Goal: Find specific page/section: Find specific page/section

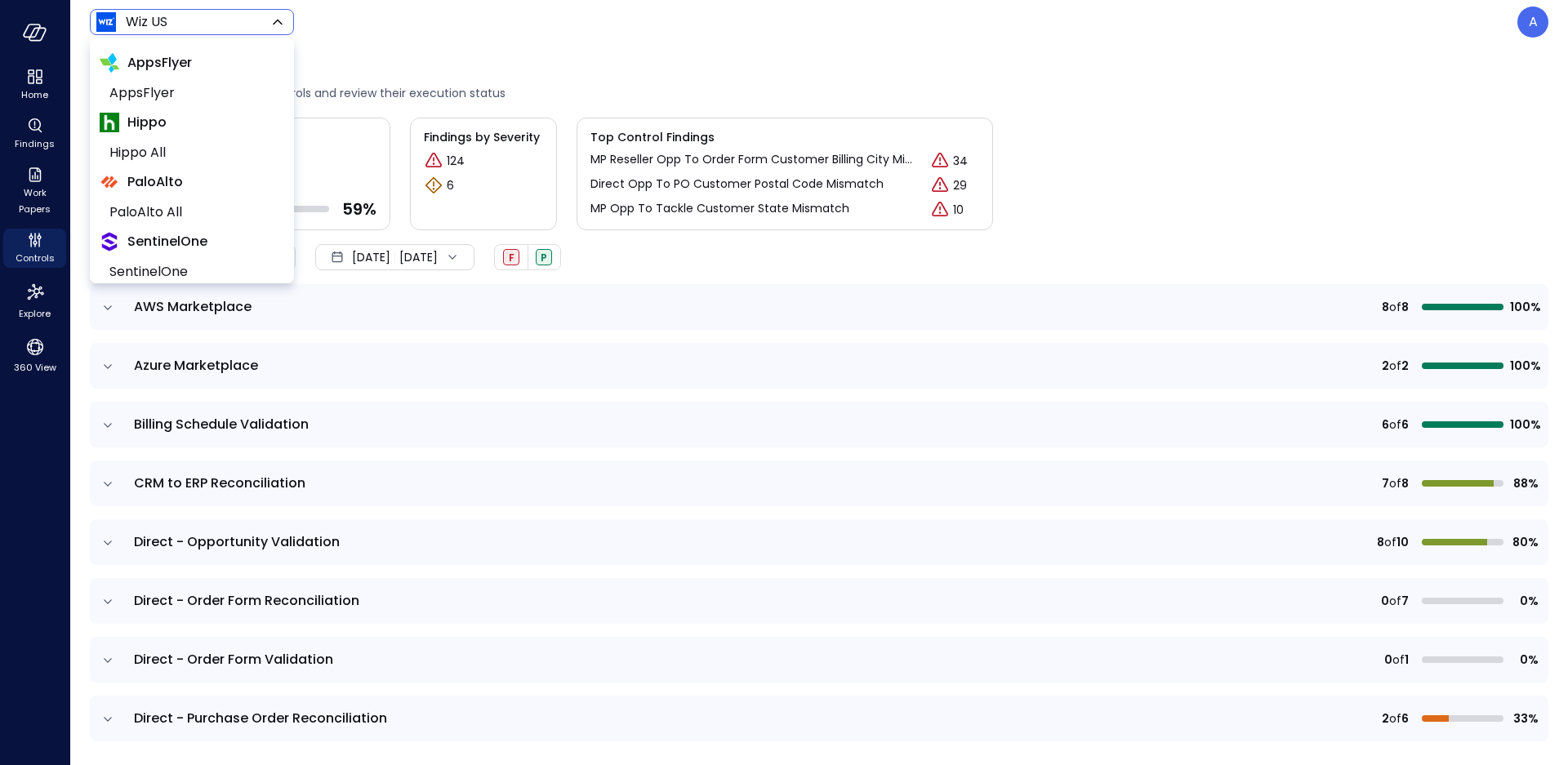
click at [174, 27] on body "Home Findings Work Papers Controls Explore 360 View Wiz US ****** ​ A Controls …" at bounding box center [784, 382] width 1568 height 765
click at [169, 267] on span "Tekion" at bounding box center [191, 268] width 162 height 20
type input "*******"
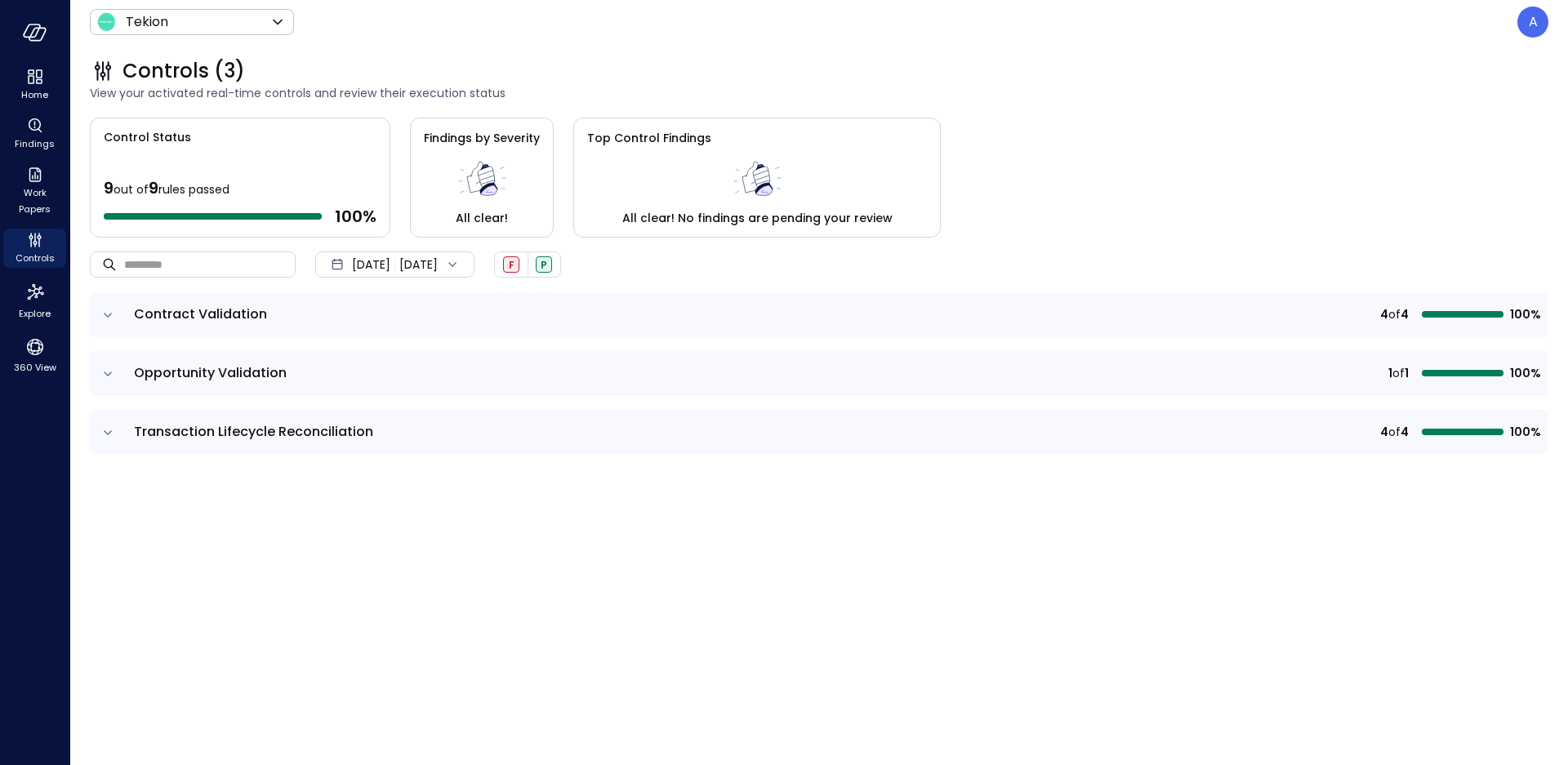
click at [102, 315] on icon "expand row" at bounding box center [108, 315] width 17 height 17
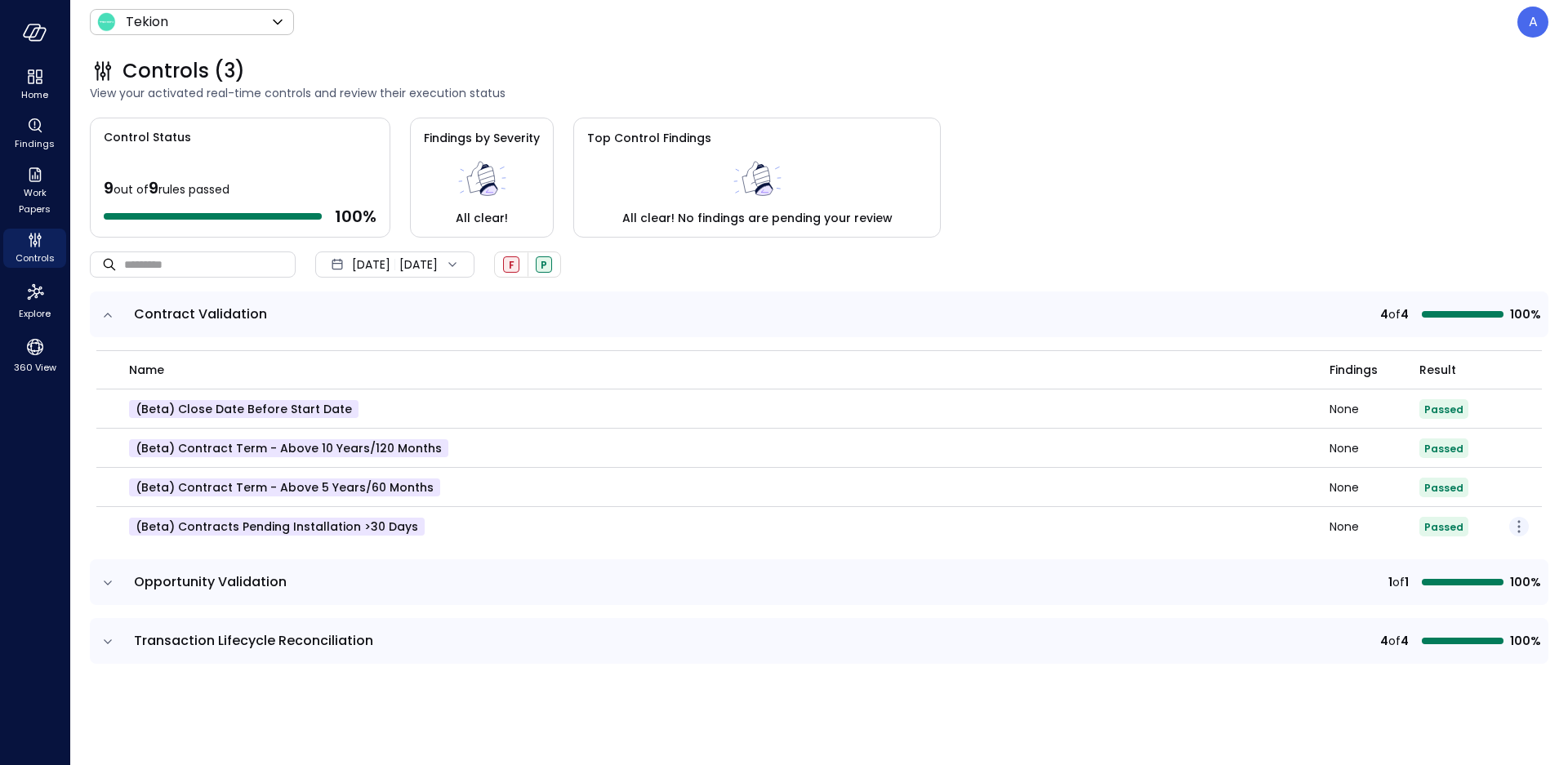
click at [1516, 530] on icon "button" at bounding box center [1519, 526] width 20 height 20
click at [1462, 544] on p "Edit control" at bounding box center [1460, 549] width 64 height 17
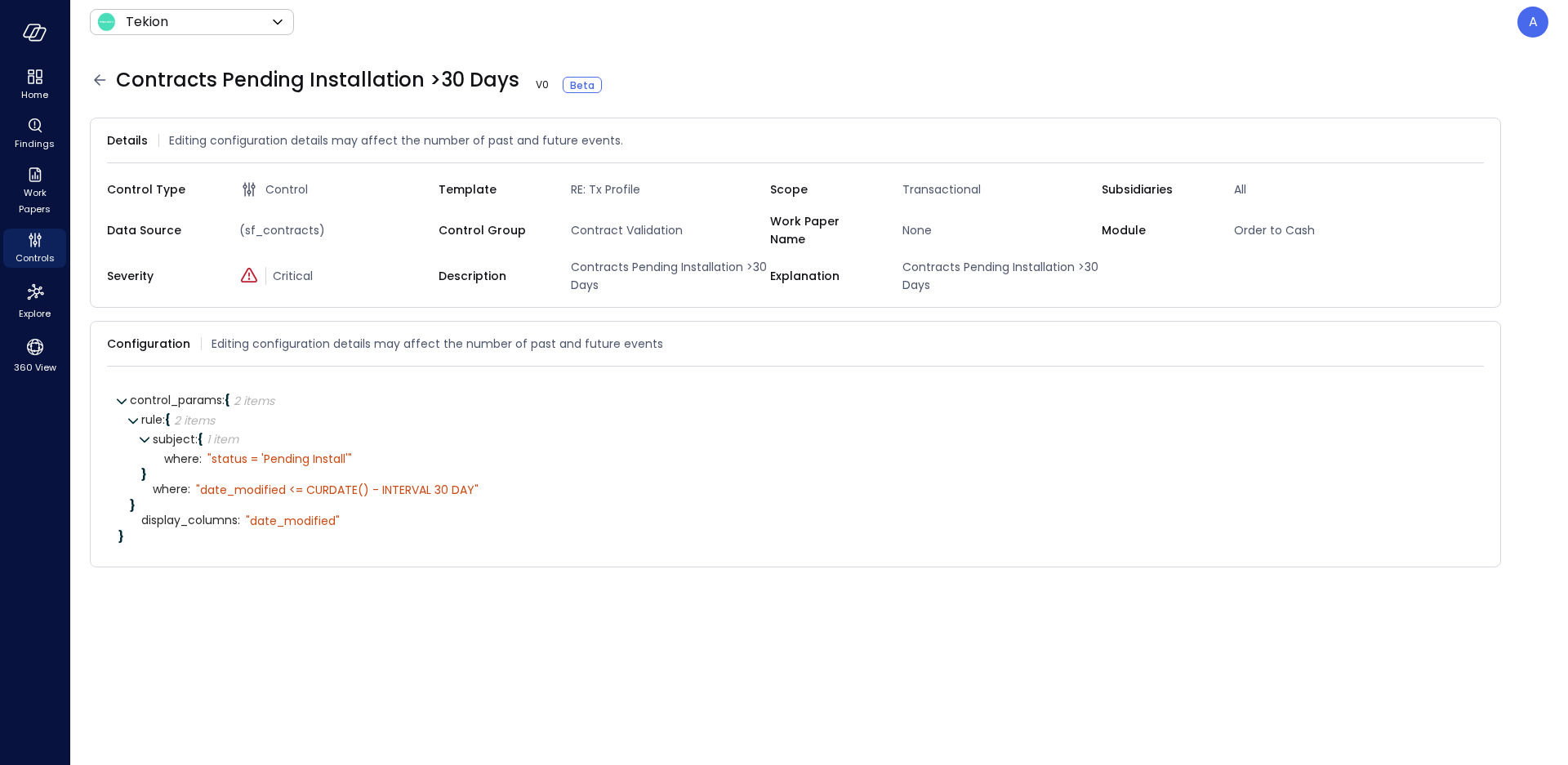
click at [96, 79] on icon at bounding box center [100, 79] width 11 height 10
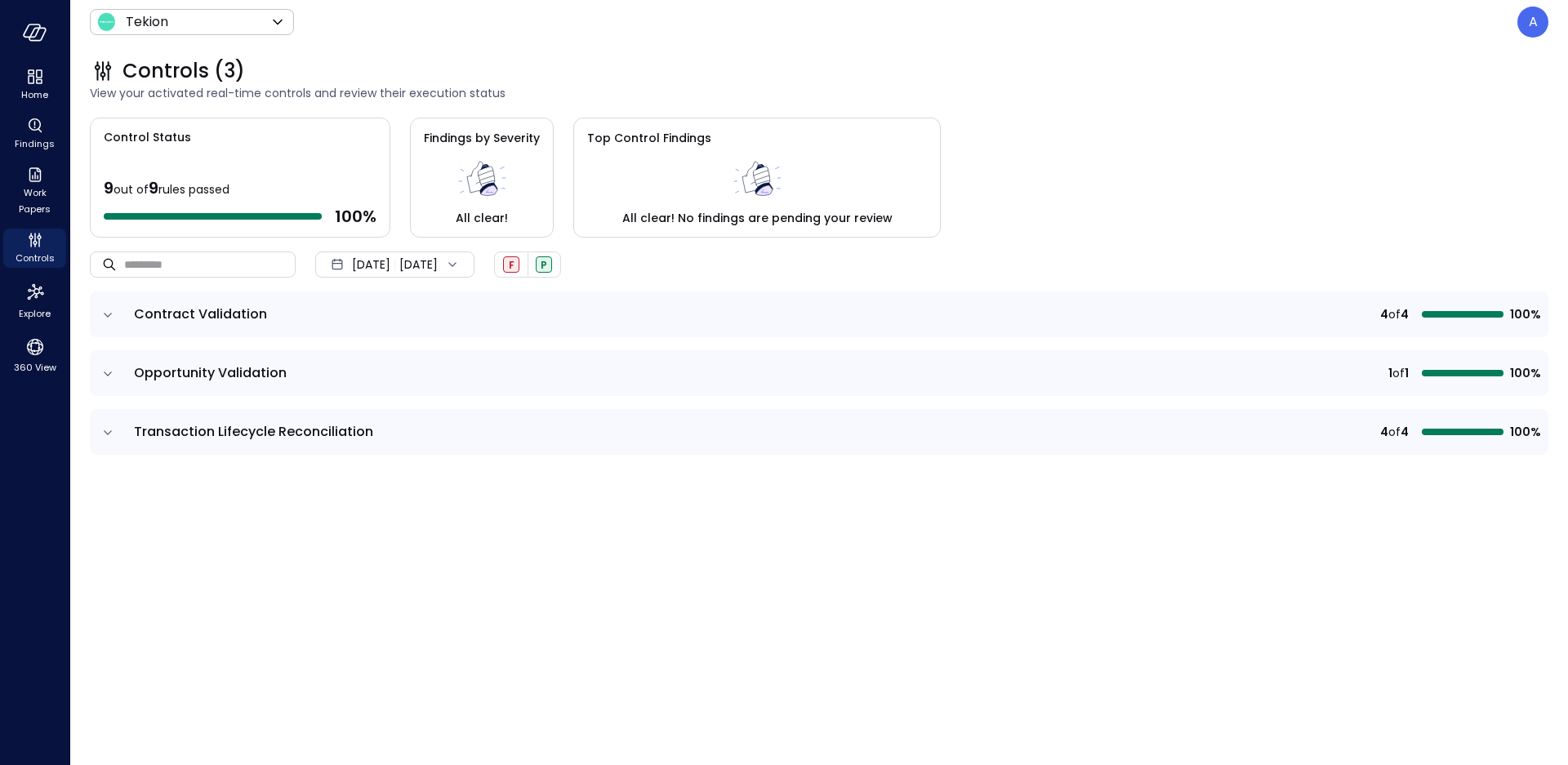
click at [111, 375] on icon "expand row" at bounding box center [108, 374] width 17 height 17
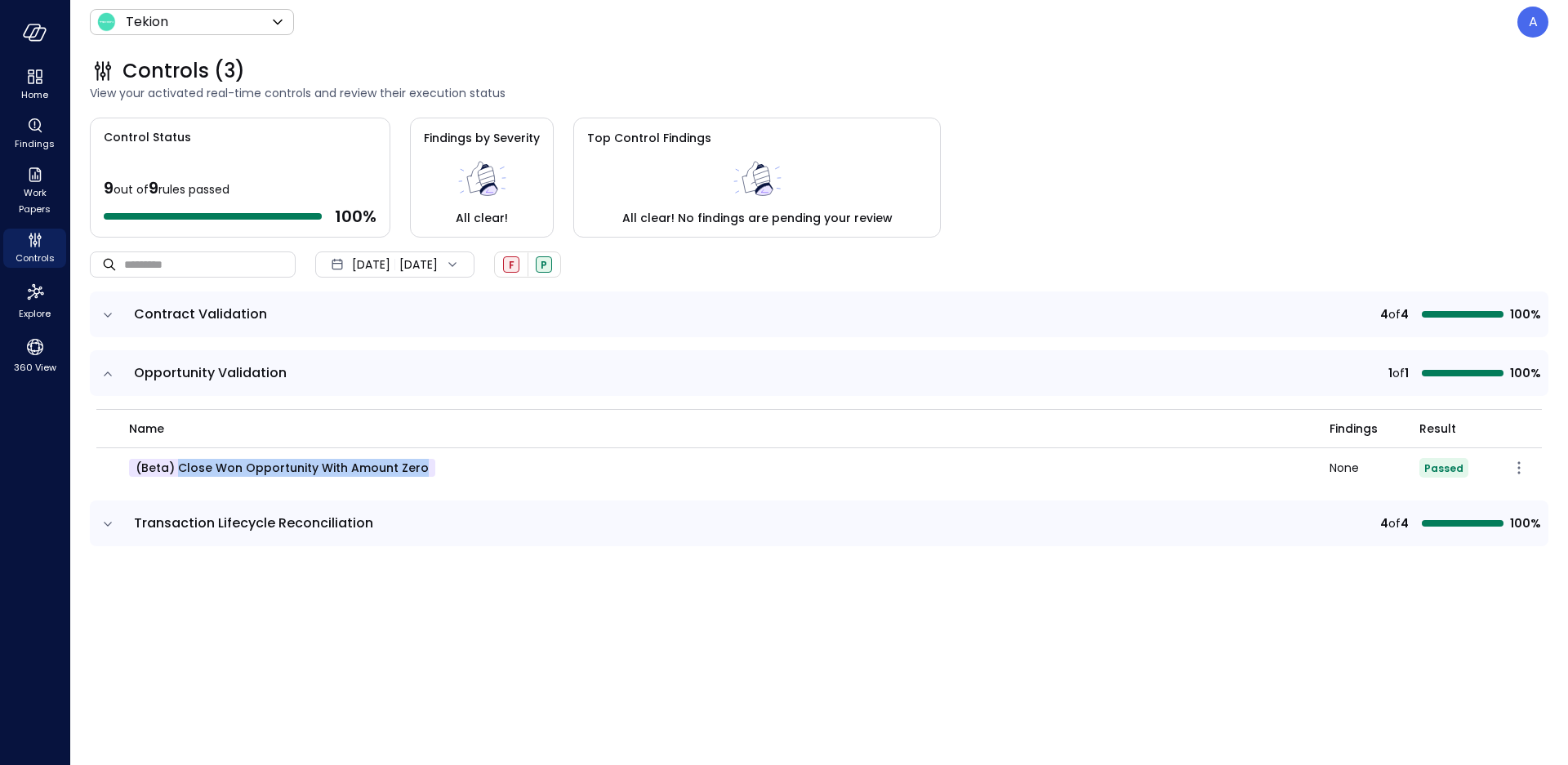
drag, startPoint x: 178, startPoint y: 465, endPoint x: 425, endPoint y: 462, distance: 247.0
click at [425, 462] on div "(beta) Close Won Opportunity With Amount Zero" at bounding box center [720, 467] width 1181 height 18
click at [102, 528] on icon "expand row" at bounding box center [108, 524] width 17 height 17
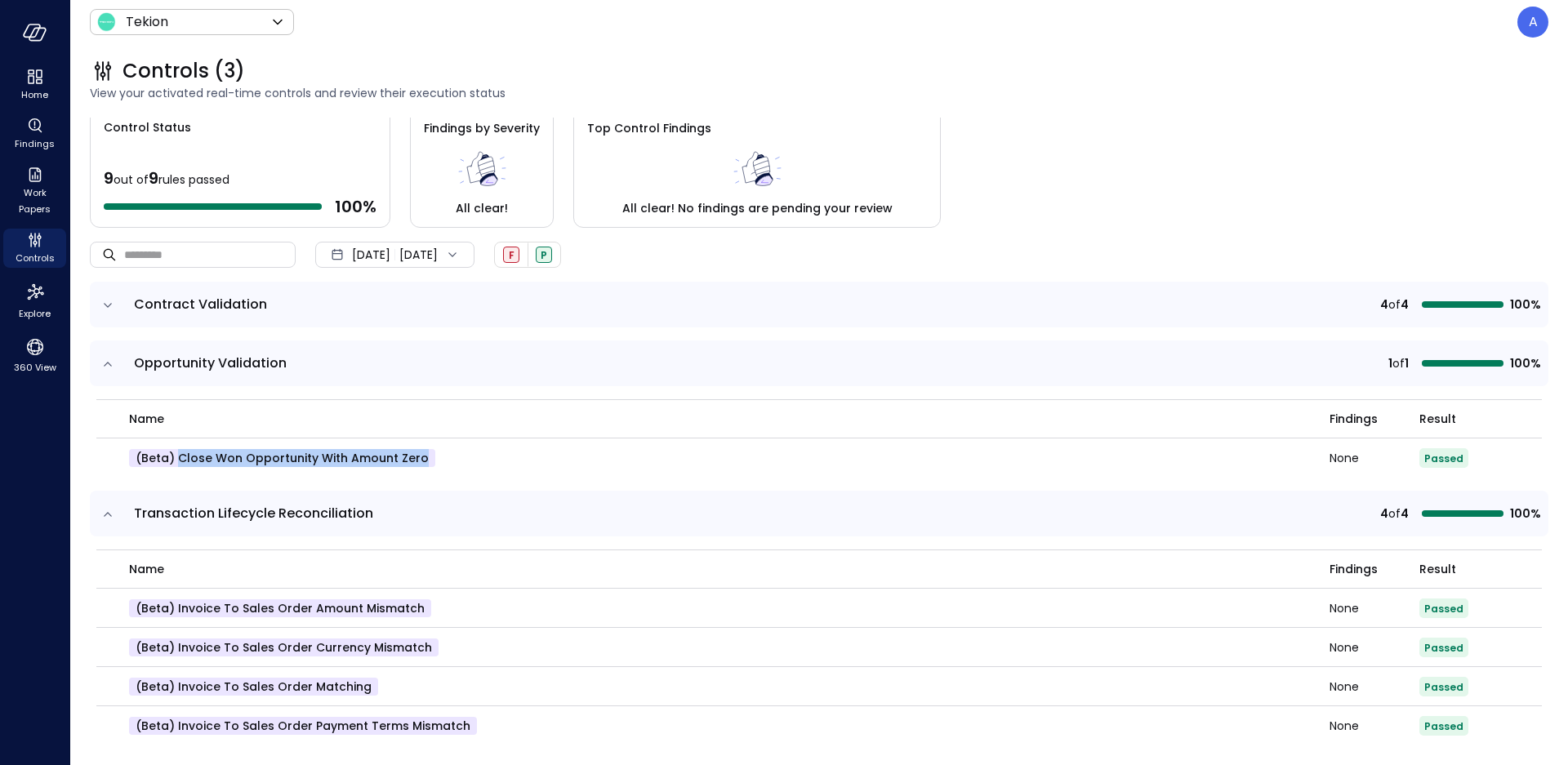
scroll to position [22, 0]
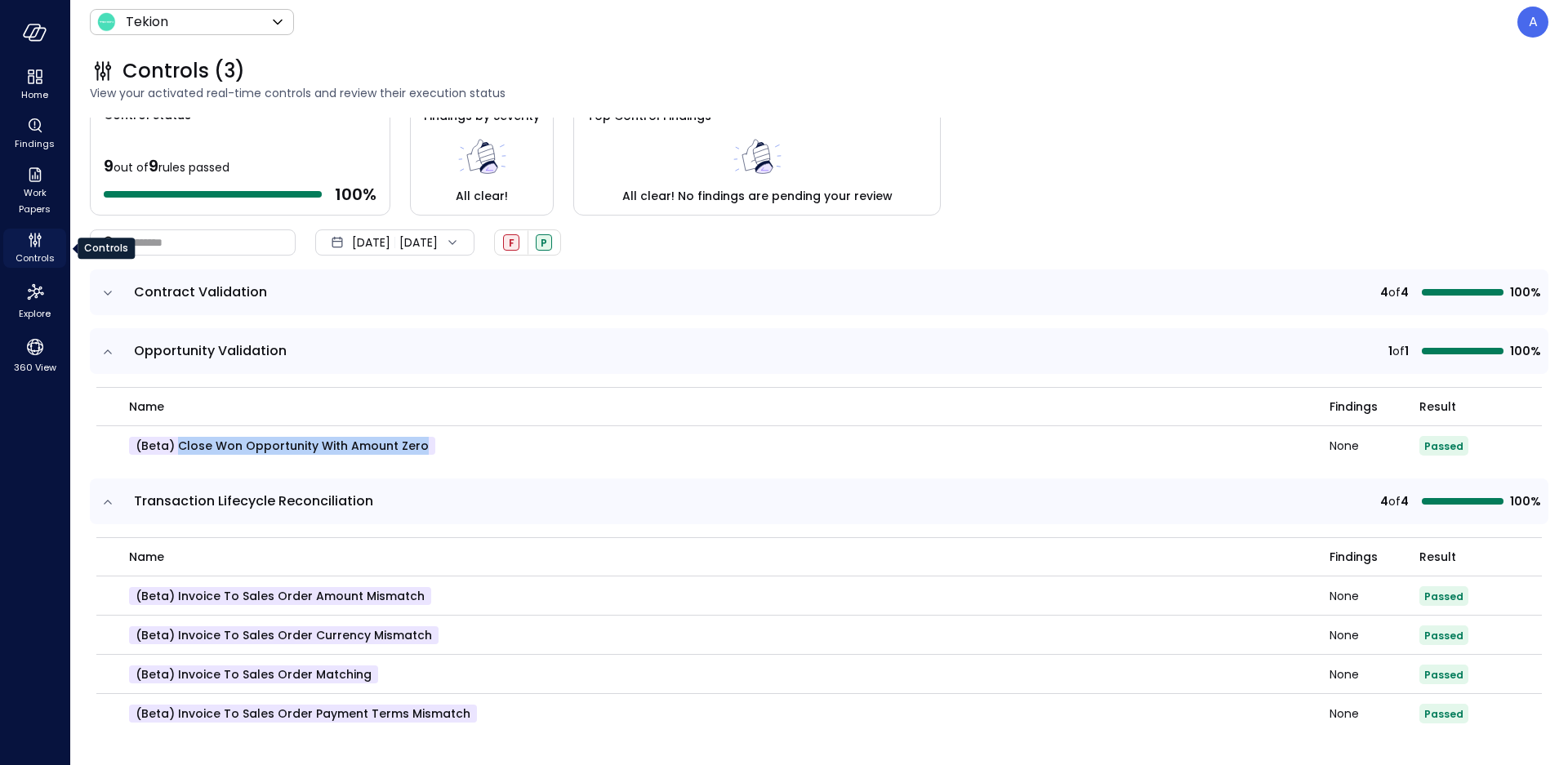
click at [40, 243] on icon "Controls" at bounding box center [34, 239] width 20 height 20
click at [1529, 27] on p "A" at bounding box center [1534, 21] width 9 height 20
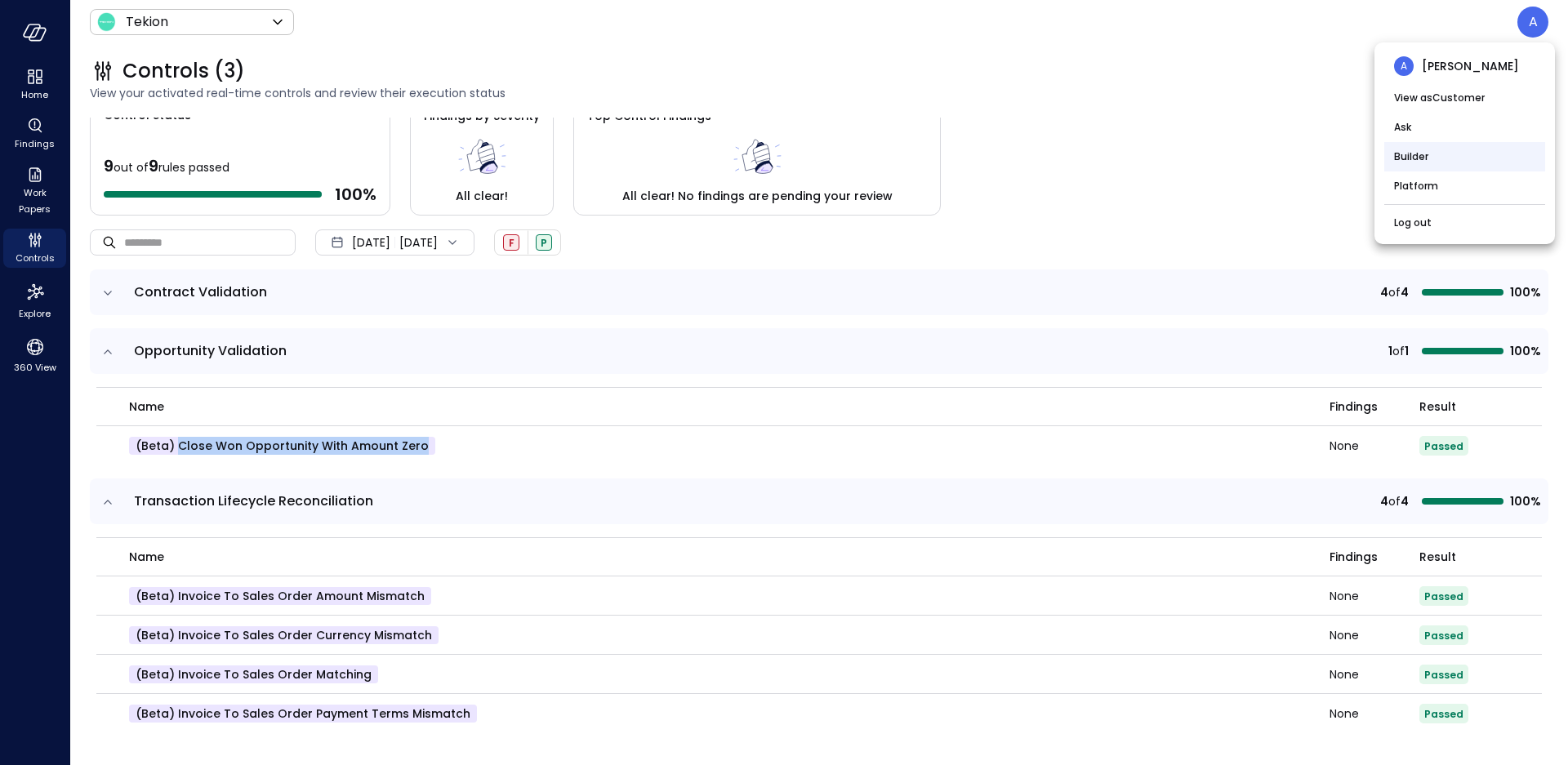
click at [1428, 160] on li "Builder" at bounding box center [1465, 157] width 161 height 30
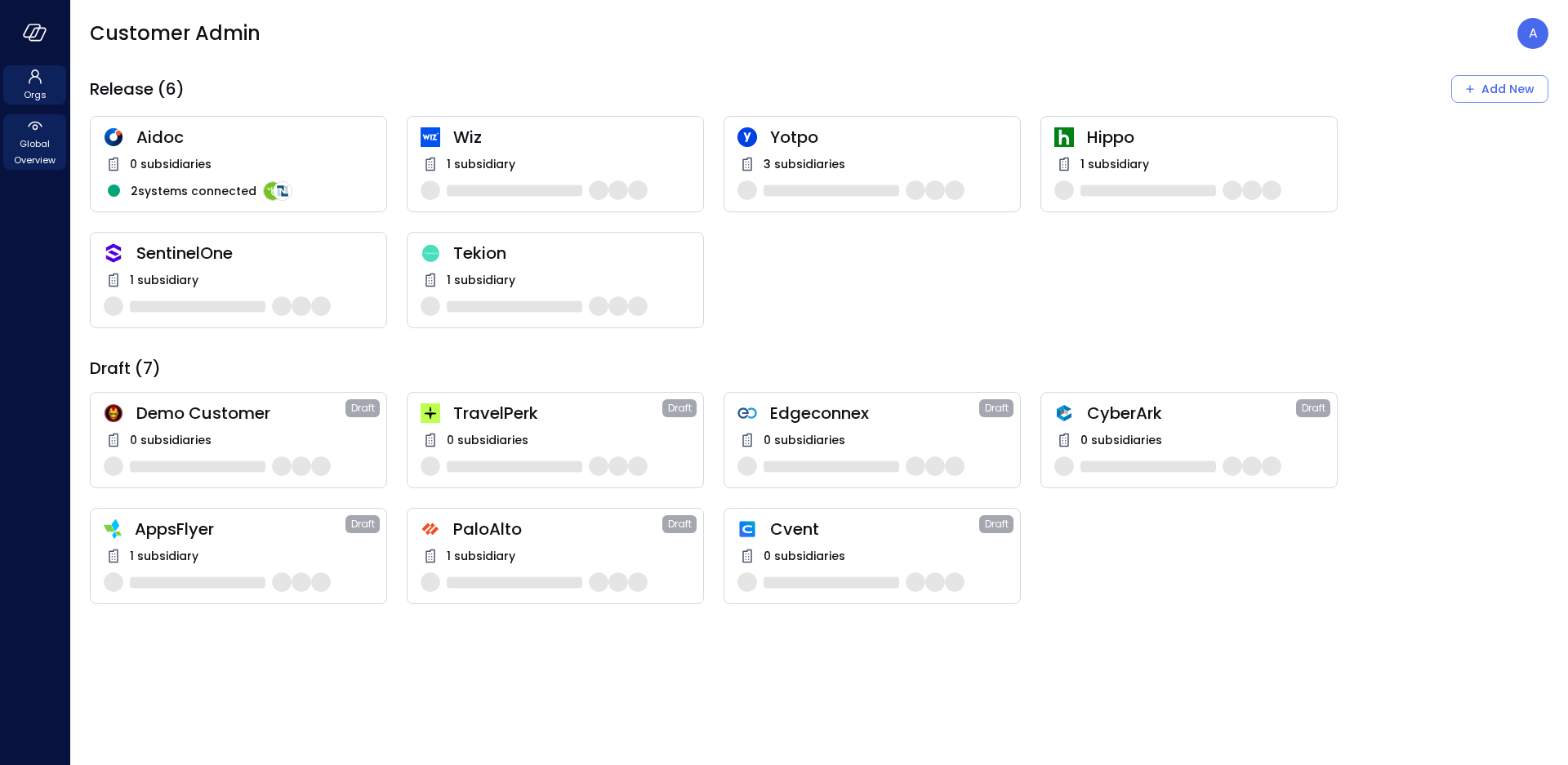
click at [29, 134] on icon at bounding box center [34, 126] width 20 height 20
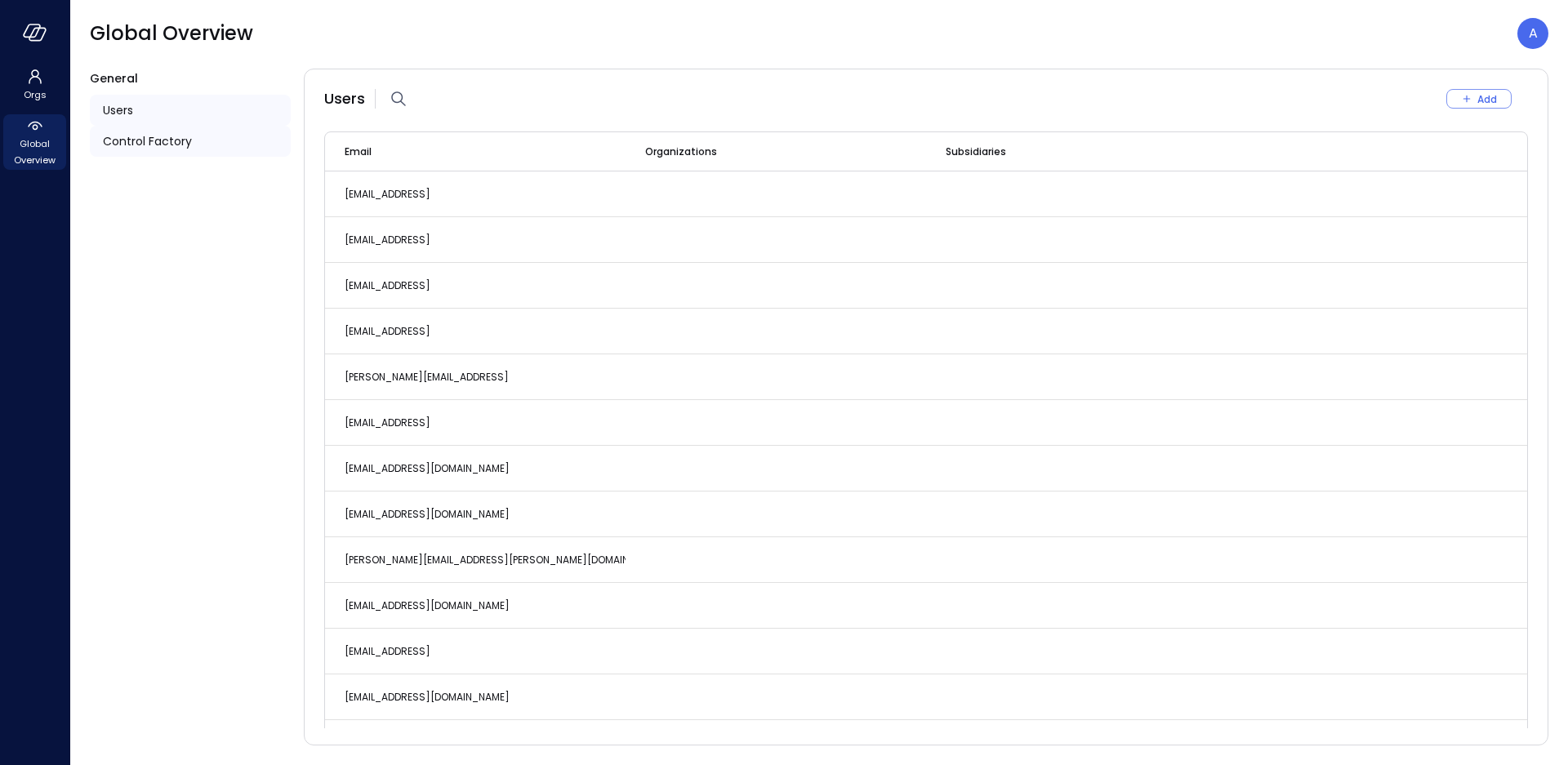
click at [117, 141] on span "Control Factory" at bounding box center [148, 141] width 89 height 18
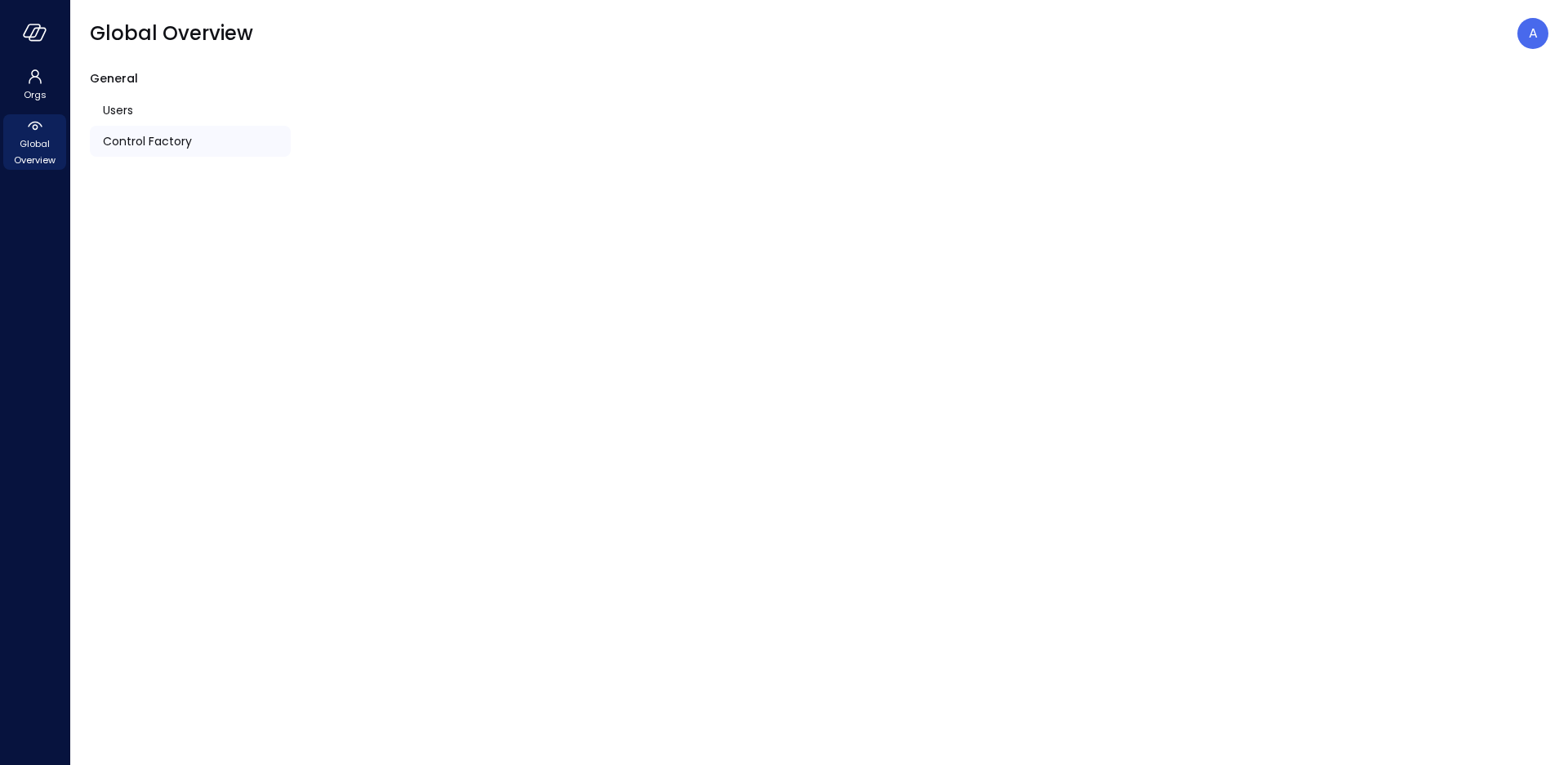
click at [171, 154] on div "Control Factory" at bounding box center [190, 141] width 201 height 31
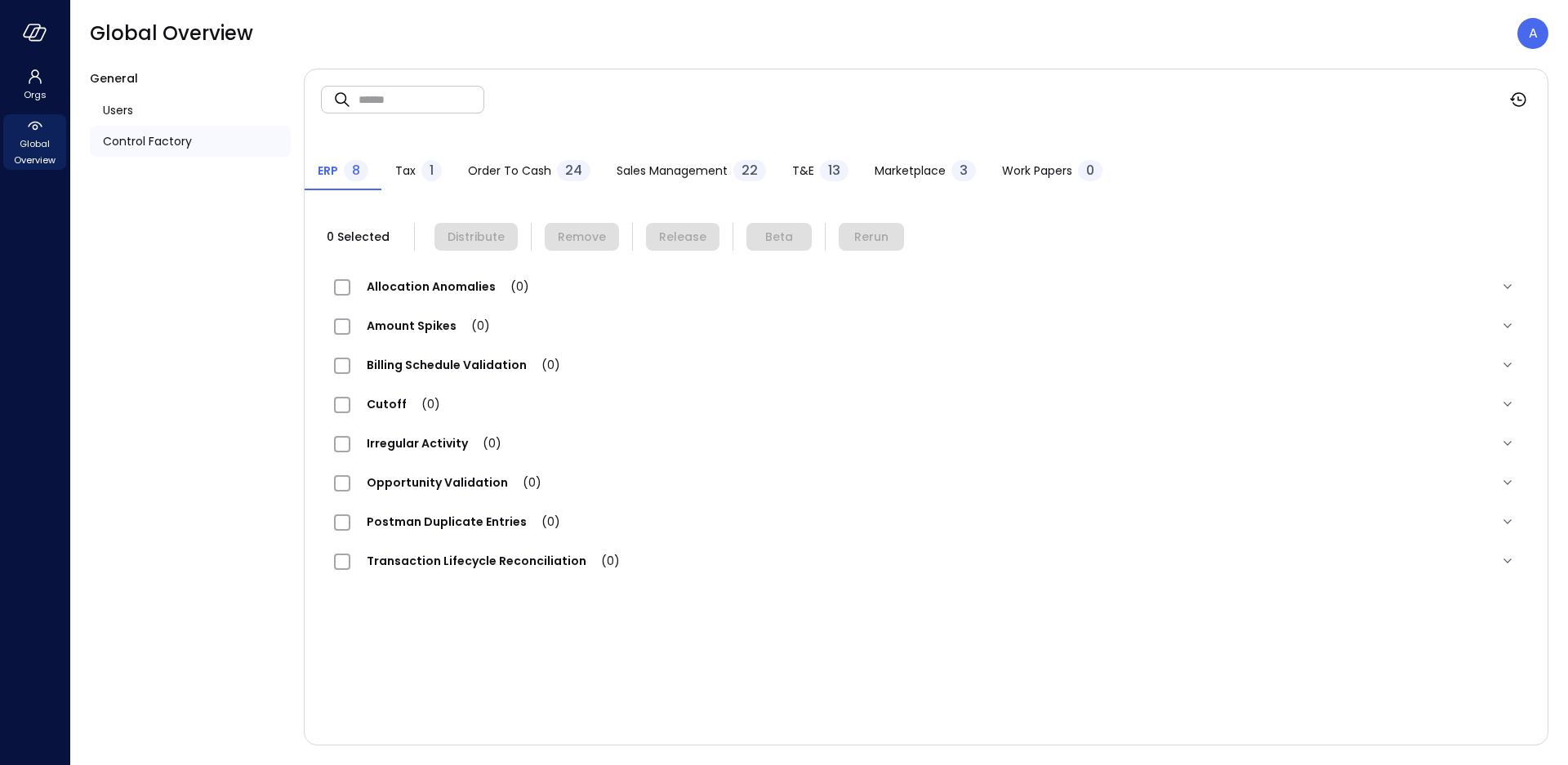
click at [484, 168] on span "Order to Cash" at bounding box center [509, 170] width 83 height 18
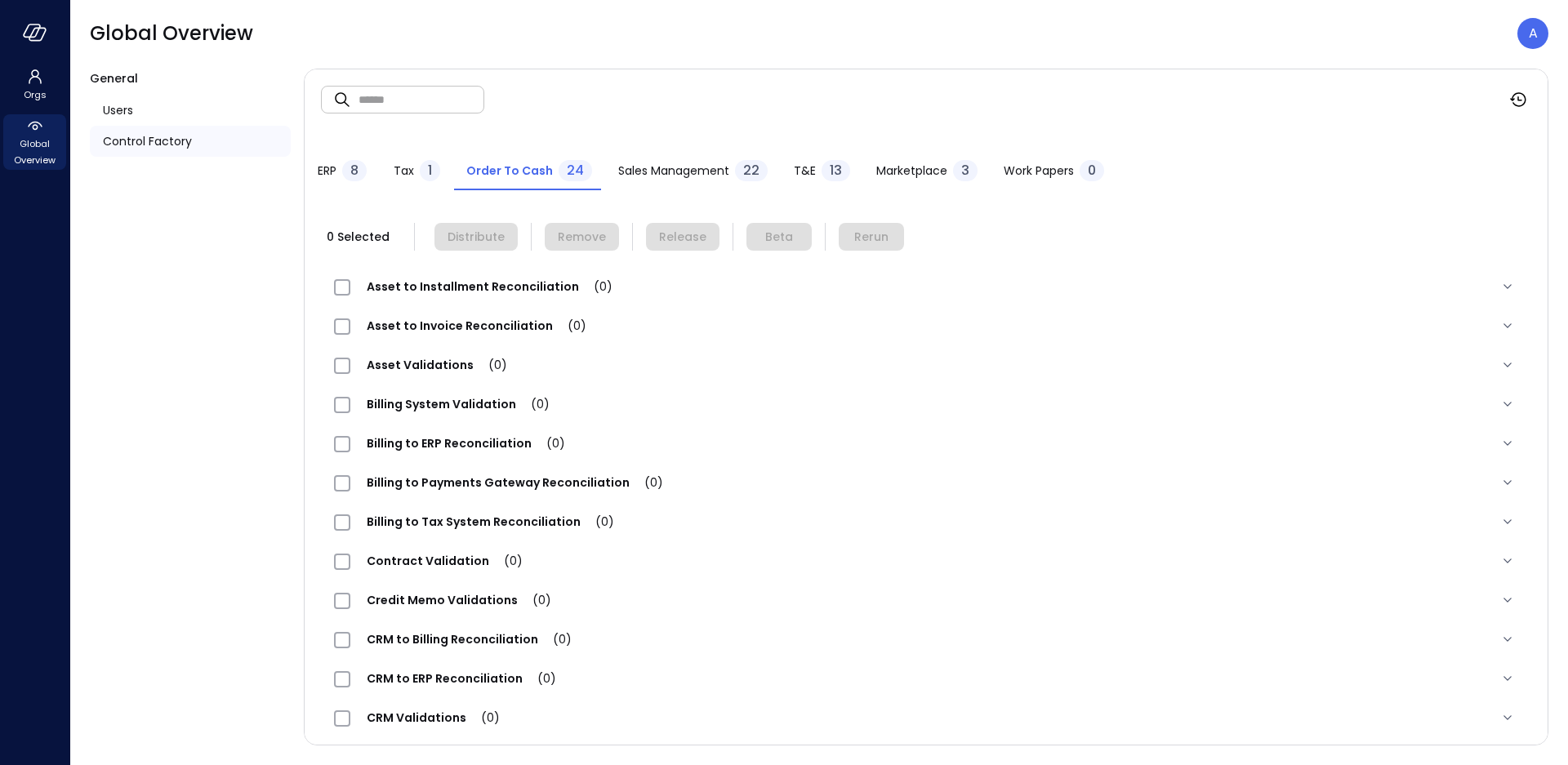
click at [438, 365] on span "Asset Validations (0)" at bounding box center [437, 365] width 173 height 17
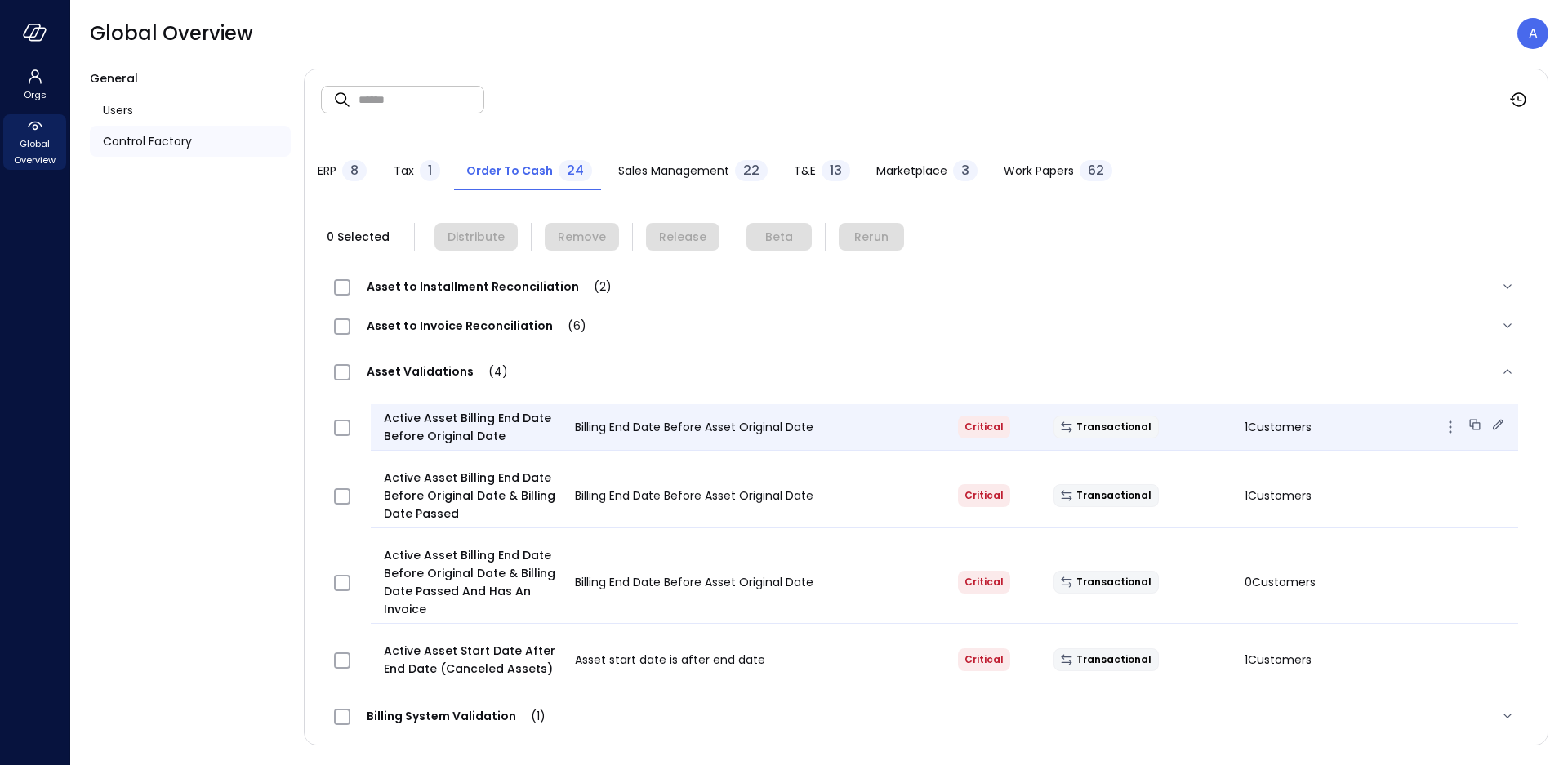
click at [1440, 427] on icon "button" at bounding box center [1450, 426] width 20 height 20
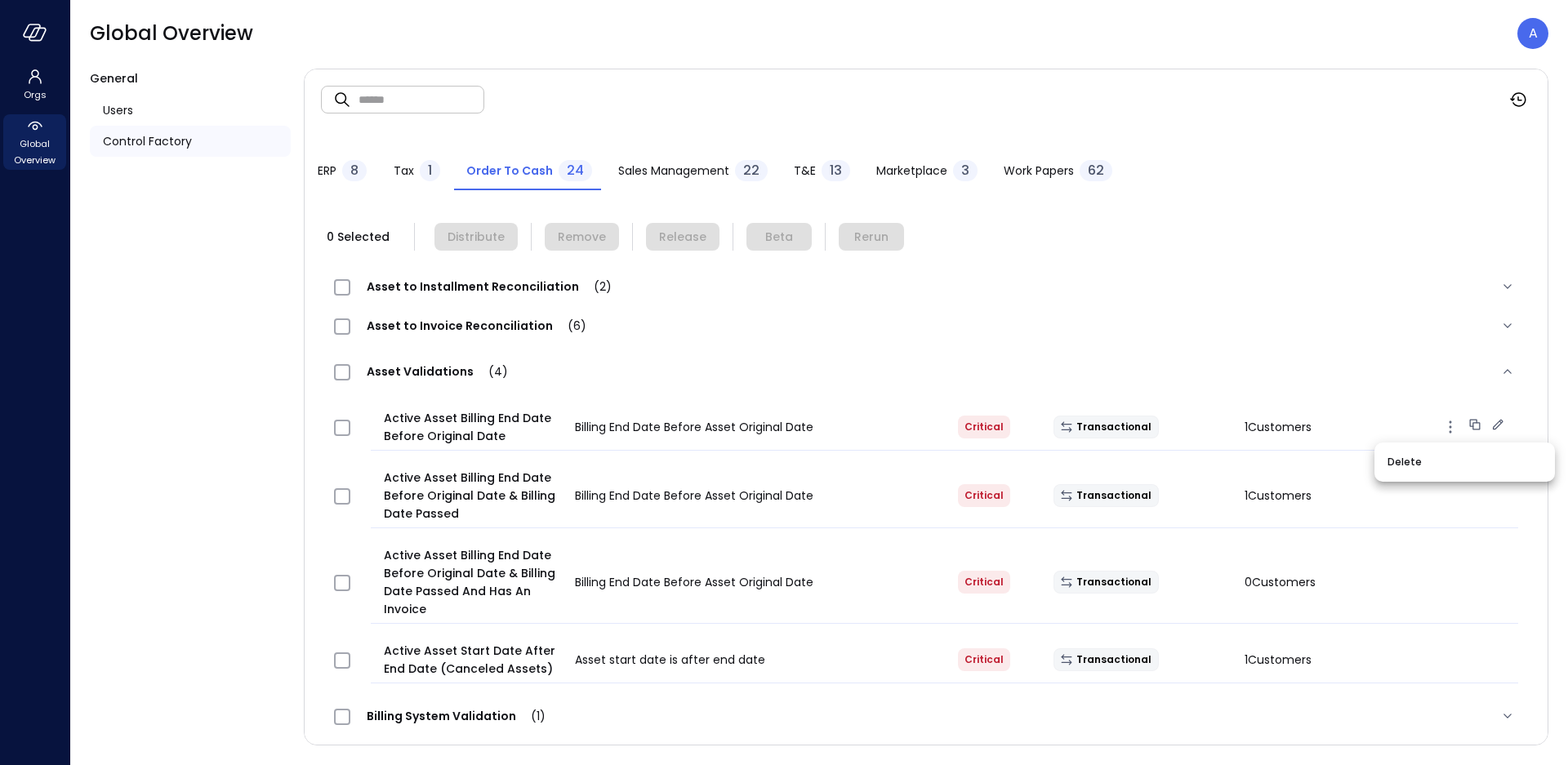
click at [1321, 344] on div at bounding box center [784, 382] width 1568 height 765
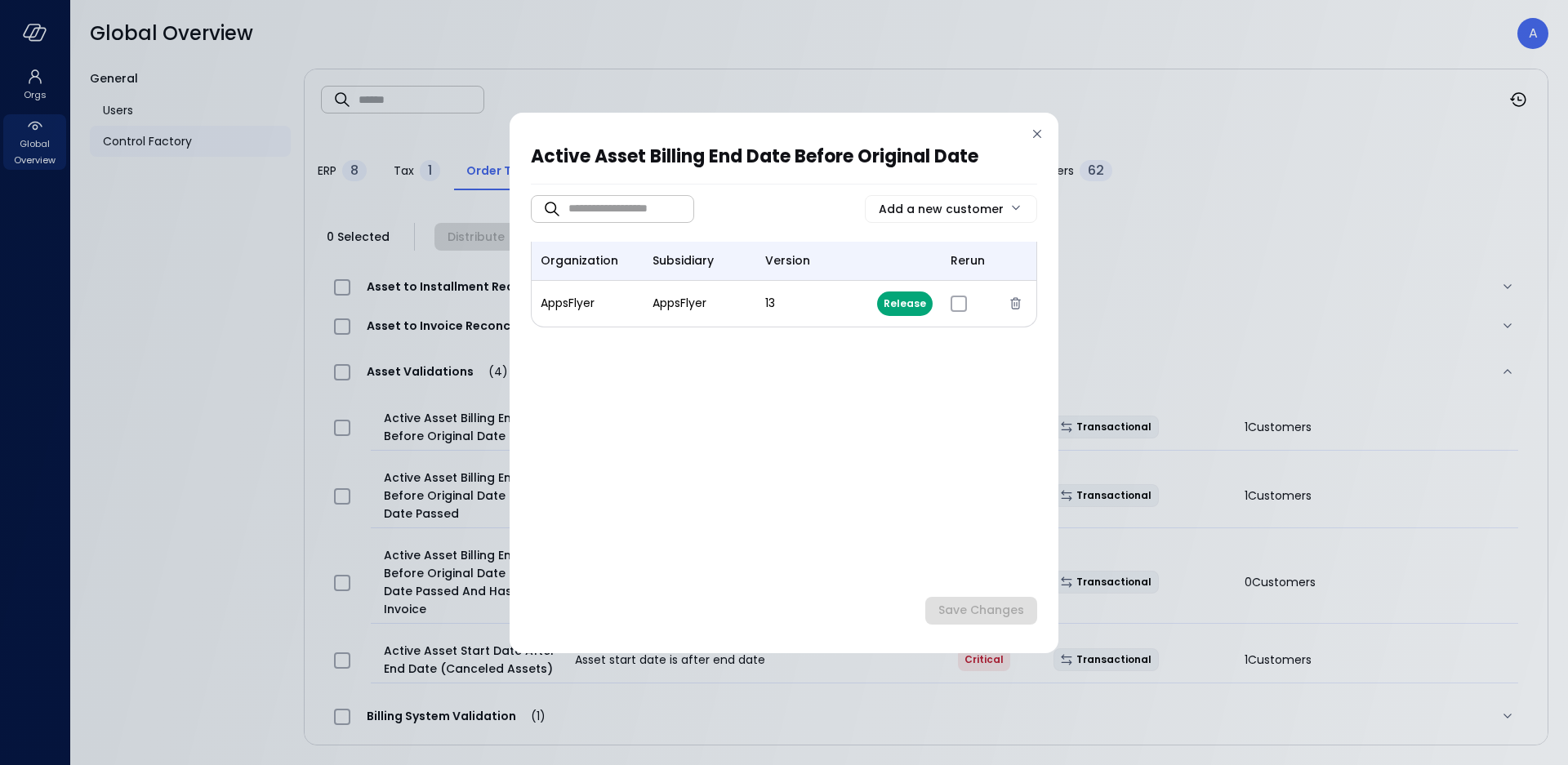
click at [1039, 137] on icon at bounding box center [1037, 134] width 17 height 17
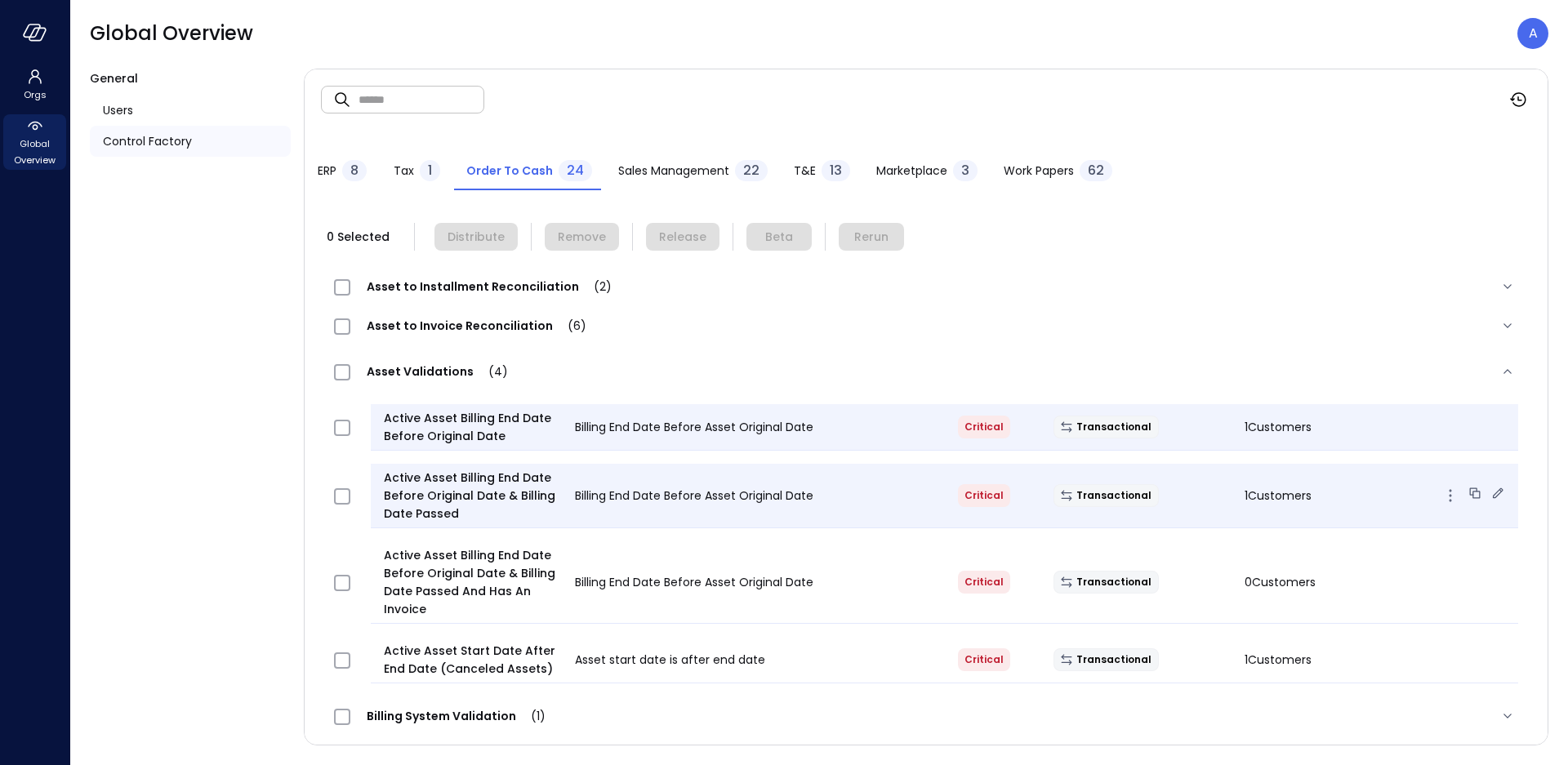
click at [1490, 494] on icon at bounding box center [1498, 493] width 17 height 17
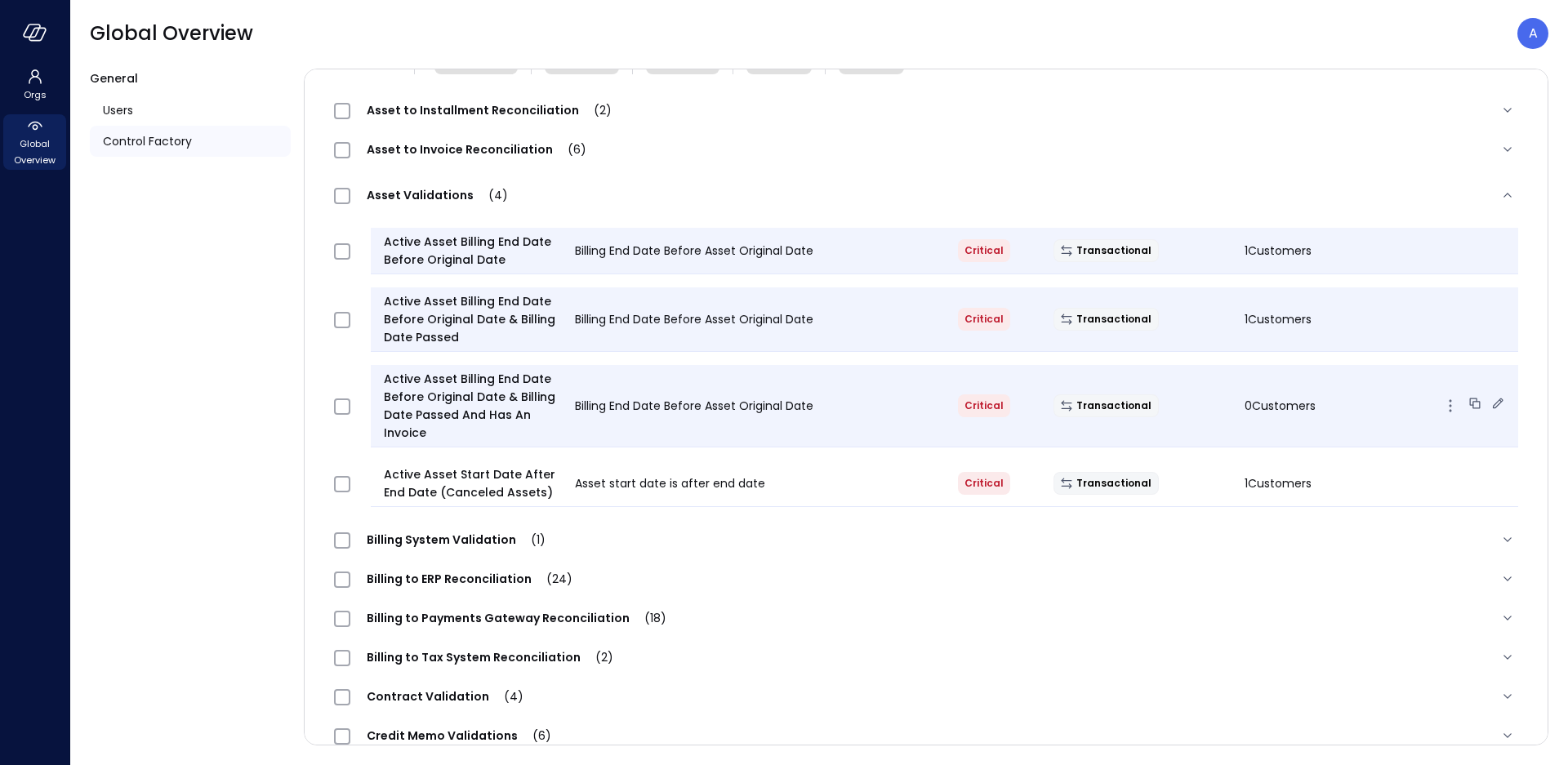
scroll to position [182, 0]
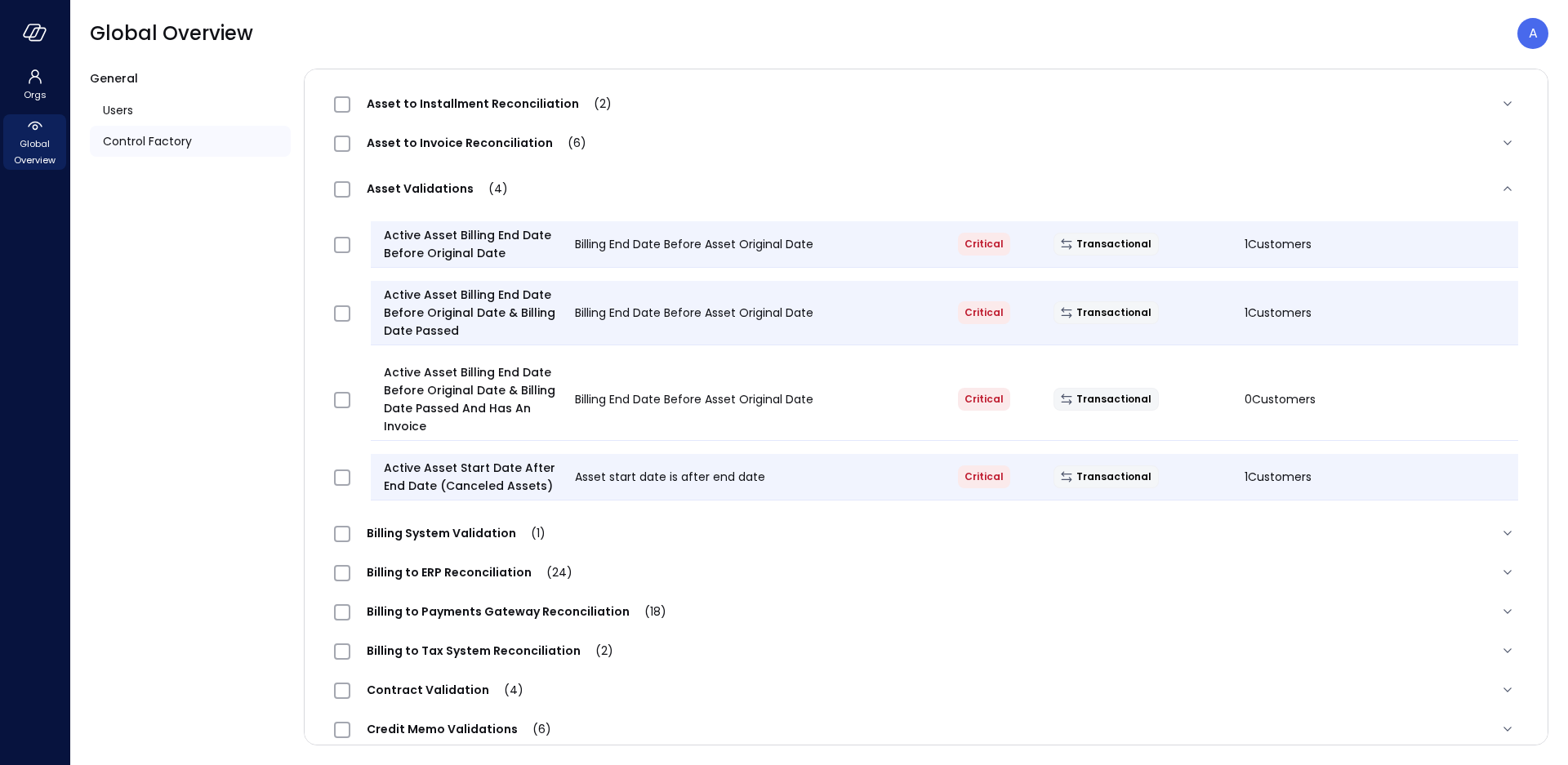
click at [435, 188] on span "Asset Validations (4)" at bounding box center [437, 189] width 174 height 17
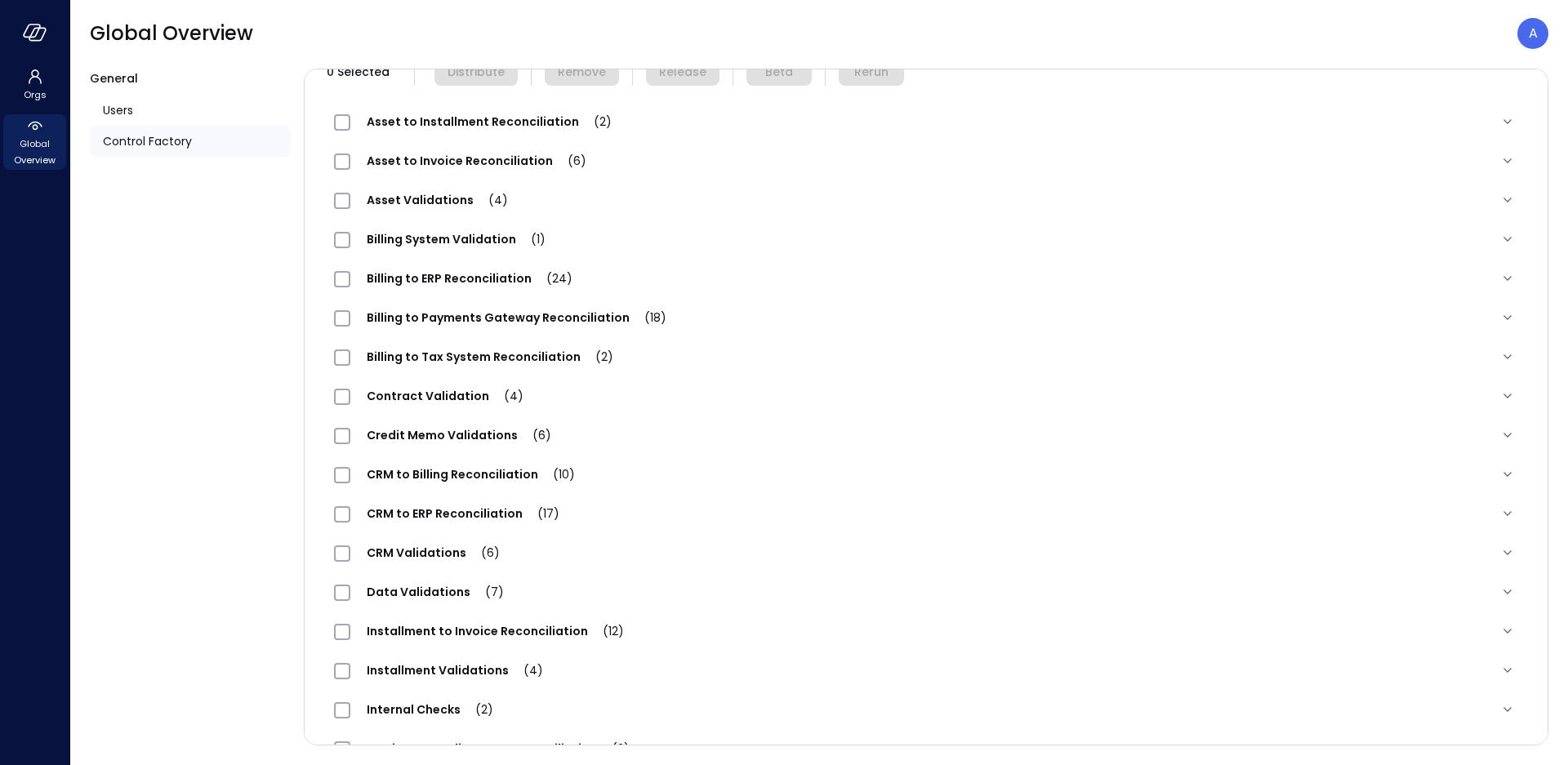
scroll to position [141, 0]
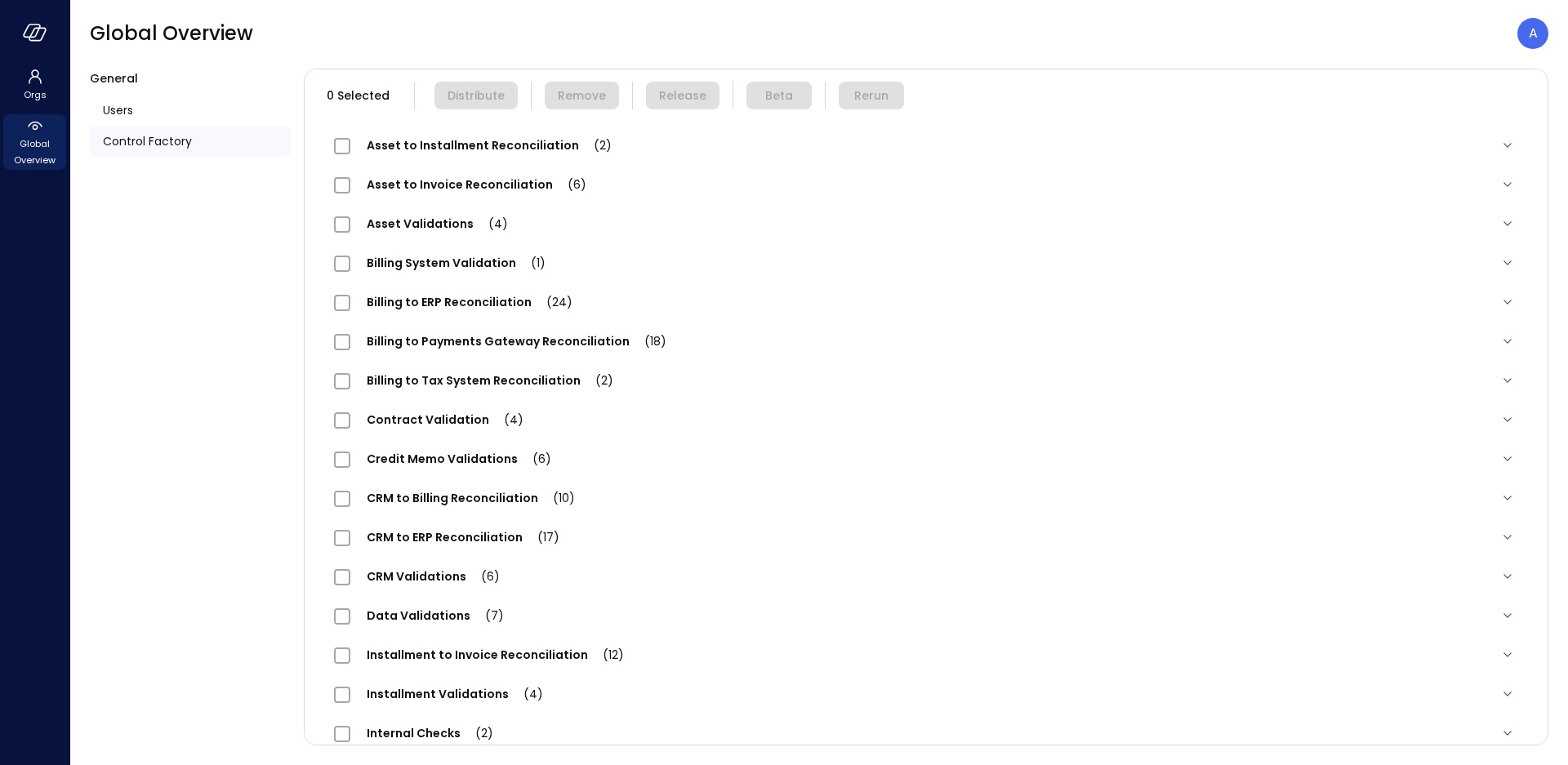
click at [488, 187] on span "Asset to Invoice Reconciliation (6)" at bounding box center [476, 184] width 252 height 17
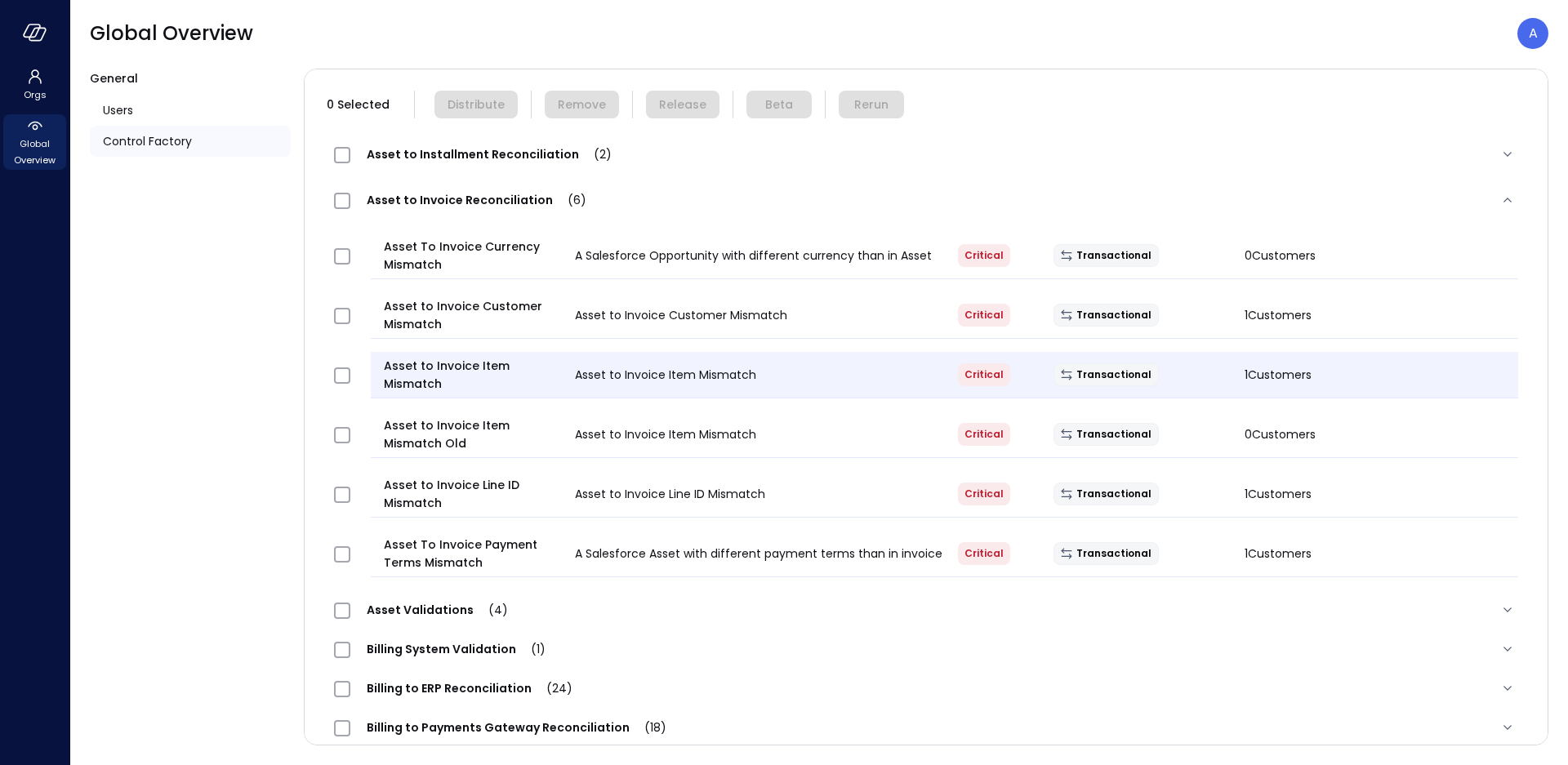
scroll to position [0, 0]
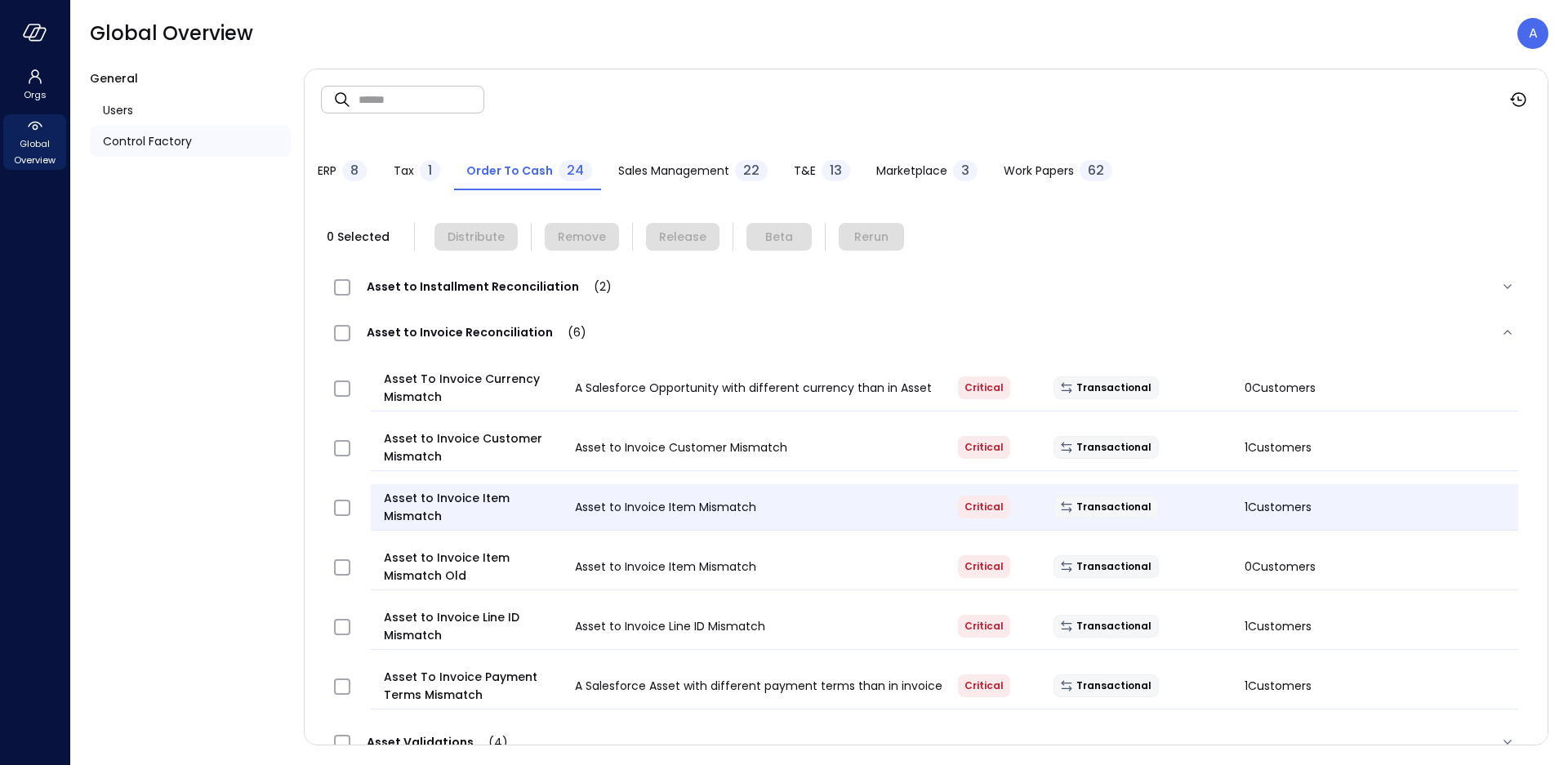
click at [322, 169] on span "ERP" at bounding box center [327, 170] width 19 height 18
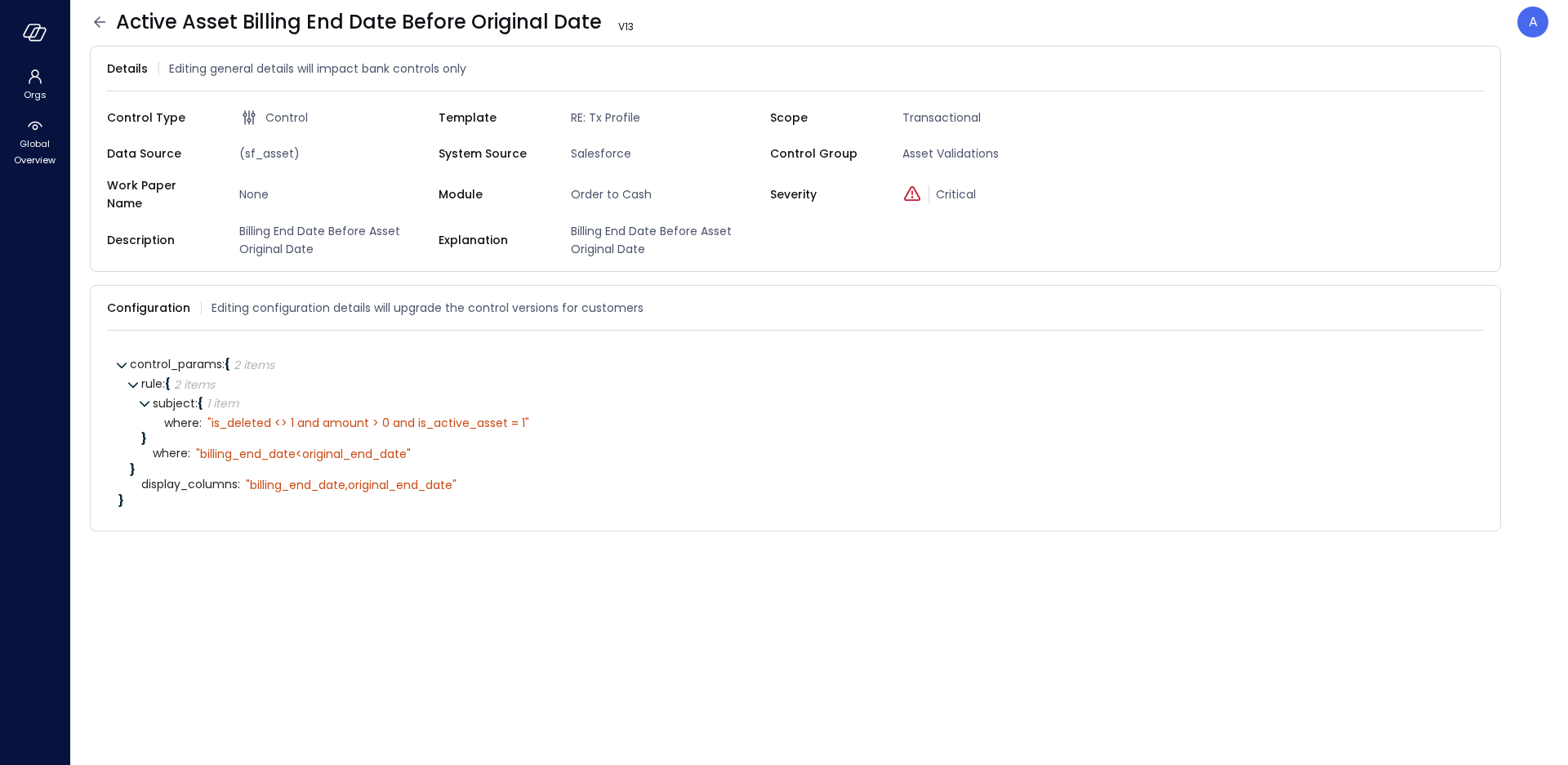
click at [95, 22] on icon at bounding box center [100, 21] width 11 height 10
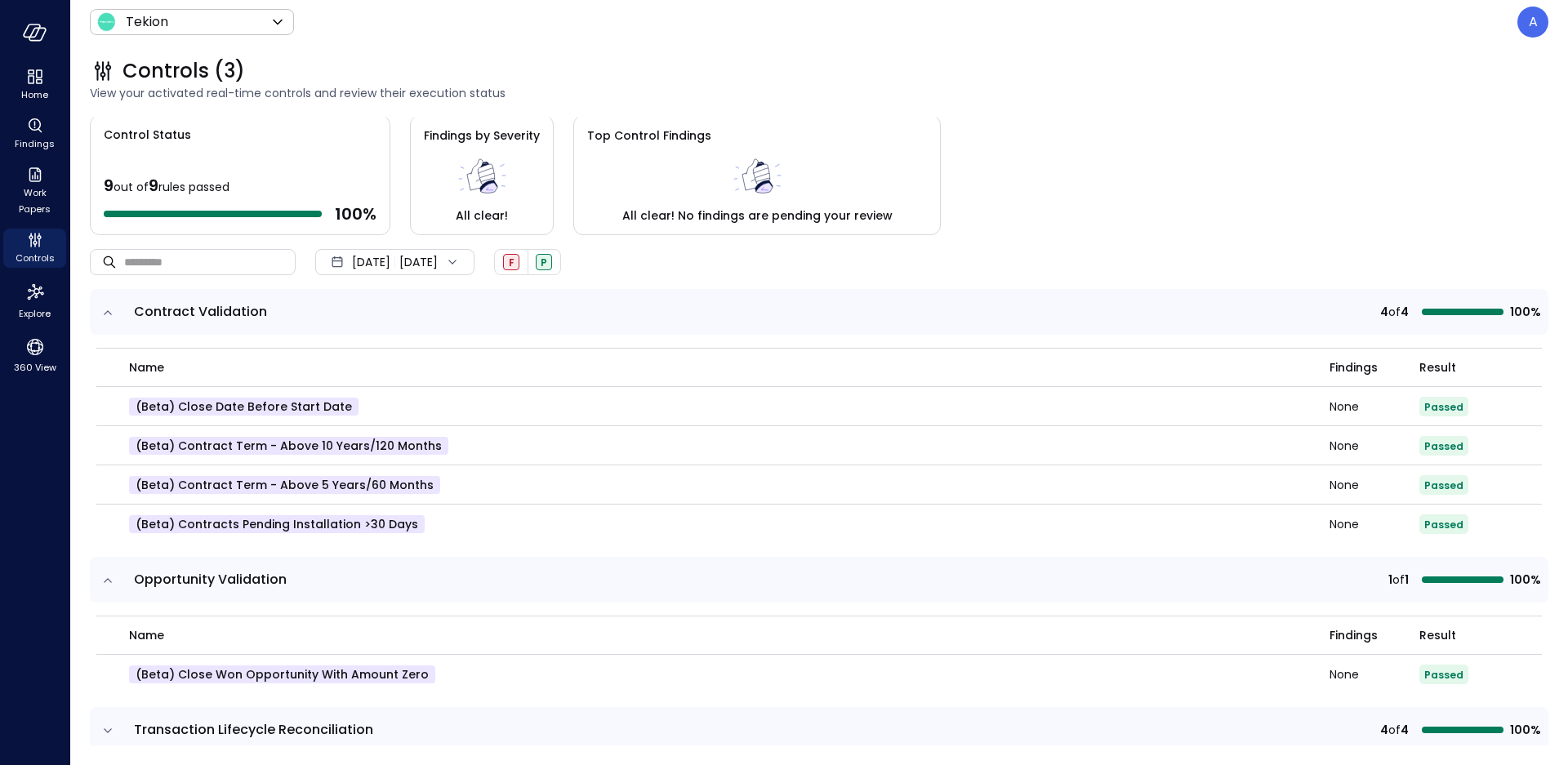
scroll to position [22, 0]
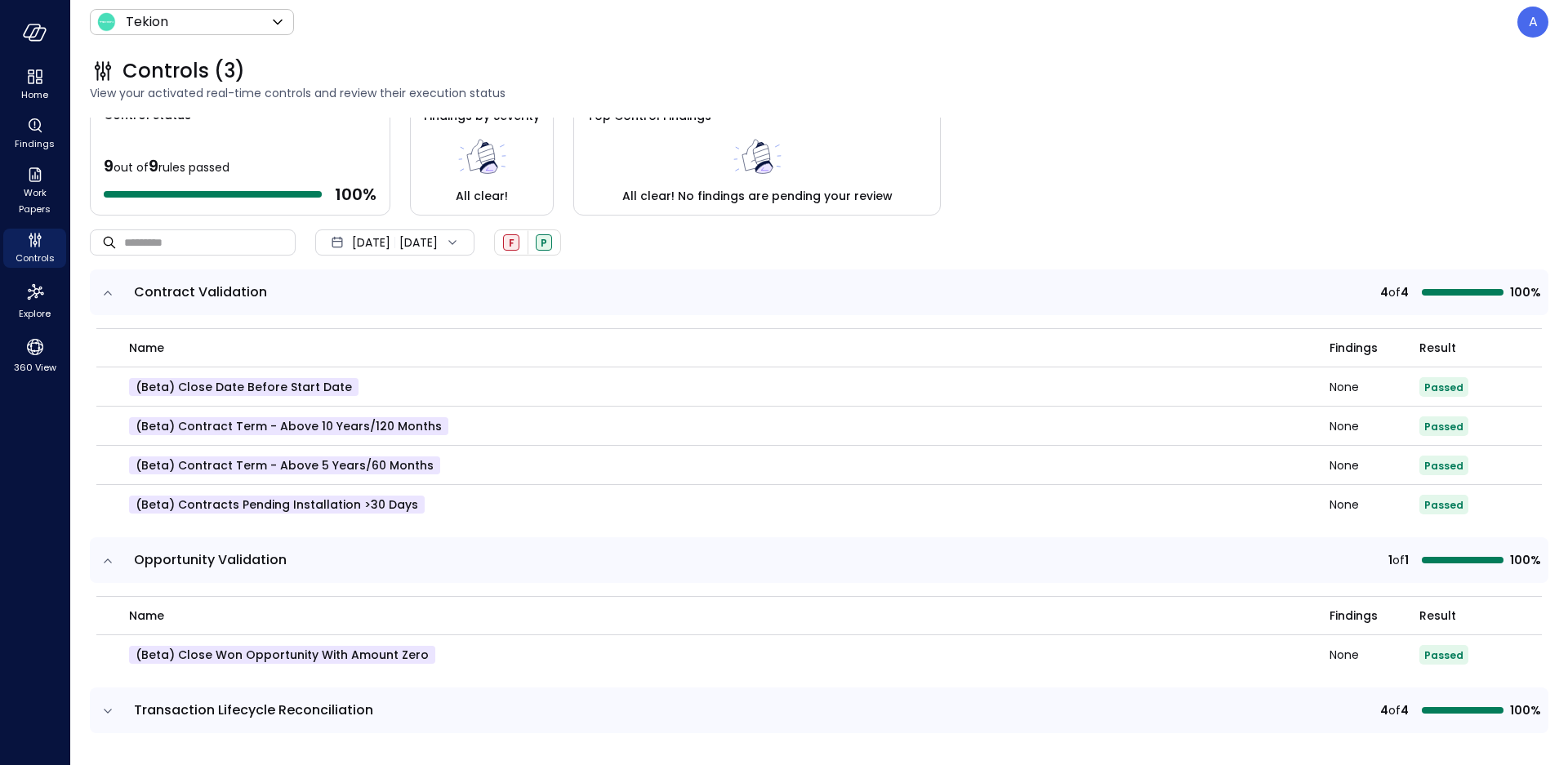
click at [100, 709] on td at bounding box center [106, 709] width 34 height 46
click at [103, 708] on icon "expand row" at bounding box center [108, 711] width 17 height 17
click at [110, 706] on icon "expand row" at bounding box center [108, 711] width 17 height 17
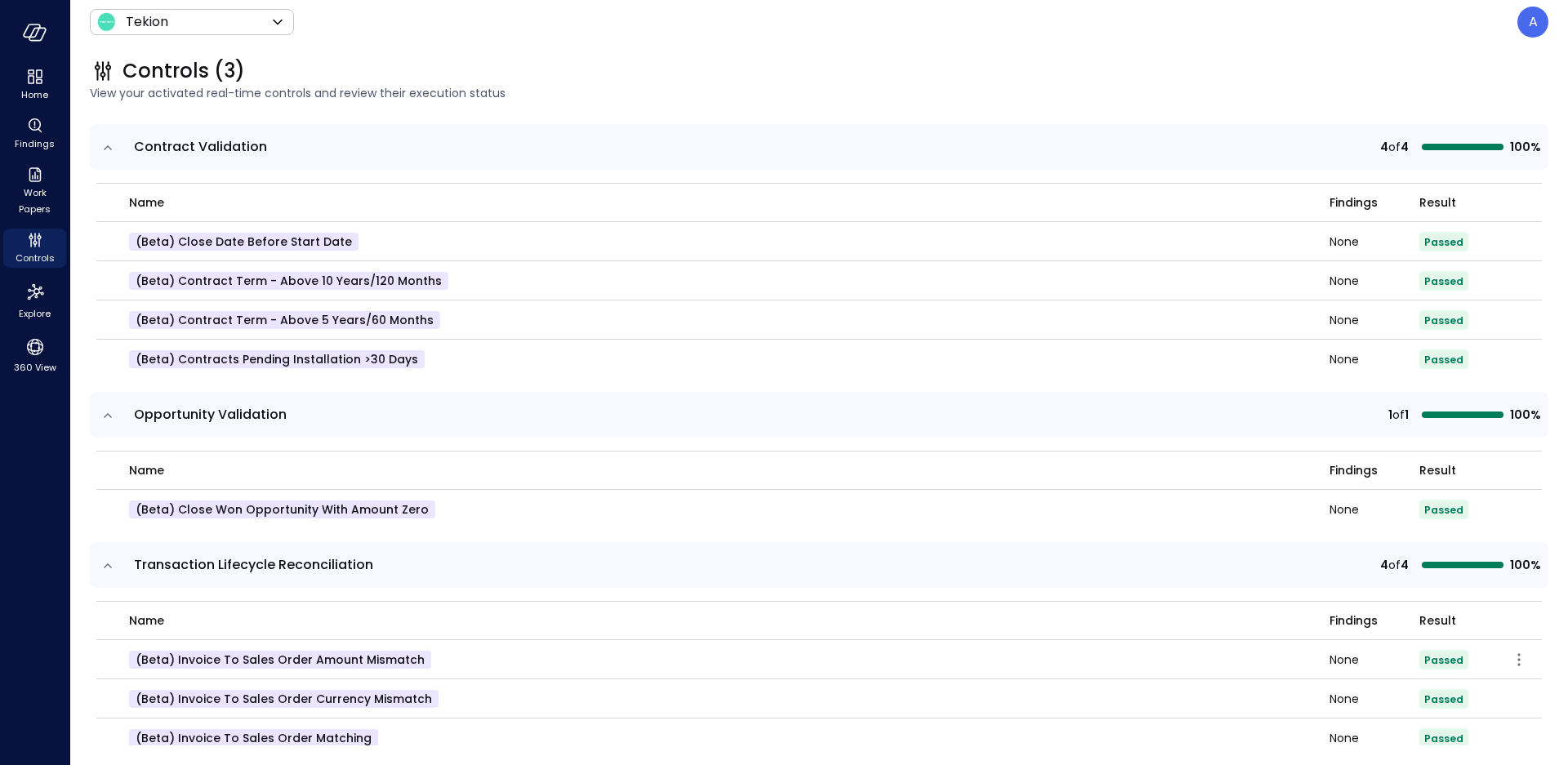
scroll to position [231, 0]
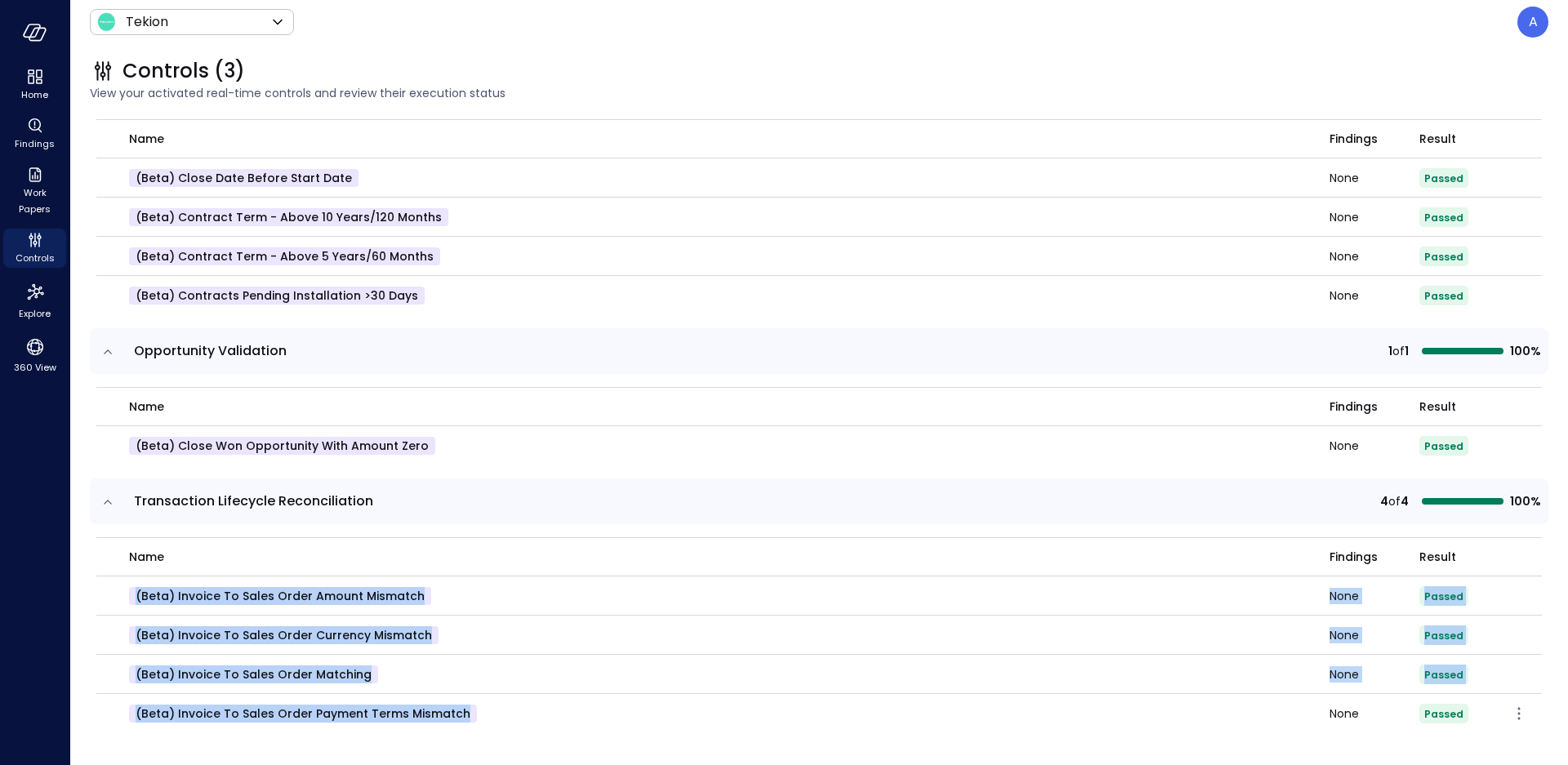
drag, startPoint x: 136, startPoint y: 596, endPoint x: 463, endPoint y: 716, distance: 348.3
click at [463, 716] on tbody "(beta) Invoice to Sales Order Amount Mismatch None Passed (beta) Invoice to Sal…" at bounding box center [818, 654] width 1445 height 156
click at [132, 597] on p "(beta) Invoice to Sales Order Amount Mismatch" at bounding box center [280, 596] width 303 height 18
drag, startPoint x: 467, startPoint y: 714, endPoint x: 131, endPoint y: 601, distance: 354.5
click at [131, 601] on tbody "(beta) Invoice to Sales Order Amount Mismatch None Passed (beta) Invoice to Sal…" at bounding box center [818, 654] width 1445 height 156
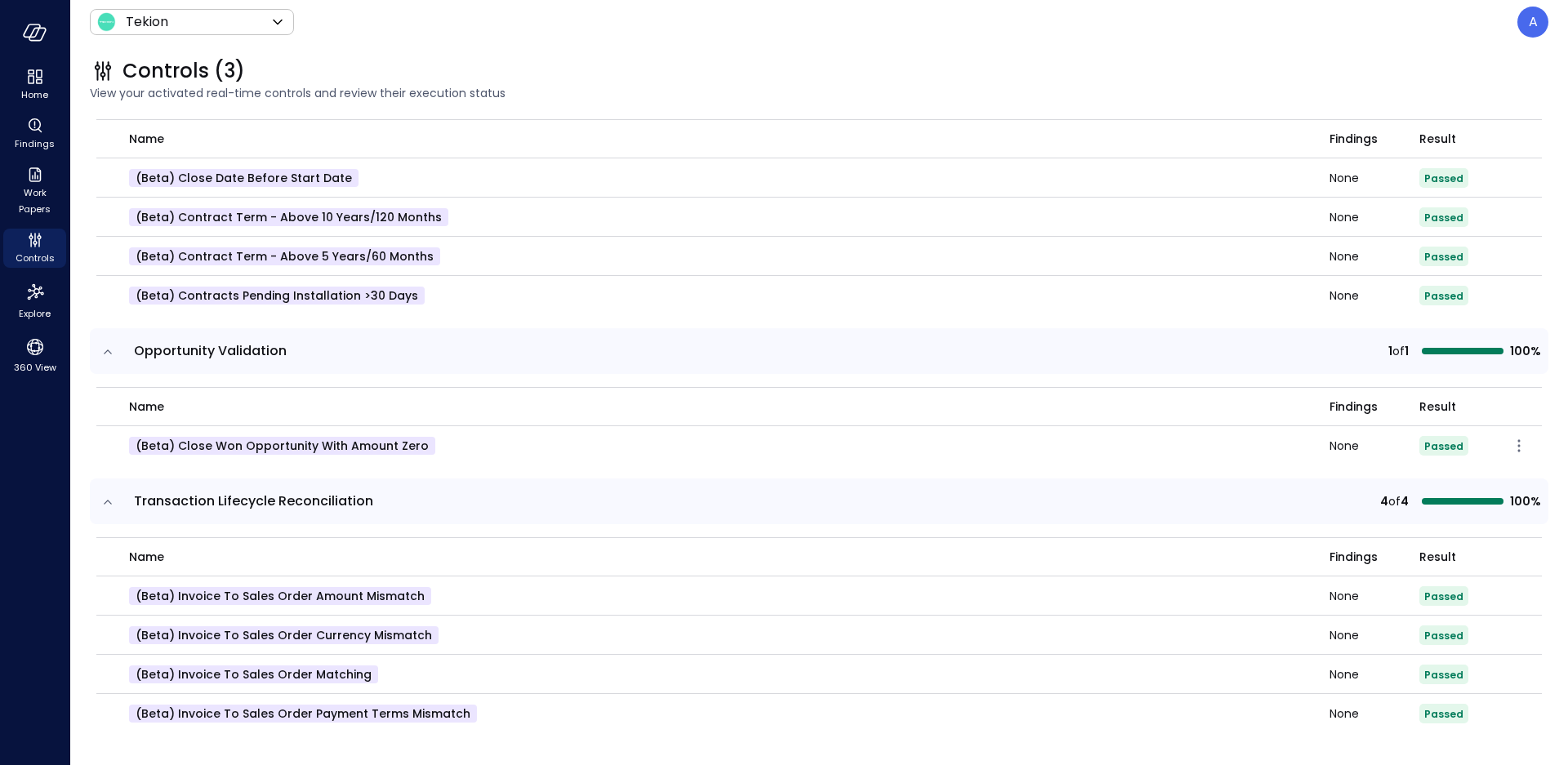
click at [249, 438] on p "(beta) Close Won Opportunity With Amount Zero" at bounding box center [282, 445] width 306 height 18
click at [348, 447] on p "(beta) Close Won Opportunity With Amount Zero" at bounding box center [282, 445] width 306 height 18
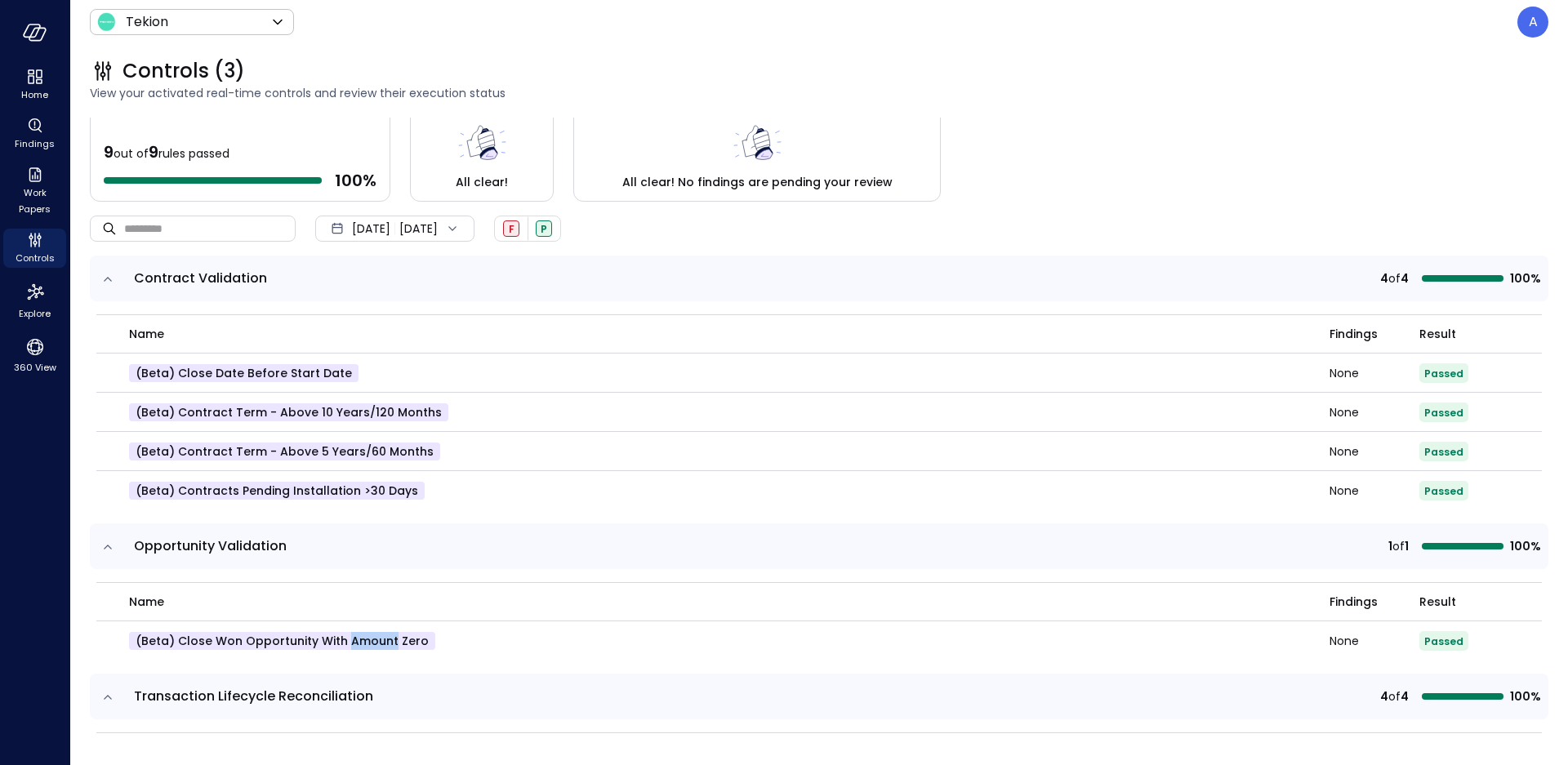
scroll to position [0, 0]
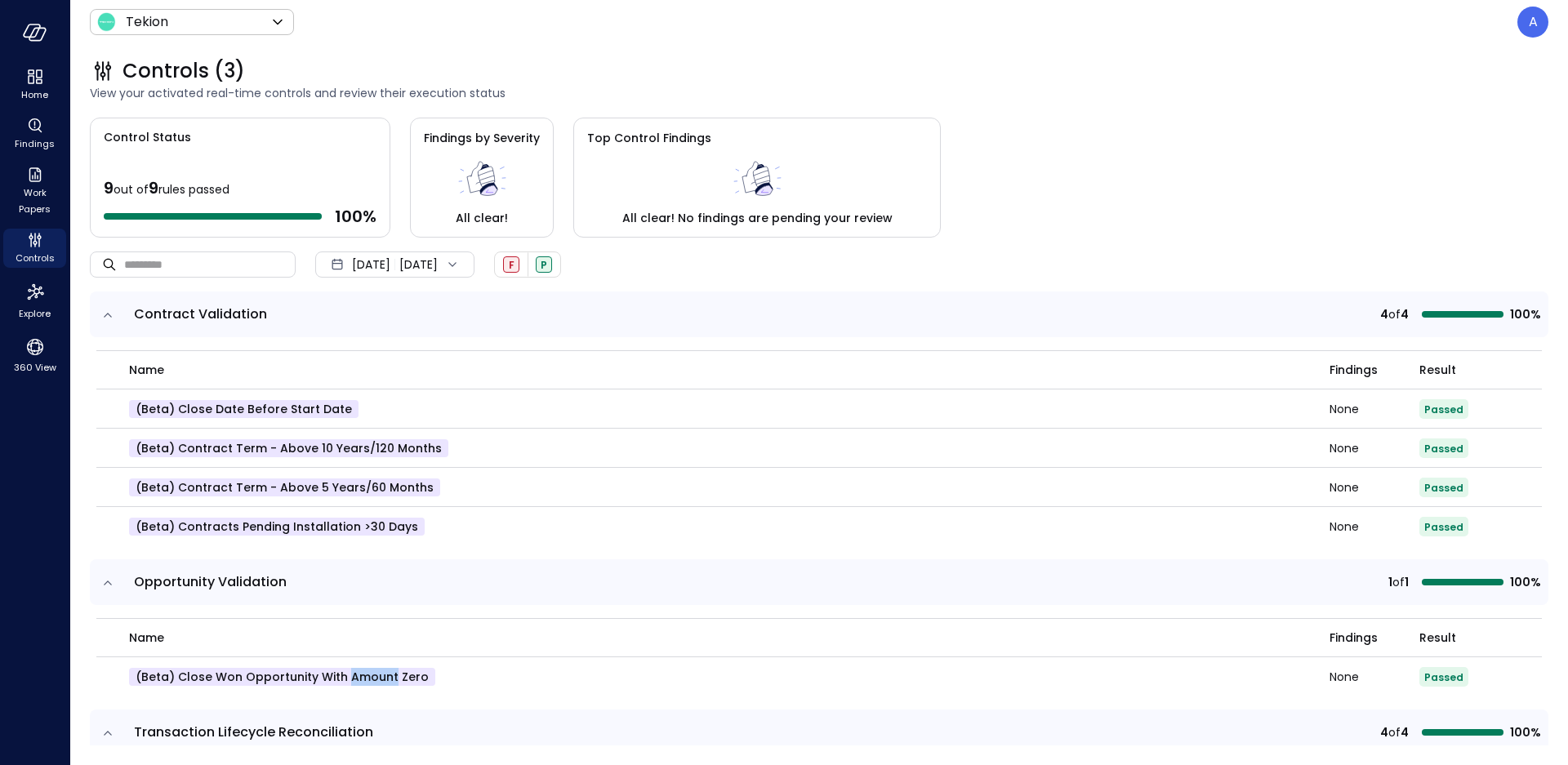
click at [101, 314] on icon "expand row" at bounding box center [108, 315] width 17 height 17
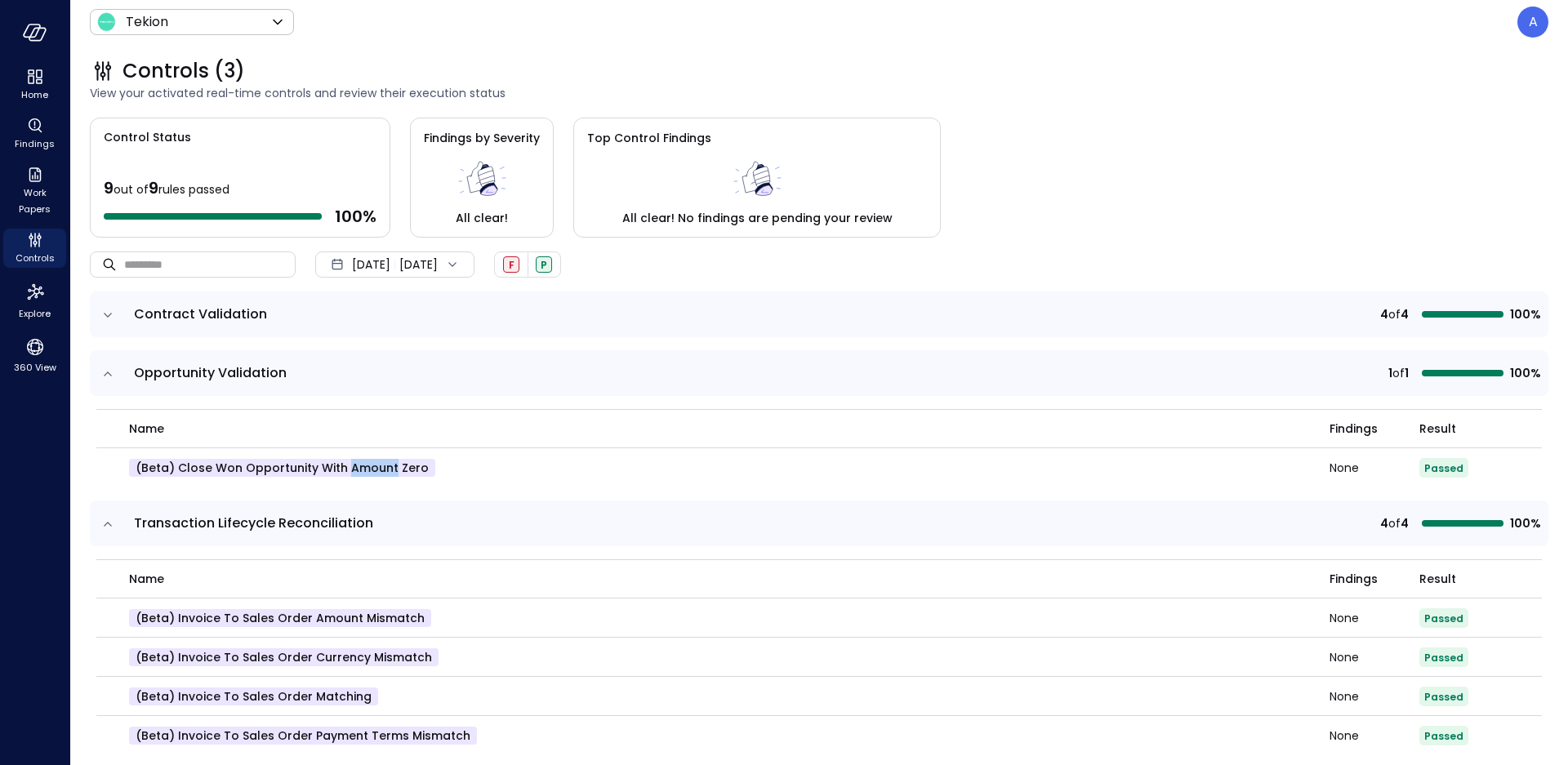
click at [101, 369] on icon "expand row" at bounding box center [108, 374] width 17 height 17
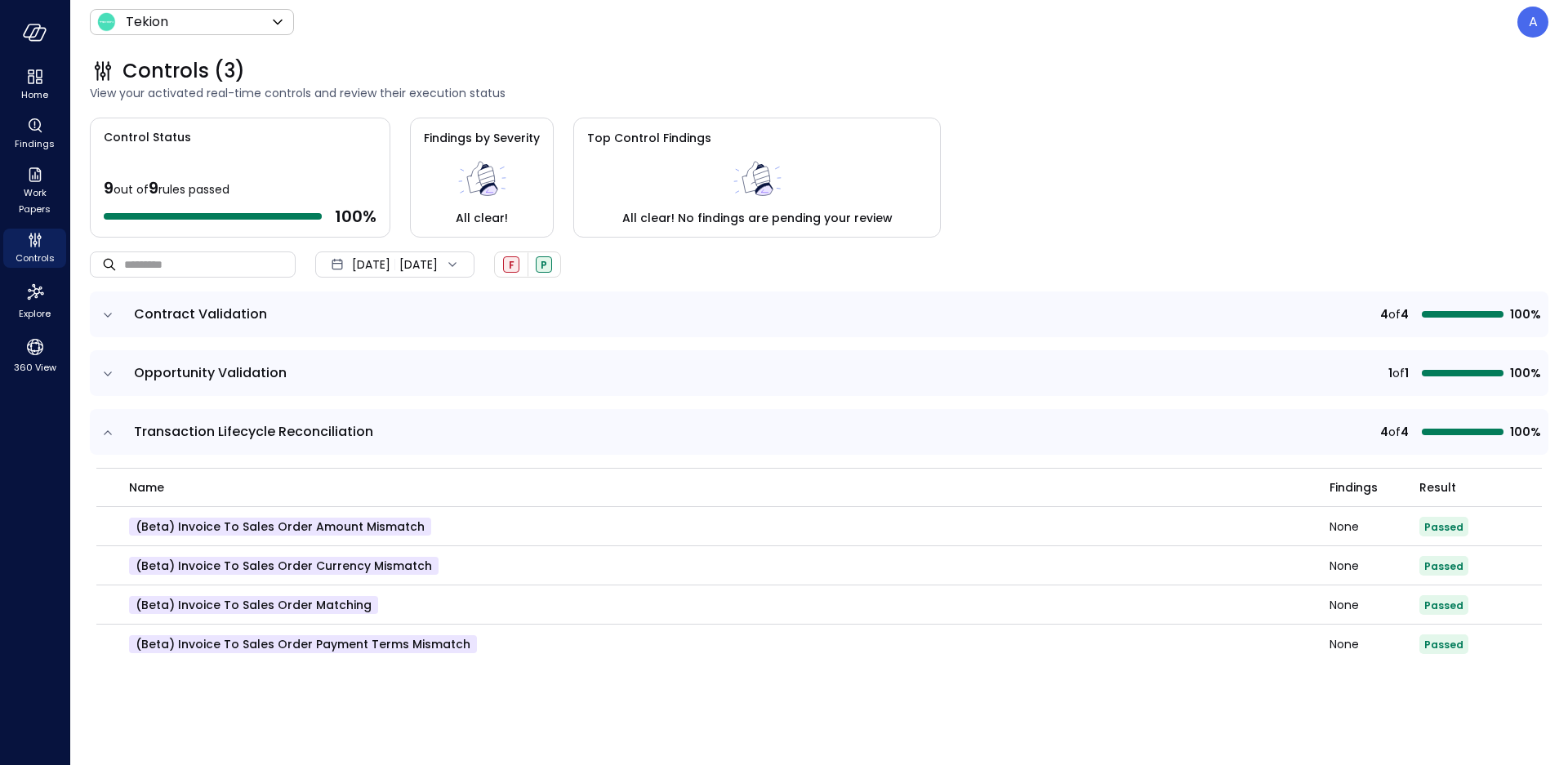
click at [106, 432] on icon "expand row" at bounding box center [108, 433] width 17 height 17
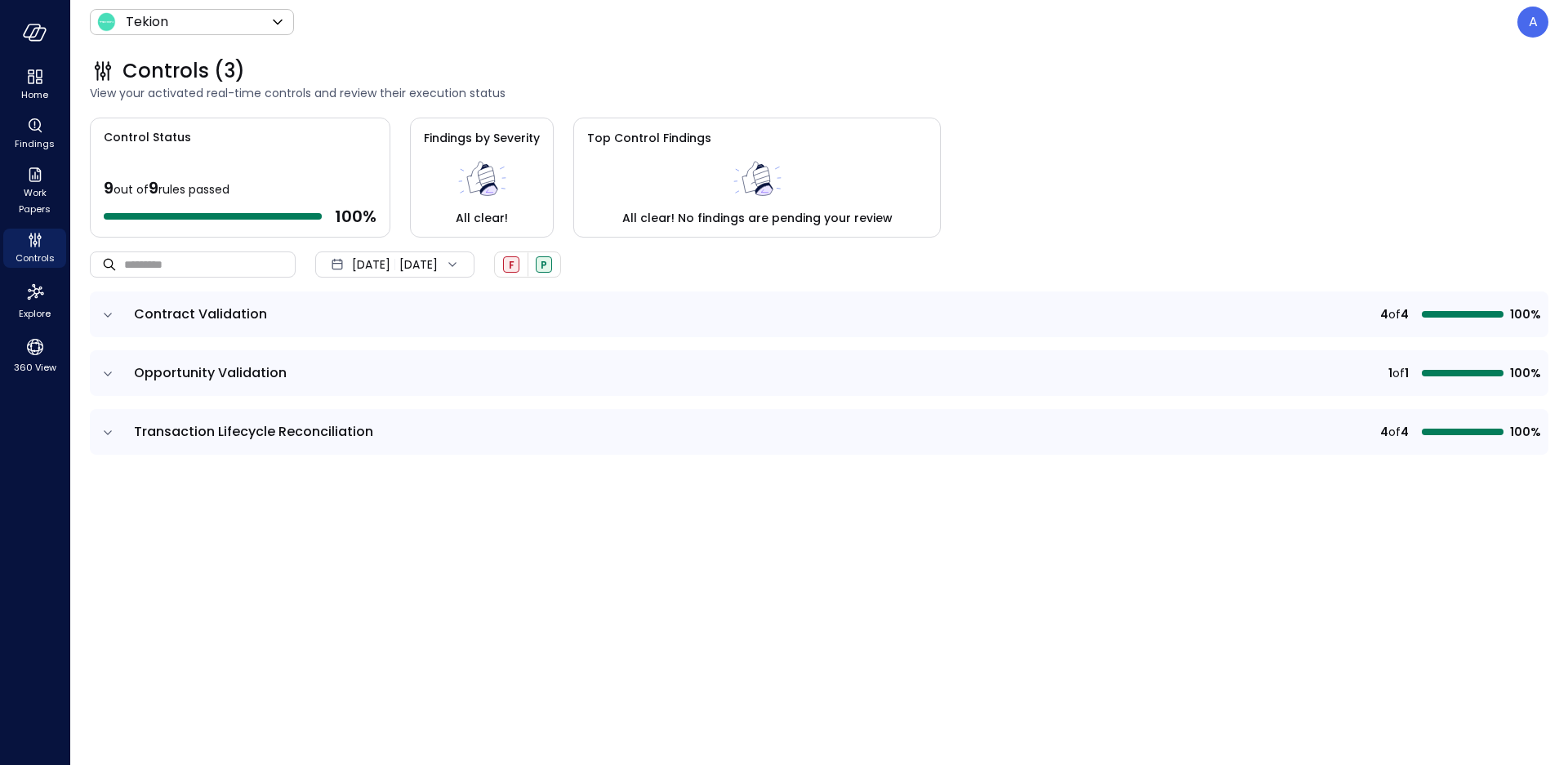
click at [108, 312] on icon "expand row" at bounding box center [108, 315] width 17 height 17
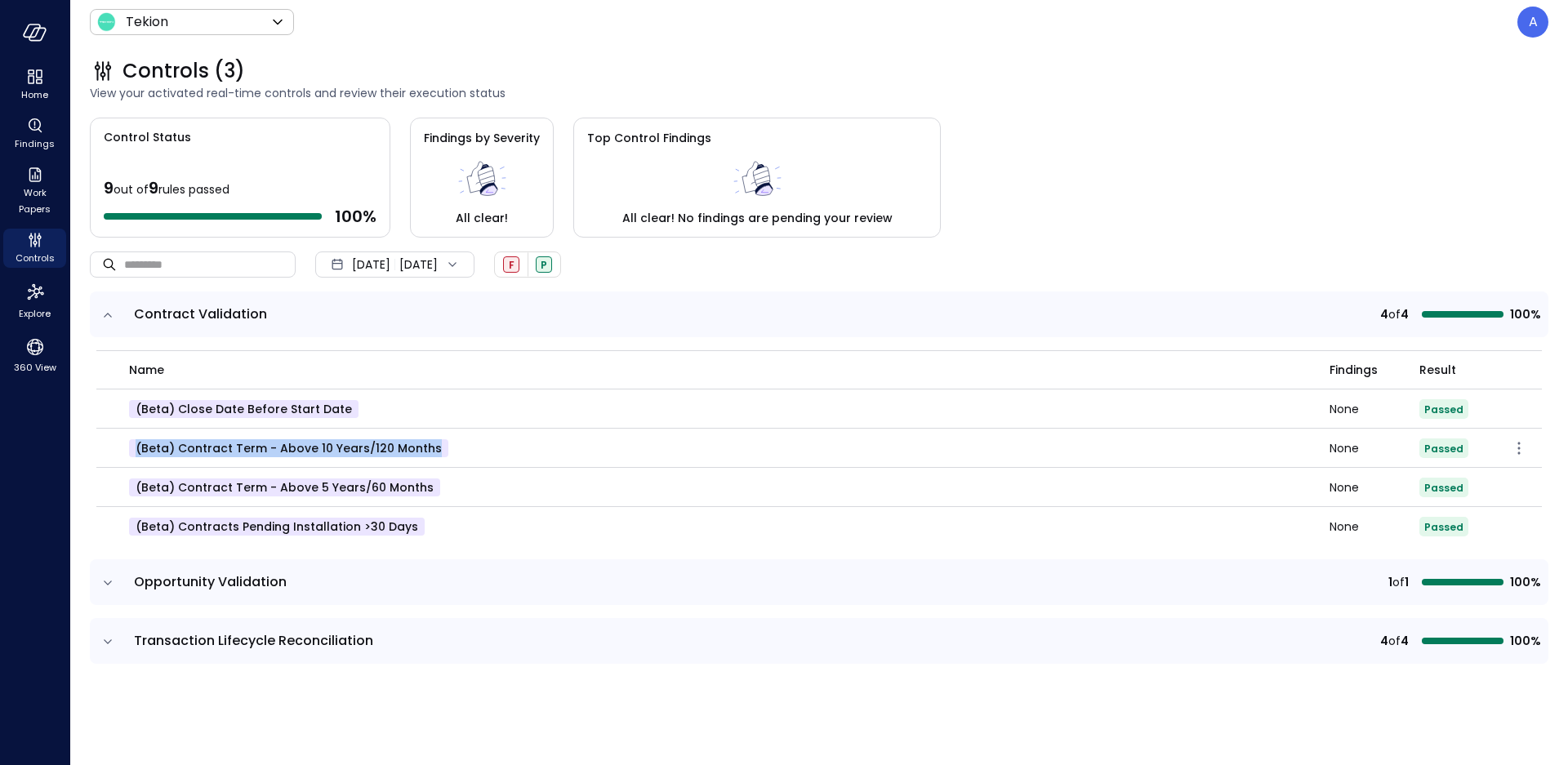
drag, startPoint x: 428, startPoint y: 445, endPoint x: 136, endPoint y: 453, distance: 292.1
click at [136, 453] on p "(beta) Contract Term - Above 10 Years/120 Months" at bounding box center [289, 448] width 319 height 18
drag, startPoint x: 422, startPoint y: 486, endPoint x: 131, endPoint y: 445, distance: 293.9
click at [131, 445] on tbody "(beta) Close Date before Start Date None Passed (beta) Contract Term - Above 10…" at bounding box center [818, 467] width 1445 height 156
click at [321, 405] on p "(beta) Close Date before Start Date" at bounding box center [244, 409] width 229 height 18
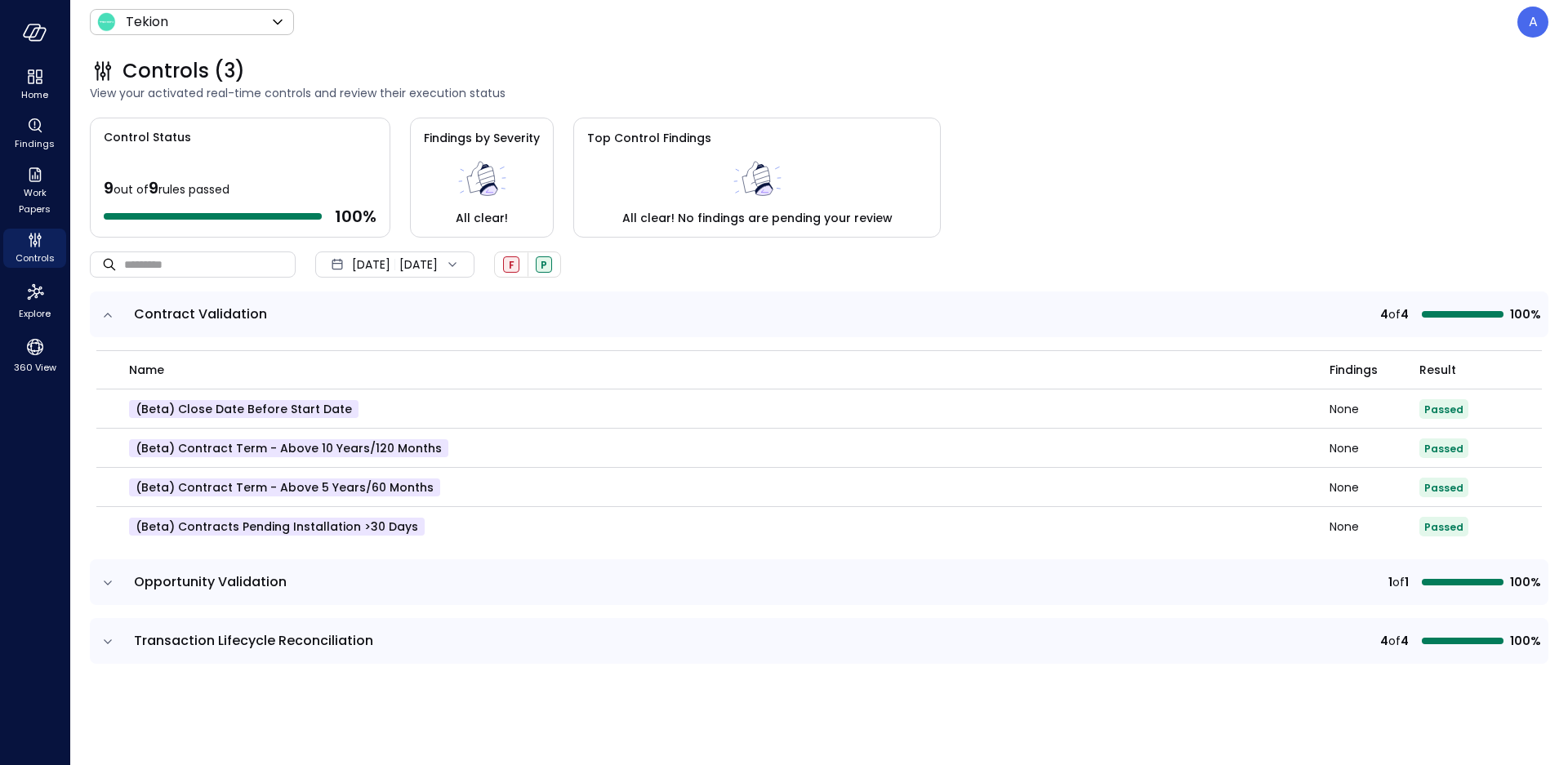
click at [105, 582] on icon "expand row" at bounding box center [108, 583] width 17 height 17
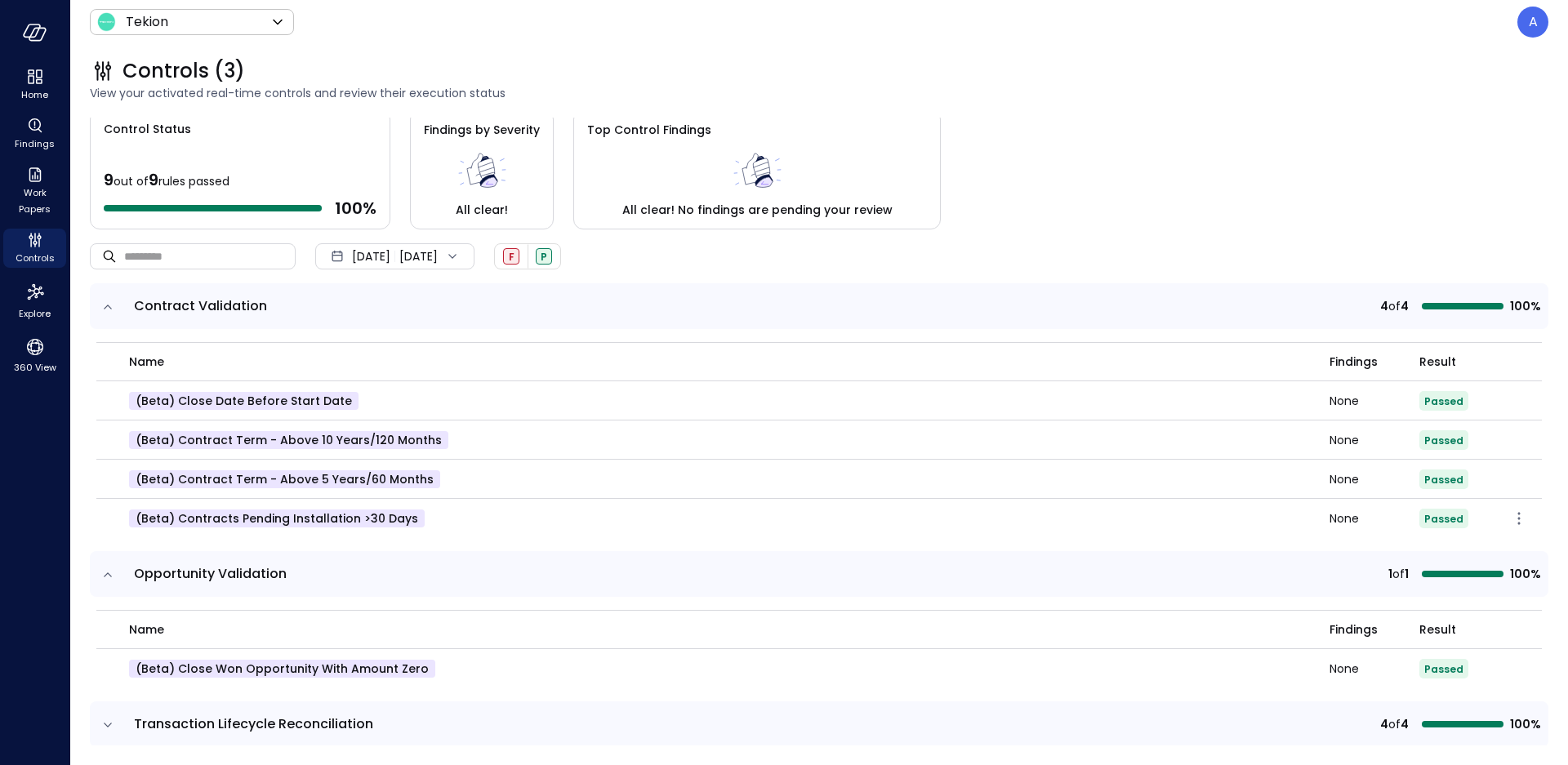
scroll to position [22, 0]
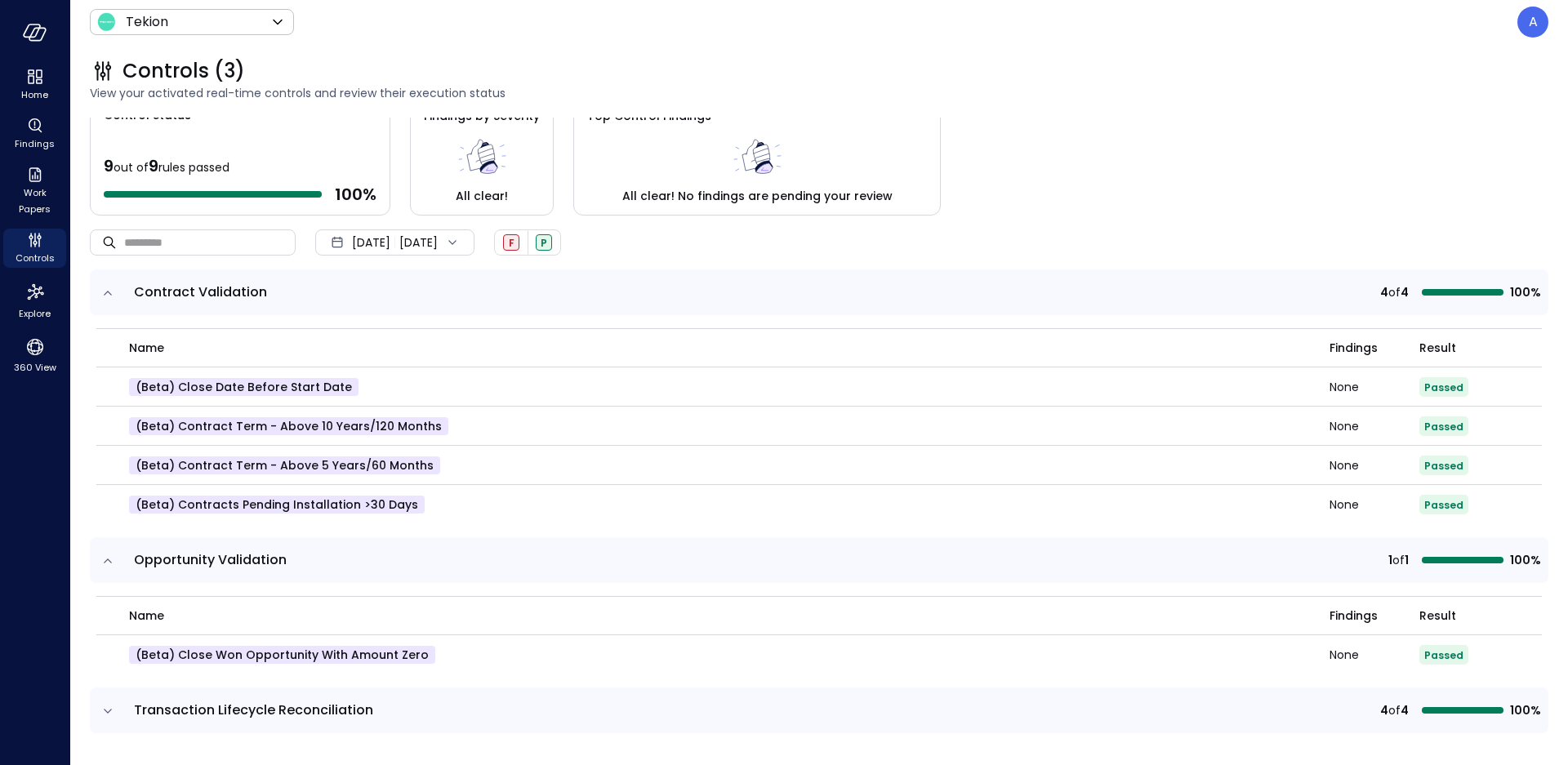
click at [105, 709] on icon "expand row" at bounding box center [107, 710] width 8 height 4
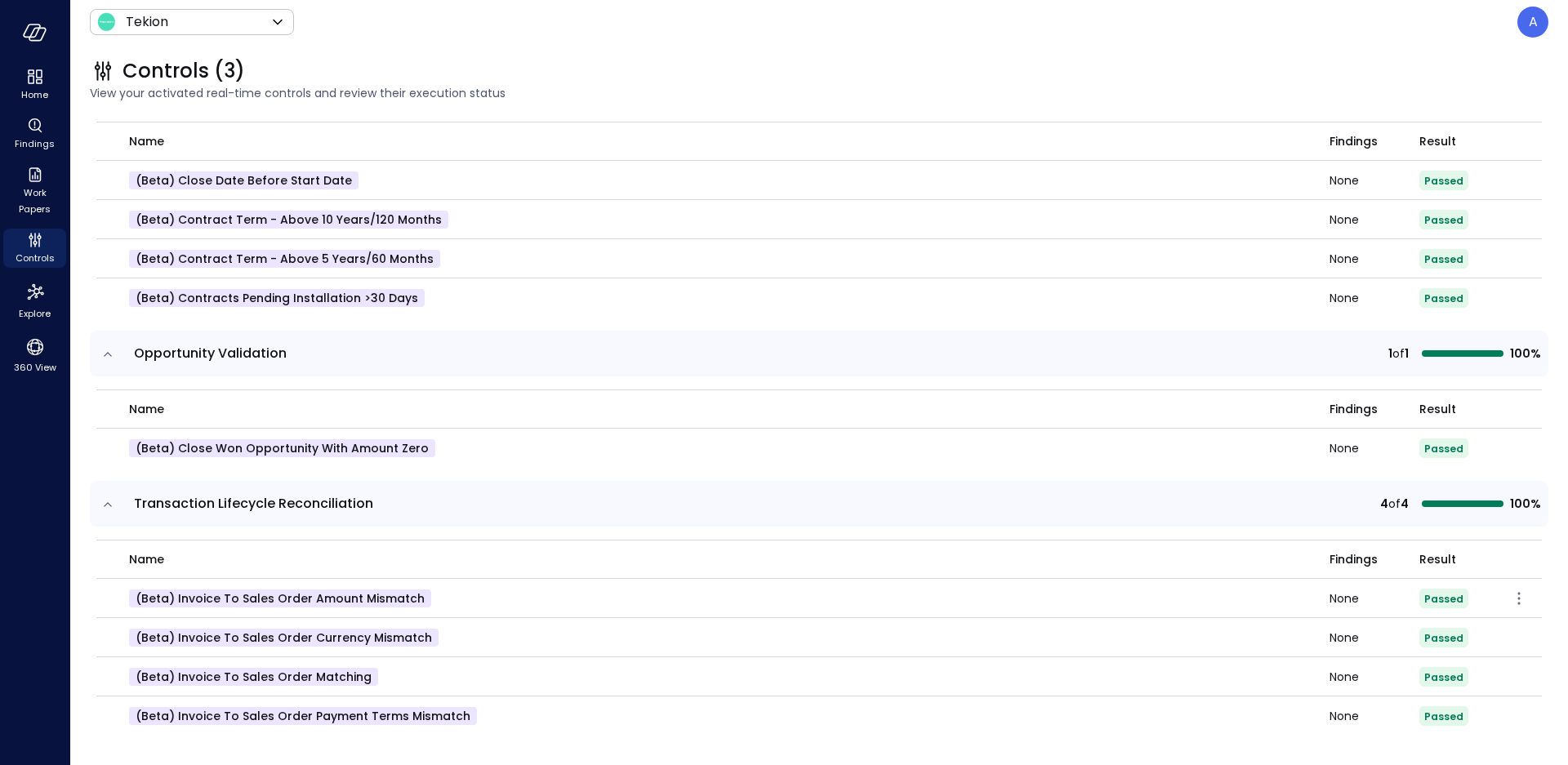
scroll to position [231, 0]
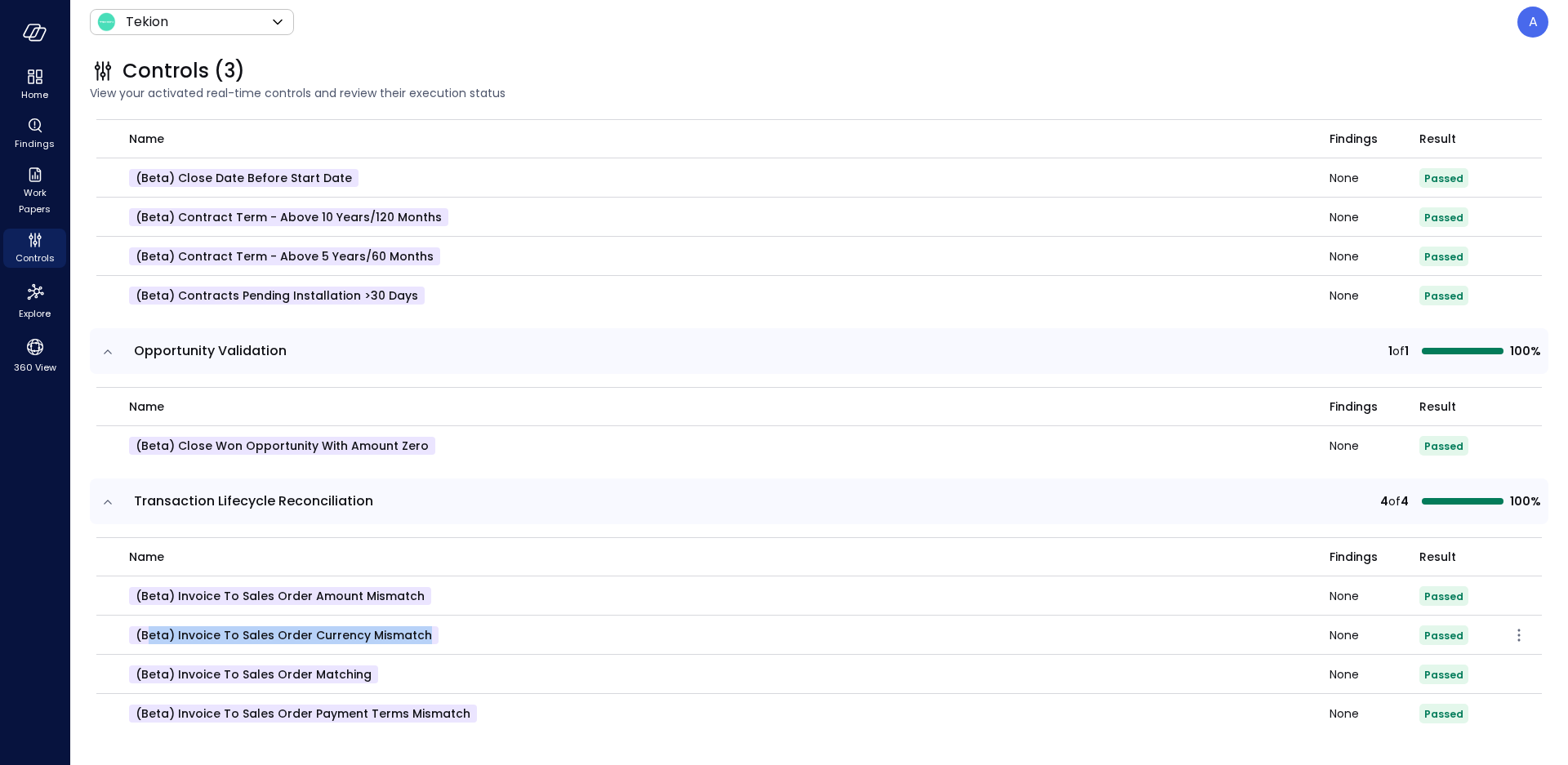
drag, startPoint x: 149, startPoint y: 634, endPoint x: 416, endPoint y: 637, distance: 267.0
click at [416, 637] on p "(beta) Invoice to Sales Order Currency Mismatch" at bounding box center [284, 635] width 309 height 18
drag, startPoint x: 415, startPoint y: 592, endPoint x: 179, endPoint y: 595, distance: 236.0
click at [179, 595] on p "(beta) Invoice to Sales Order Amount Mismatch" at bounding box center [280, 596] width 303 height 18
click at [389, 713] on p "(beta) Invoice to Sales Order Payment Terms Mismatch" at bounding box center [304, 713] width 348 height 18
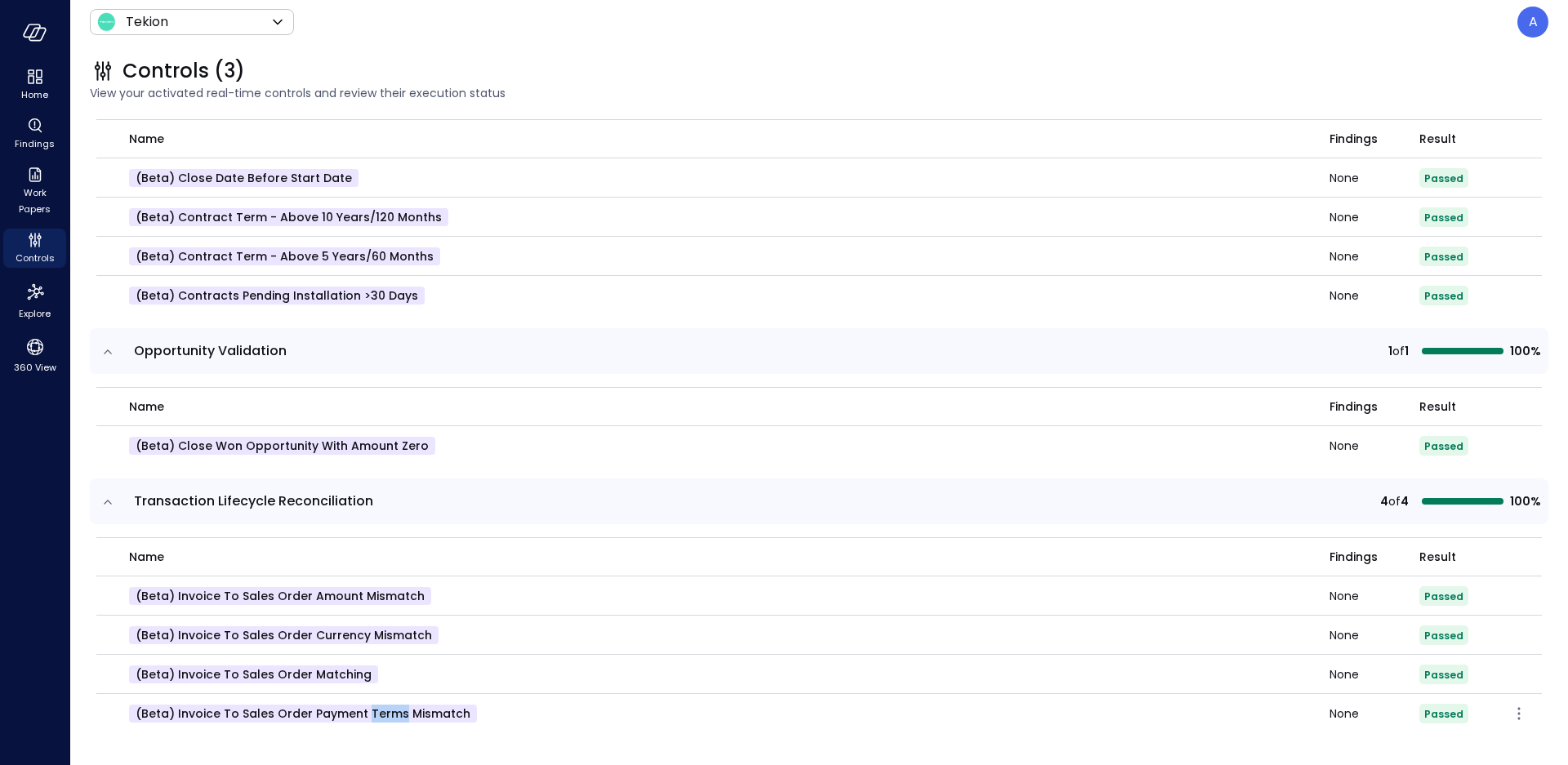
click at [389, 713] on p "(beta) Invoice to Sales Order Payment Terms Mismatch" at bounding box center [304, 713] width 348 height 18
click at [322, 674] on p "(beta) Invoice to Sales Order Matching" at bounding box center [253, 674] width 249 height 18
click at [248, 674] on p "(beta) Invoice to Sales Order Matching" at bounding box center [253, 674] width 249 height 18
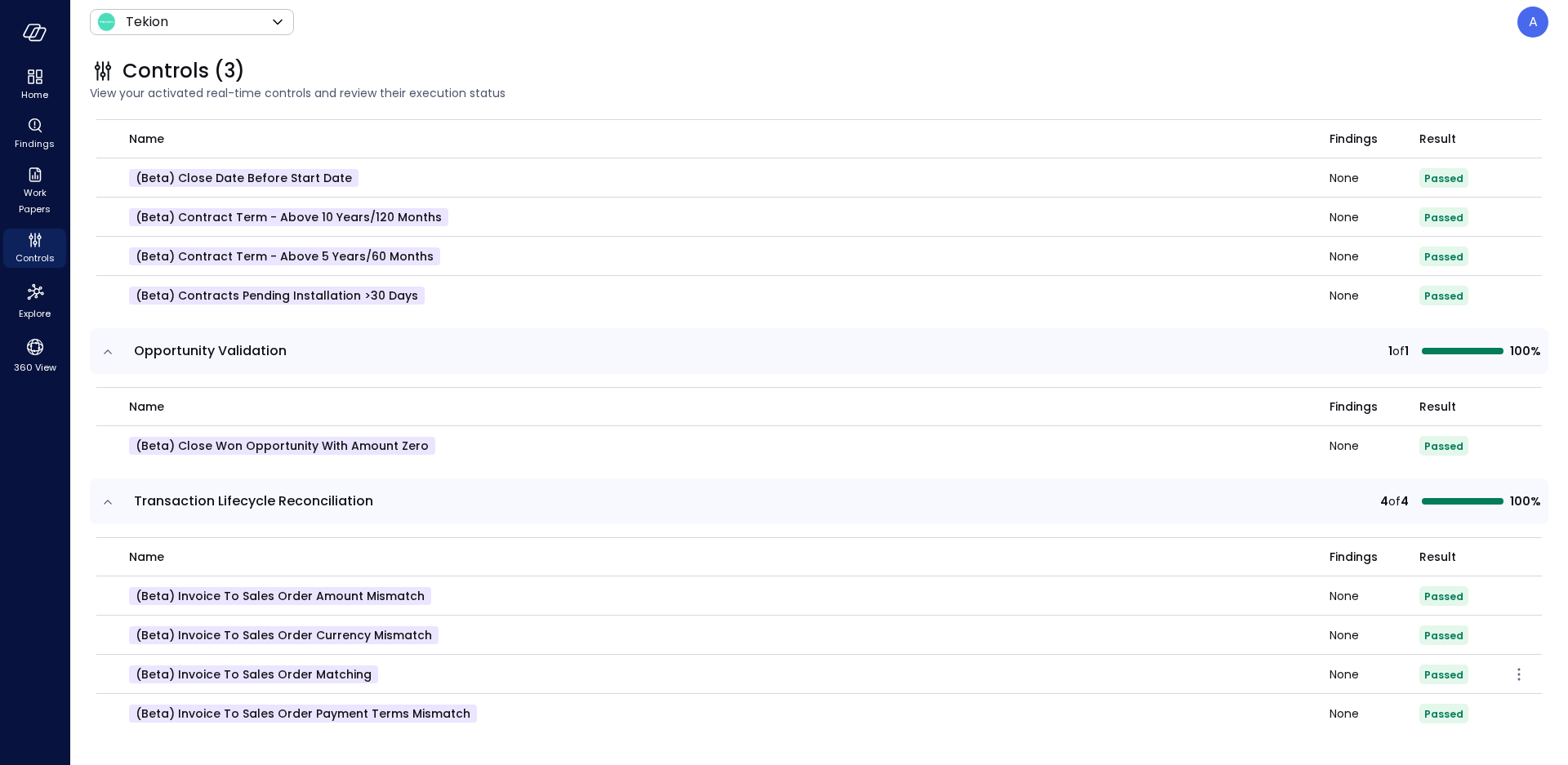
click at [303, 675] on p "(beta) Invoice to Sales Order Matching" at bounding box center [253, 674] width 249 height 18
click at [316, 597] on p "(beta) Invoice to Sales Order Amount Mismatch" at bounding box center [280, 596] width 303 height 18
click at [326, 634] on p "(beta) Invoice to Sales Order Currency Mismatch" at bounding box center [284, 635] width 309 height 18
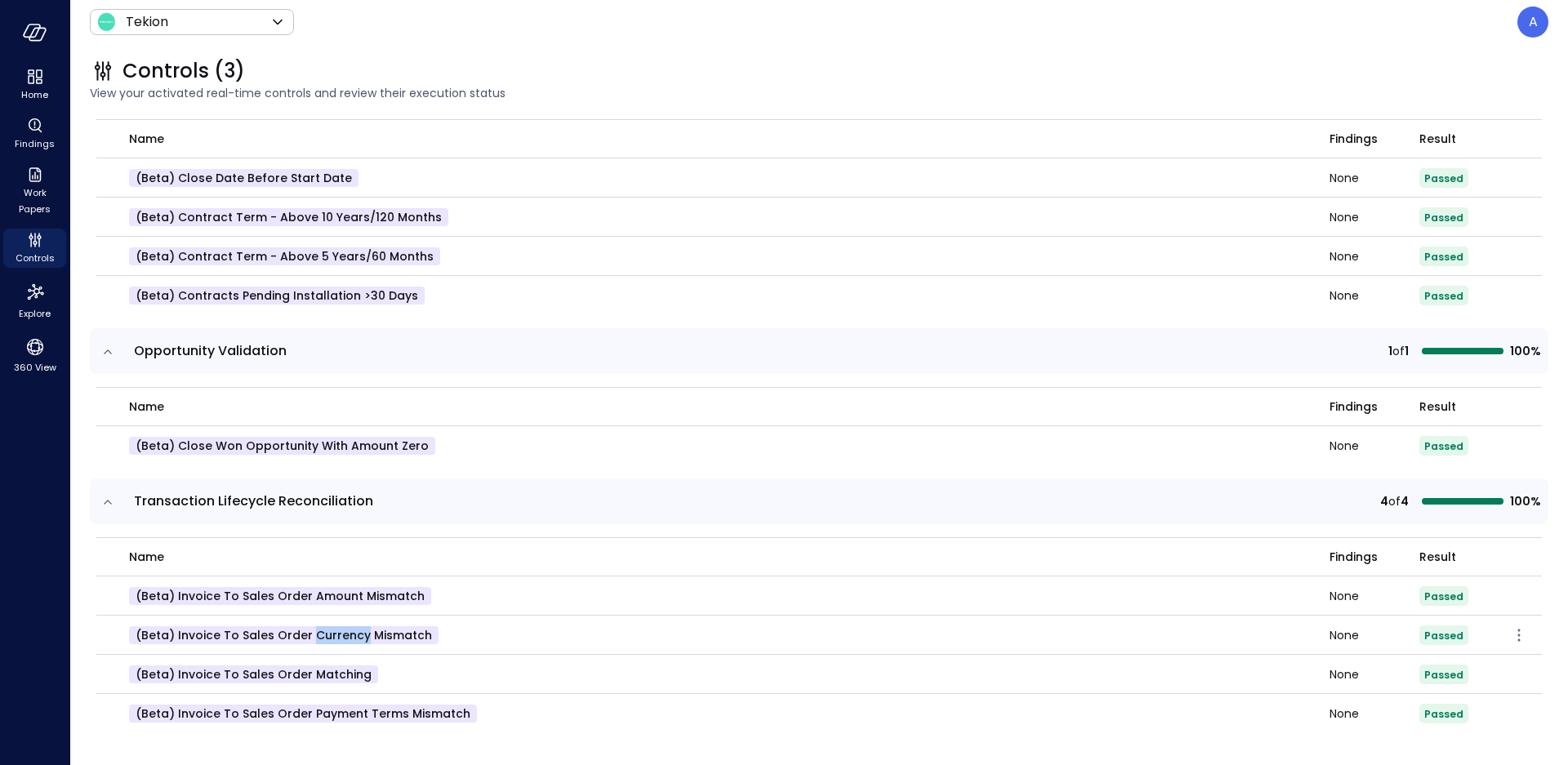
click at [326, 634] on p "(beta) Invoice to Sales Order Currency Mismatch" at bounding box center [284, 635] width 309 height 18
click at [343, 599] on p "(beta) Invoice to Sales Order Amount Mismatch" at bounding box center [280, 596] width 303 height 18
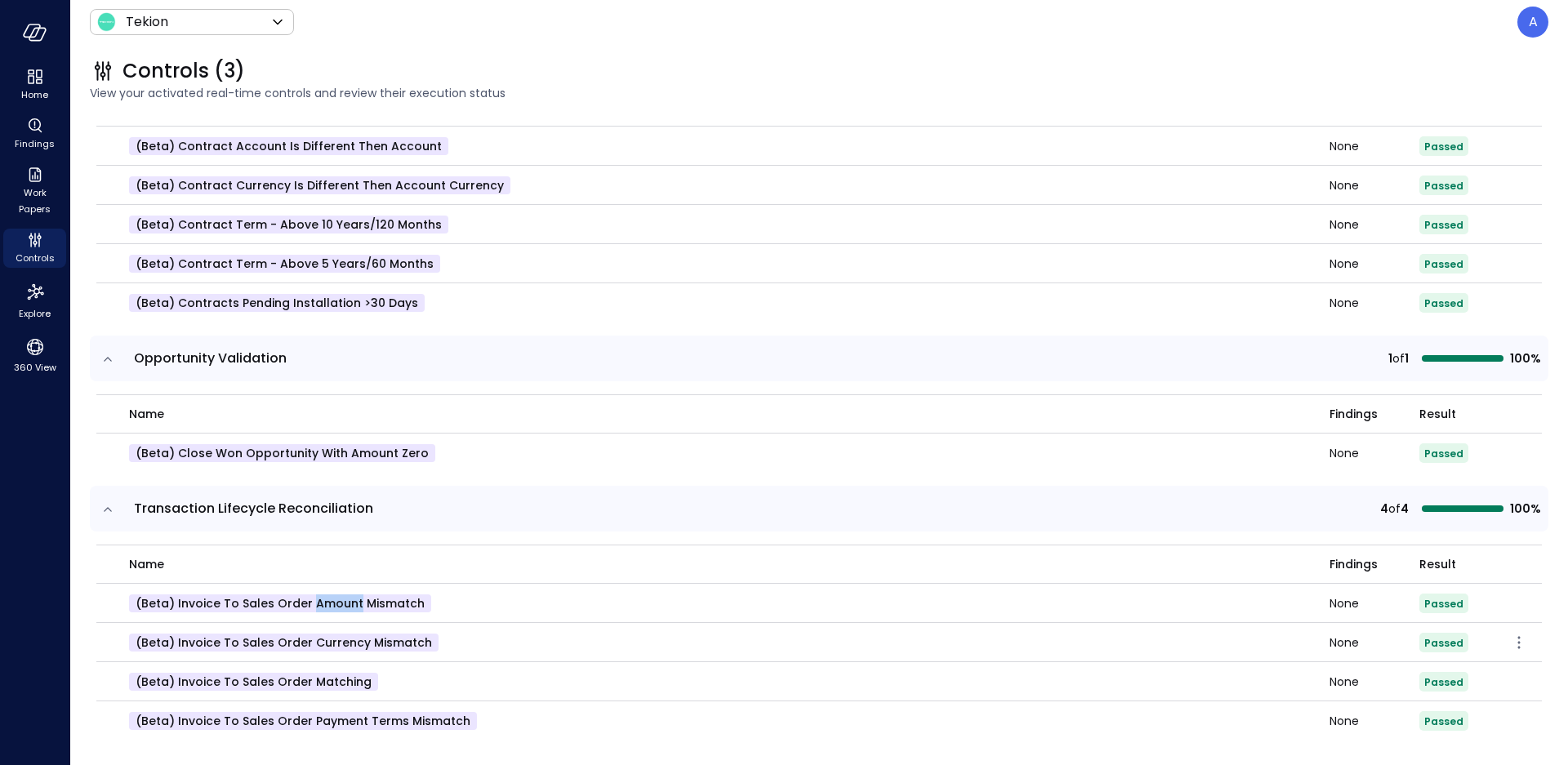
scroll to position [309, 0]
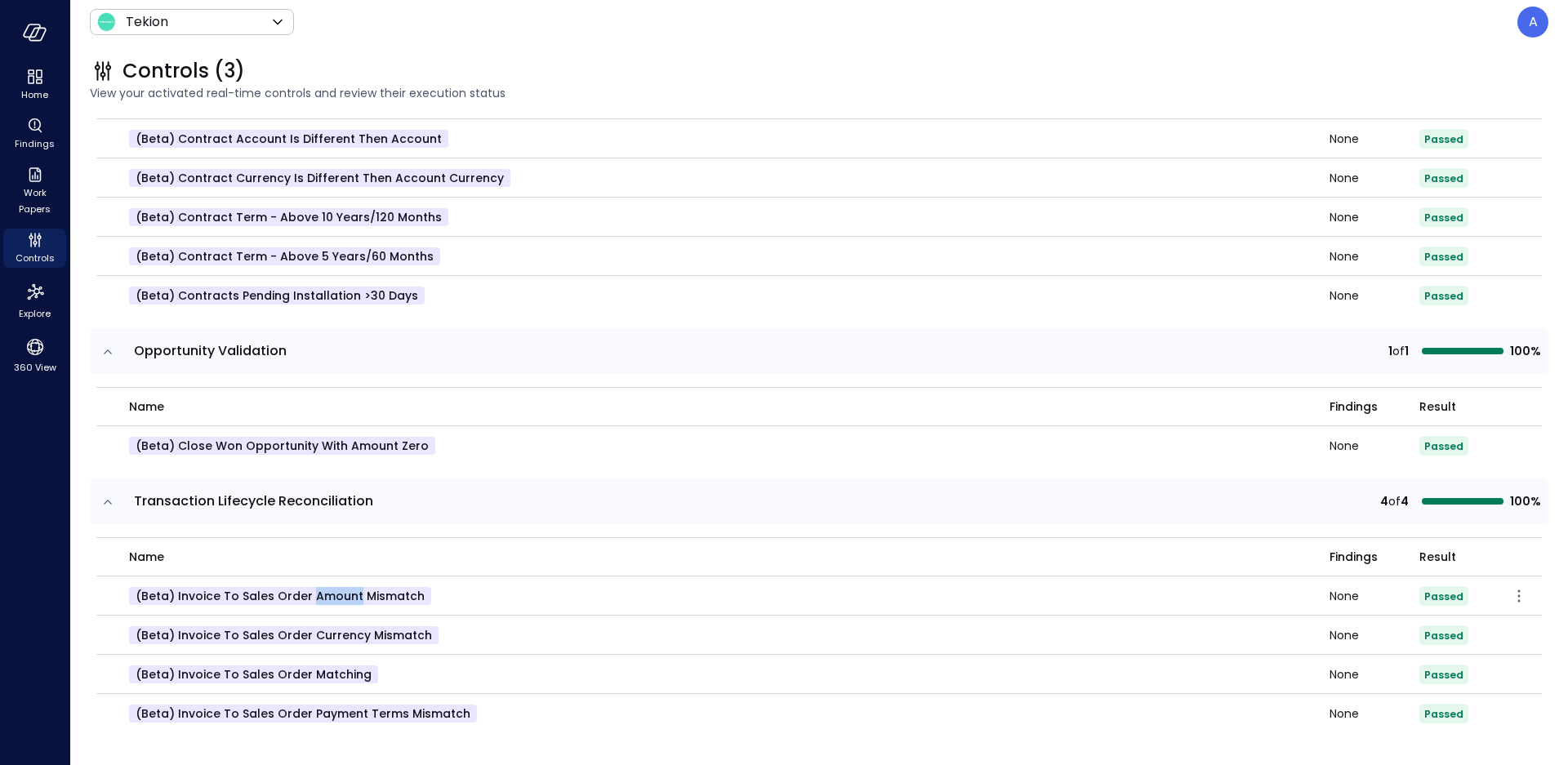
click at [340, 595] on p "(beta) Invoice to Sales Order Amount Mismatch" at bounding box center [280, 596] width 303 height 18
click at [349, 638] on p "(beta) Invoice to Sales Order Currency Mismatch" at bounding box center [284, 635] width 309 height 18
click at [353, 594] on p "(beta) Invoice to Sales Order Amount Mismatch" at bounding box center [280, 596] width 303 height 18
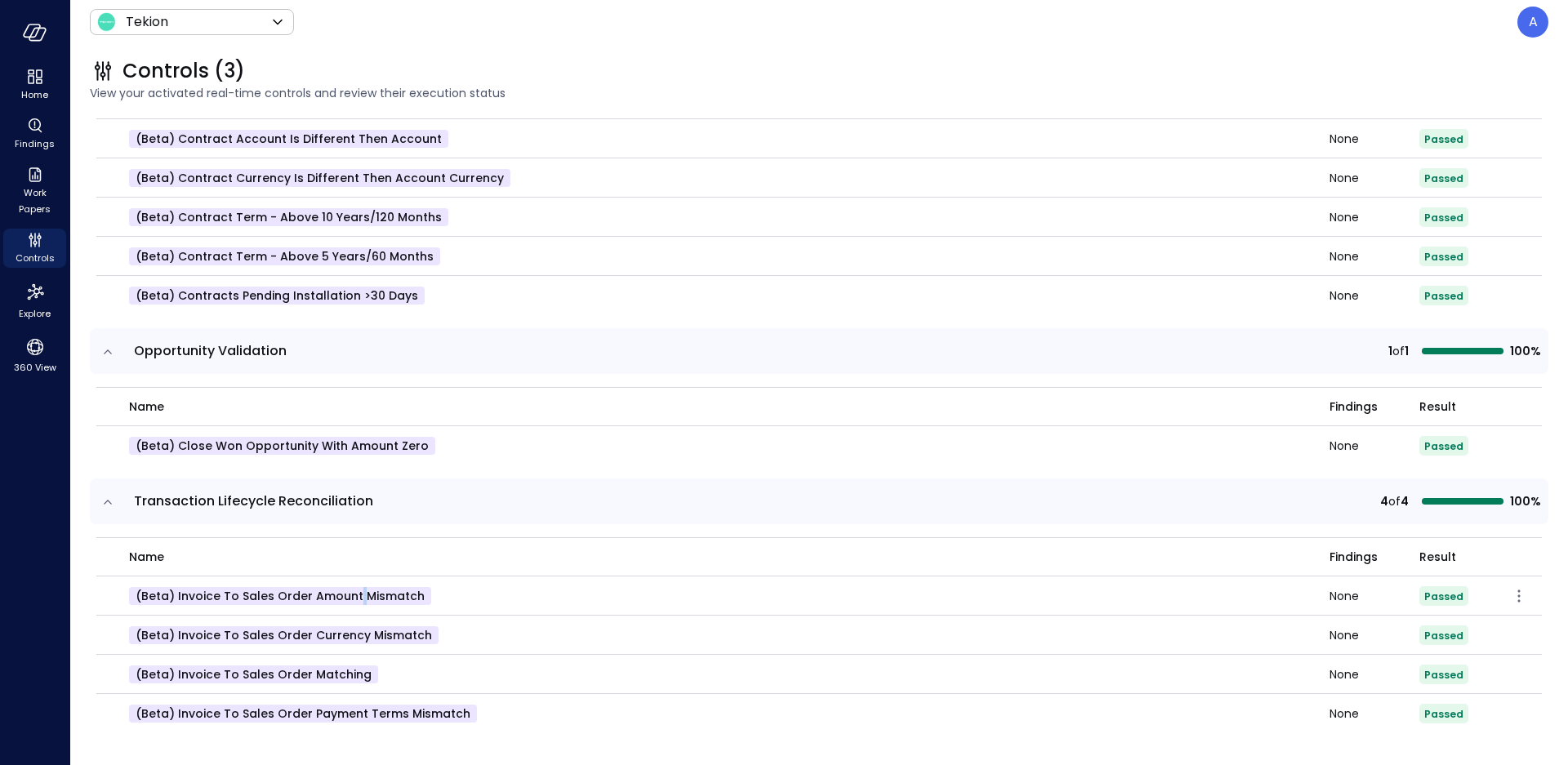
click at [353, 594] on p "(beta) Invoice to Sales Order Amount Mismatch" at bounding box center [280, 596] width 303 height 18
click at [307, 216] on p "(beta) Contract Term - Above 10 Years/120 Months" at bounding box center [289, 217] width 319 height 18
click at [317, 218] on p "(beta) Contract Term - Above 10 Years/120 Months" at bounding box center [289, 217] width 319 height 18
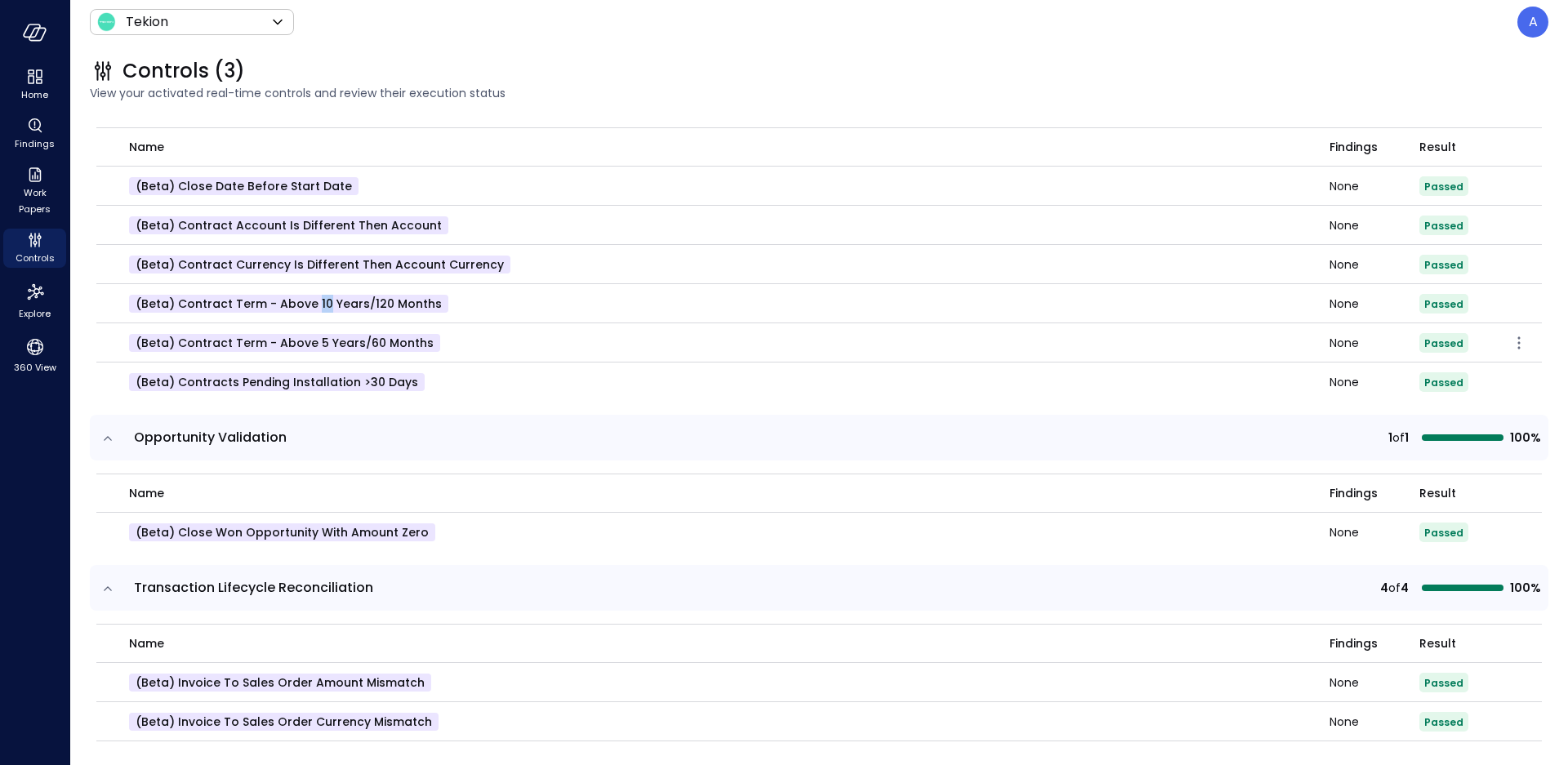
scroll to position [187, 0]
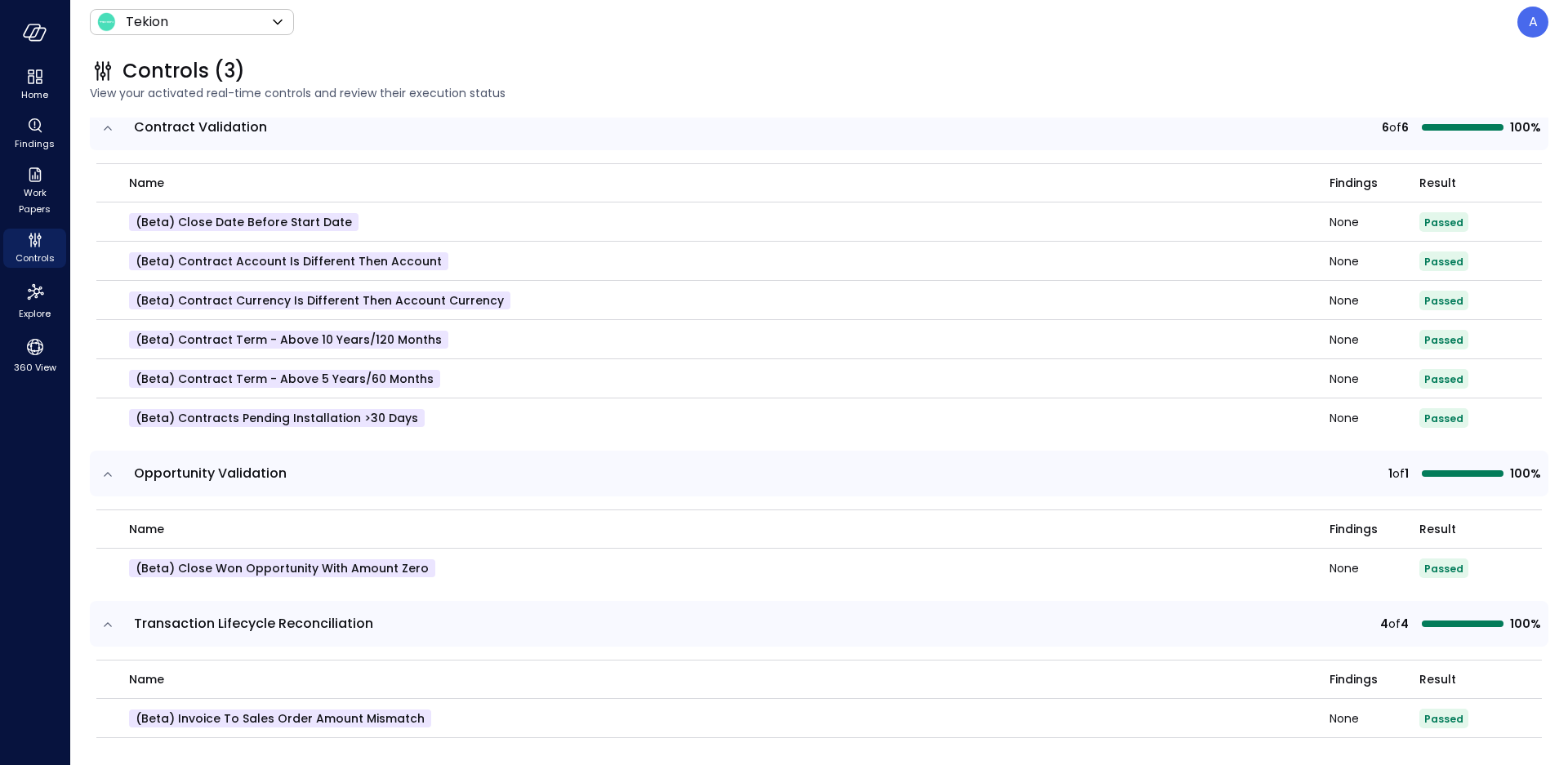
drag, startPoint x: 912, startPoint y: 36, endPoint x: 959, endPoint y: 8, distance: 54.7
click at [912, 36] on div "Tekion ******* ​ A" at bounding box center [818, 21] width 1458 height 31
drag, startPoint x: 644, startPoint y: 252, endPoint x: 674, endPoint y: 258, distance: 30.6
click at [668, 257] on div "(beta) Contract Account is different then Account" at bounding box center [720, 261] width 1181 height 18
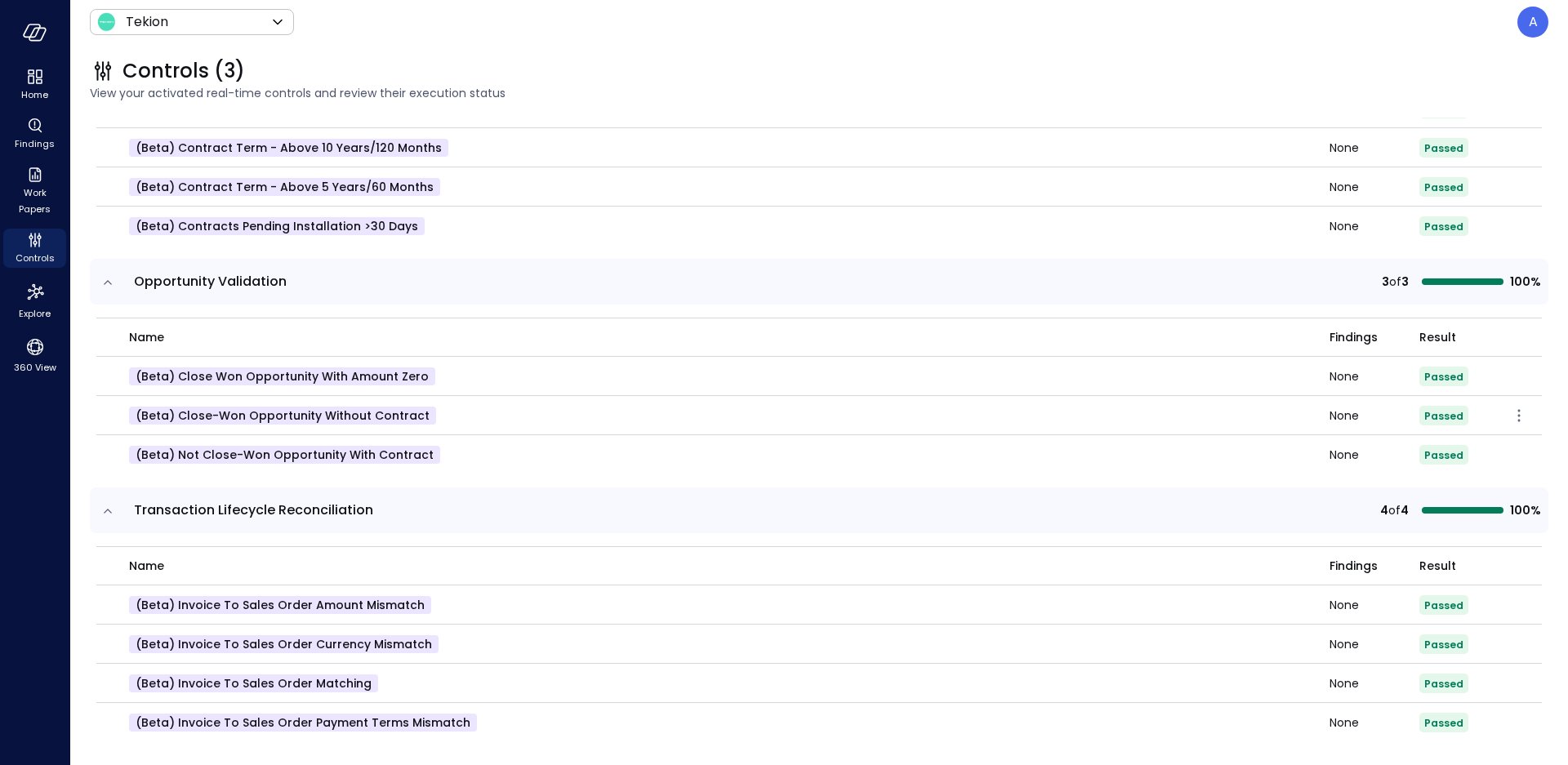
scroll to position [388, 0]
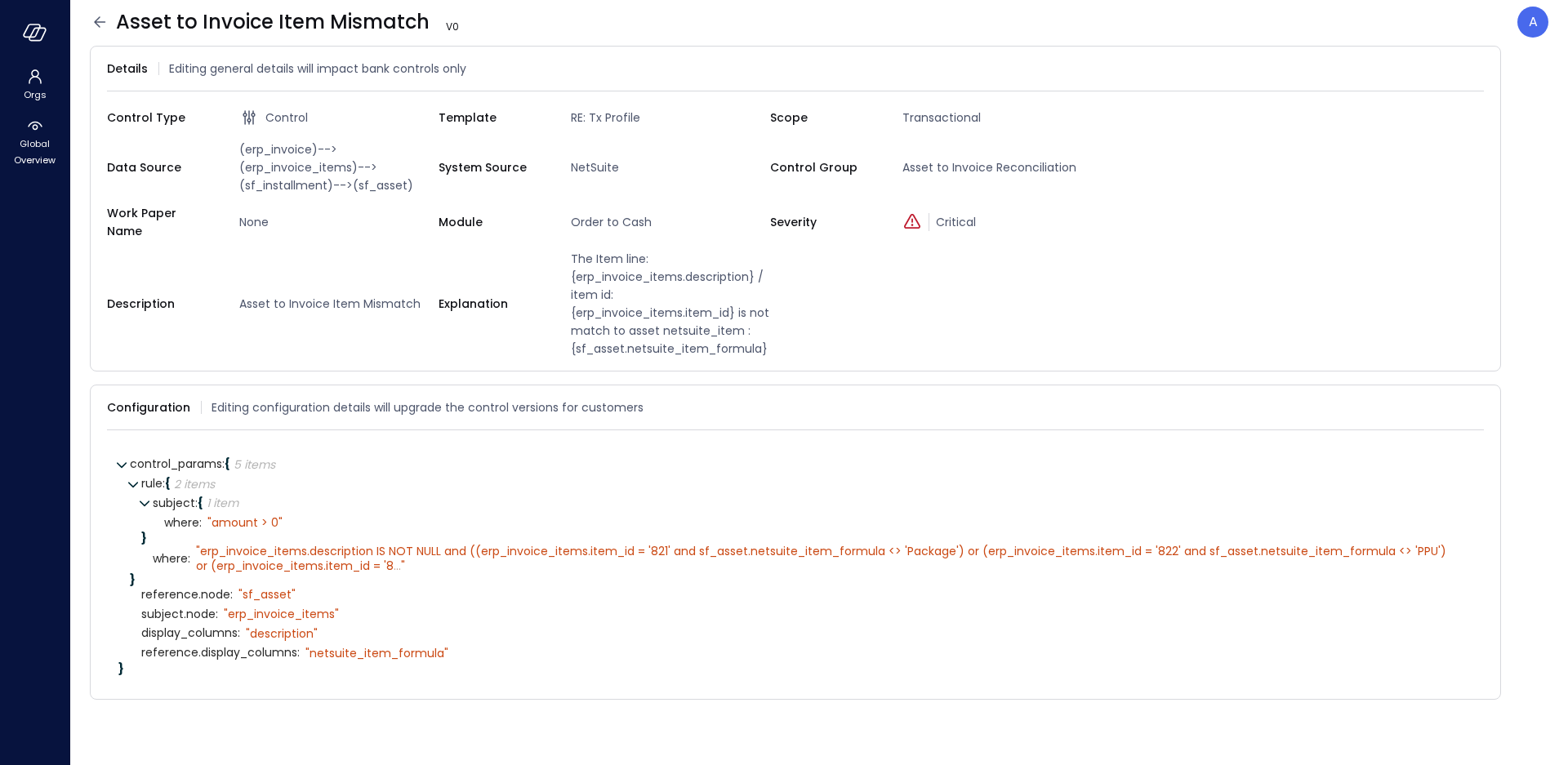
click at [101, 10] on div "Asset to Invoice Item Mismatch V 0" at bounding box center [283, 22] width 388 height 26
click at [101, 16] on icon at bounding box center [99, 21] width 20 height 20
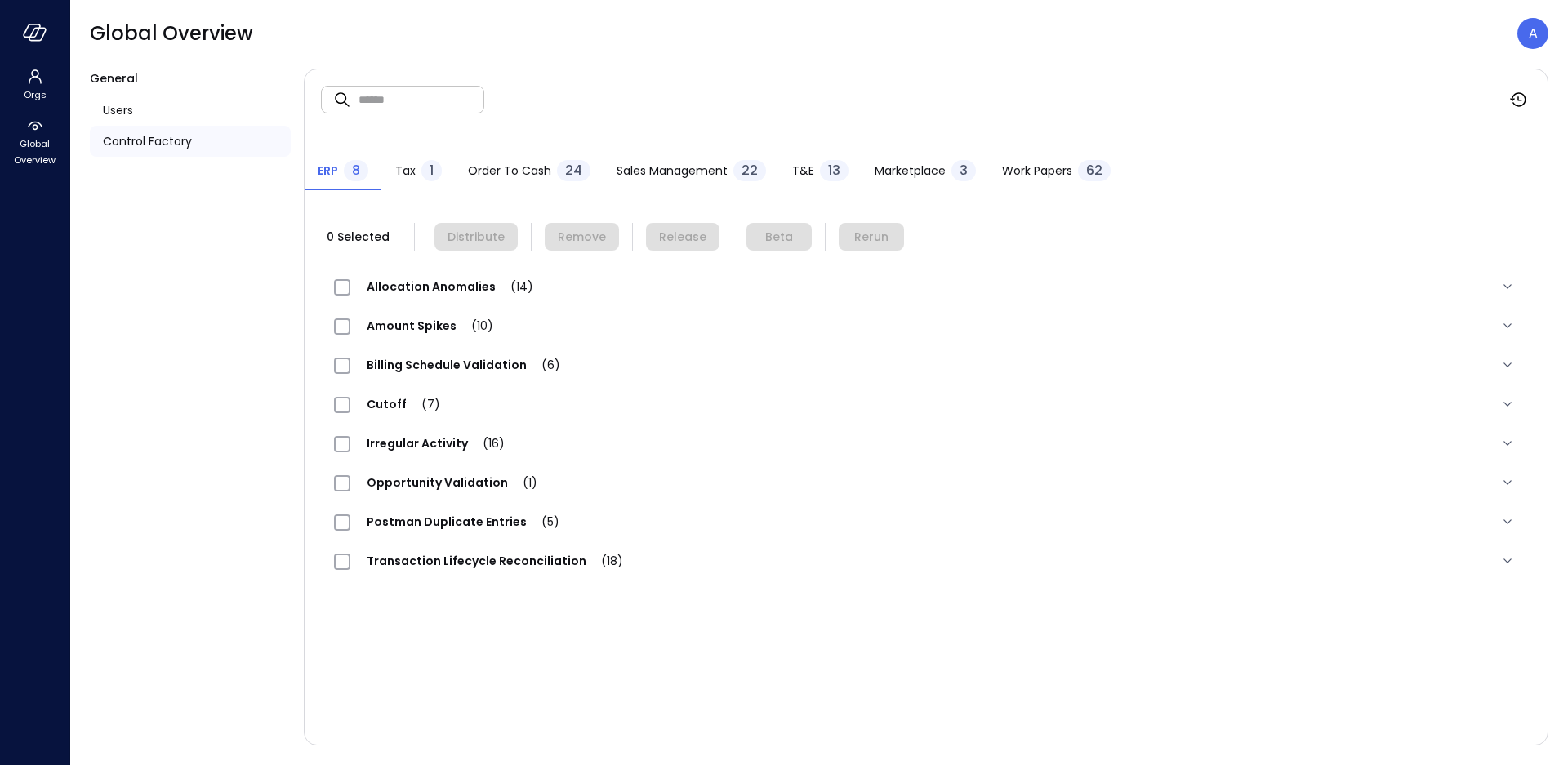
click at [462, 486] on span "Opportunity Validation (1)" at bounding box center [452, 483] width 203 height 17
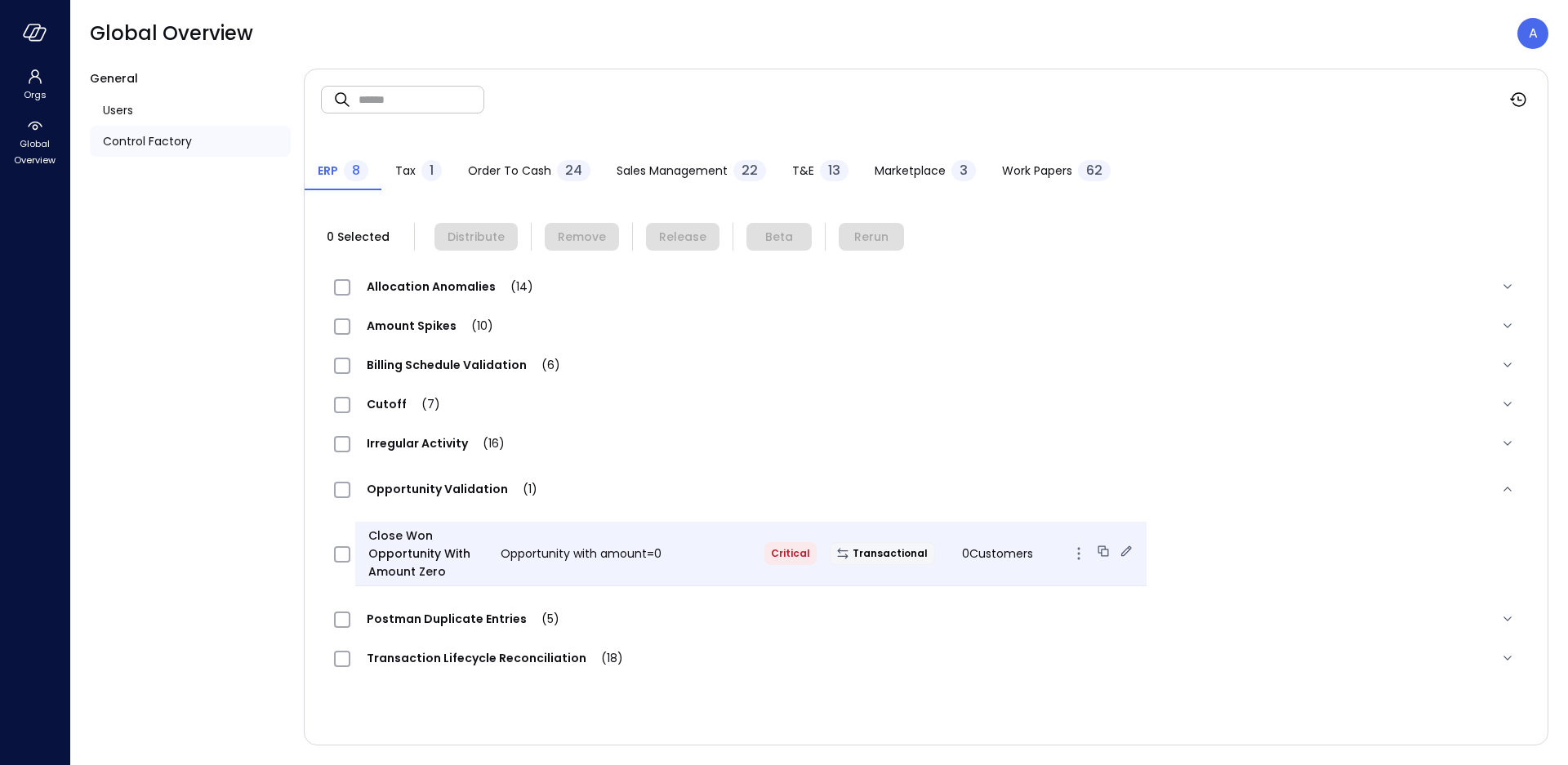
click at [1121, 552] on icon at bounding box center [1126, 550] width 10 height 10
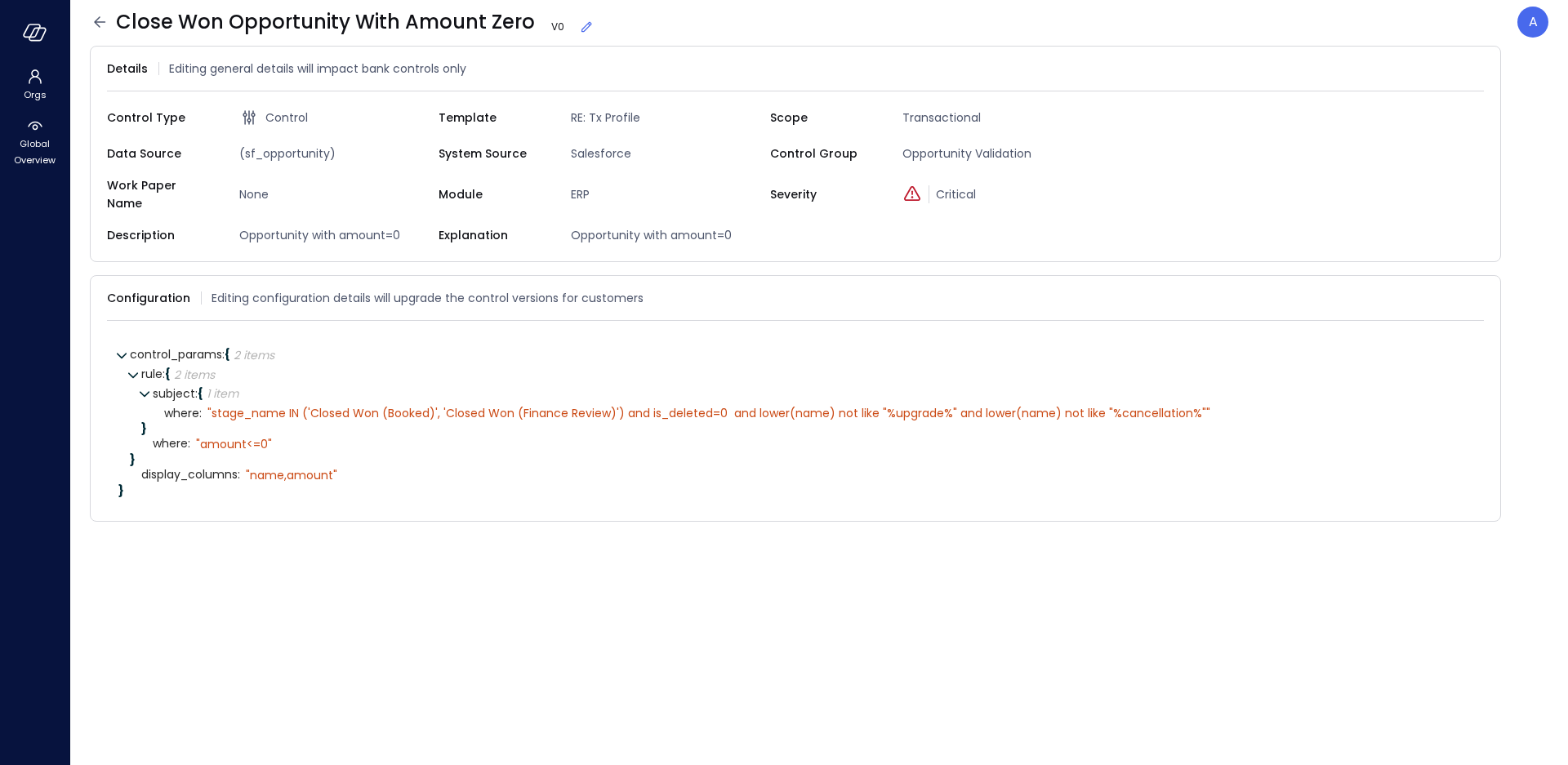
click at [92, 20] on icon at bounding box center [99, 21] width 20 height 20
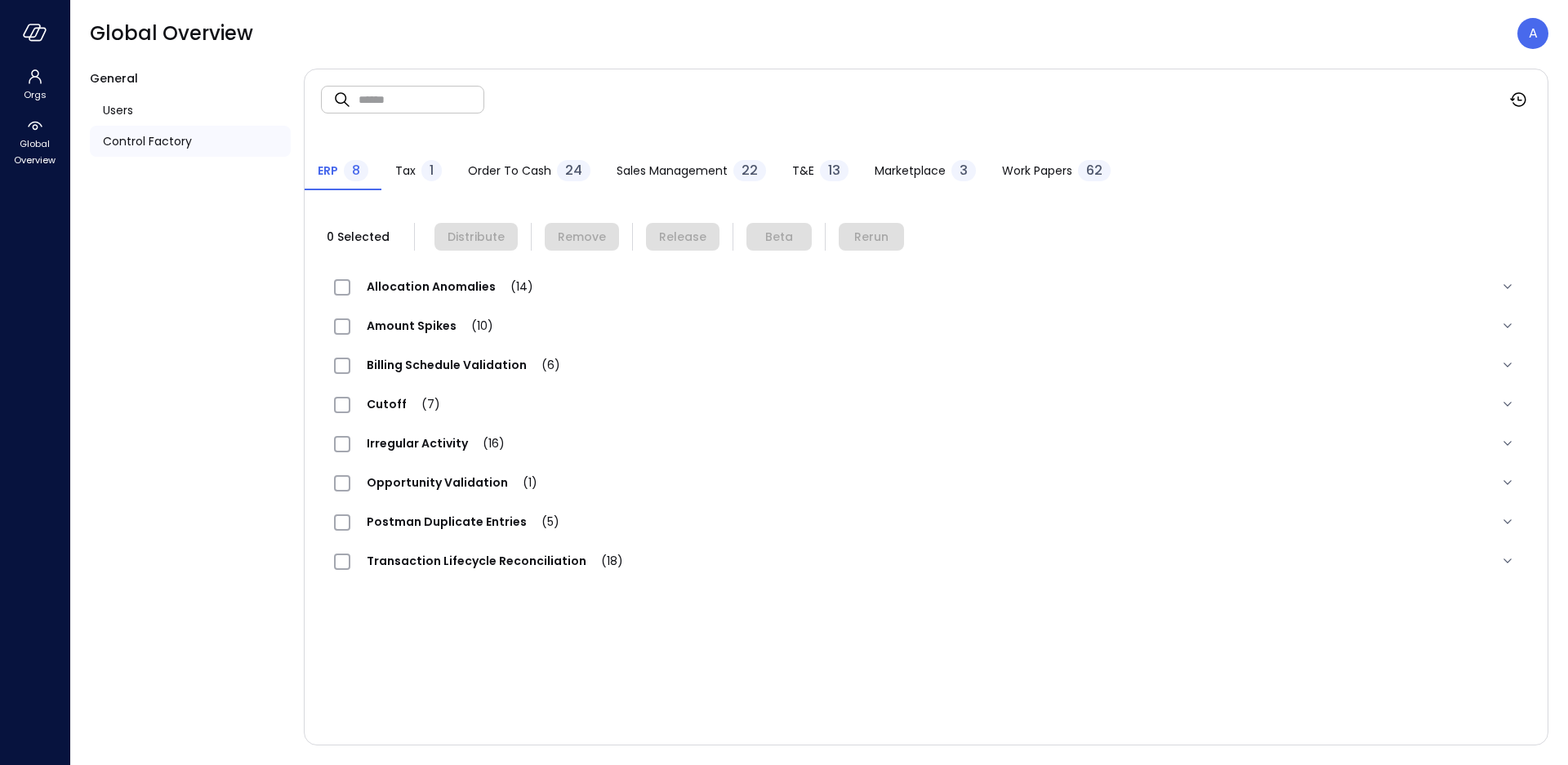
click at [499, 170] on span "Order to Cash" at bounding box center [509, 170] width 83 height 18
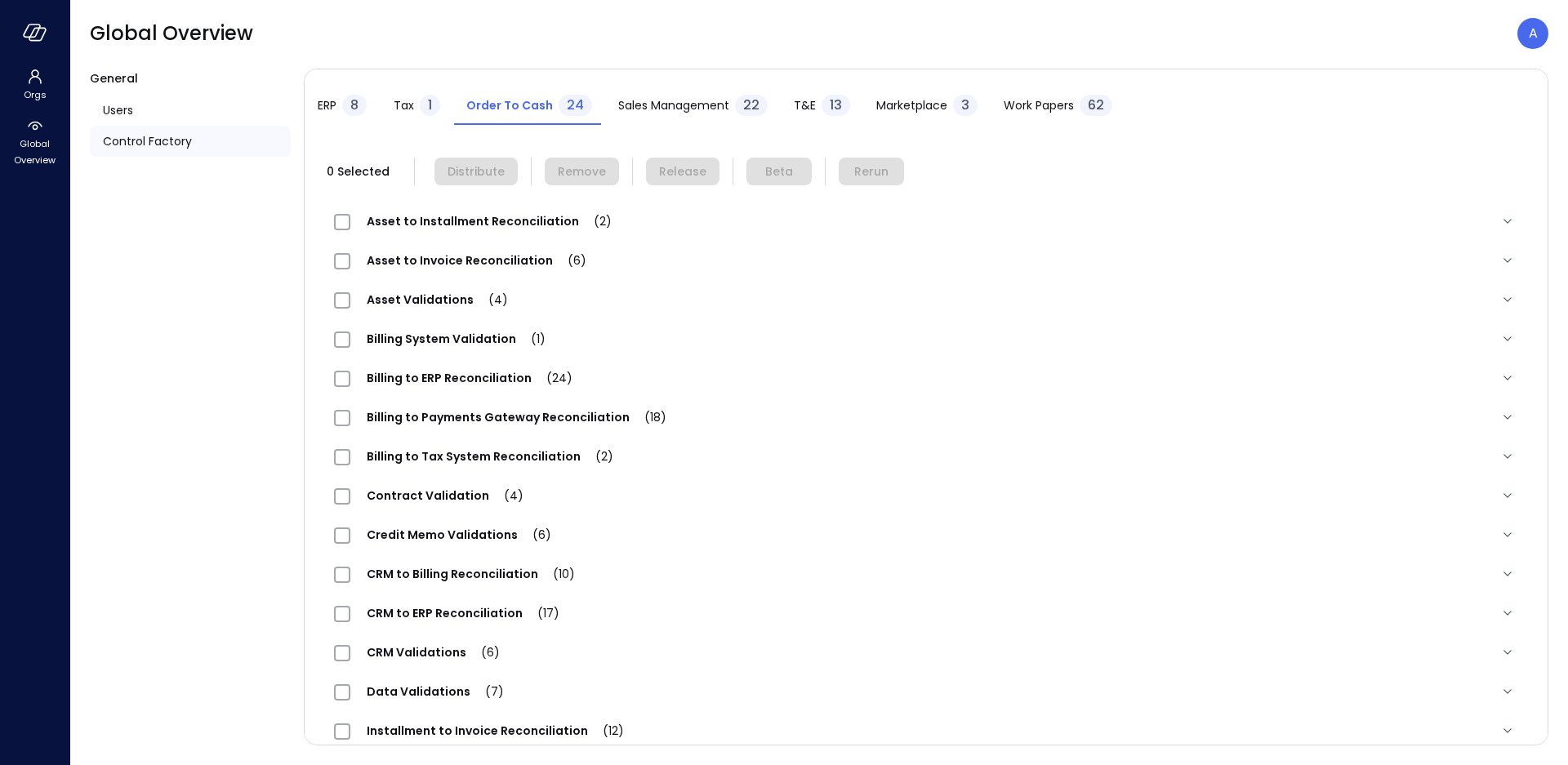
scroll to position [233, 0]
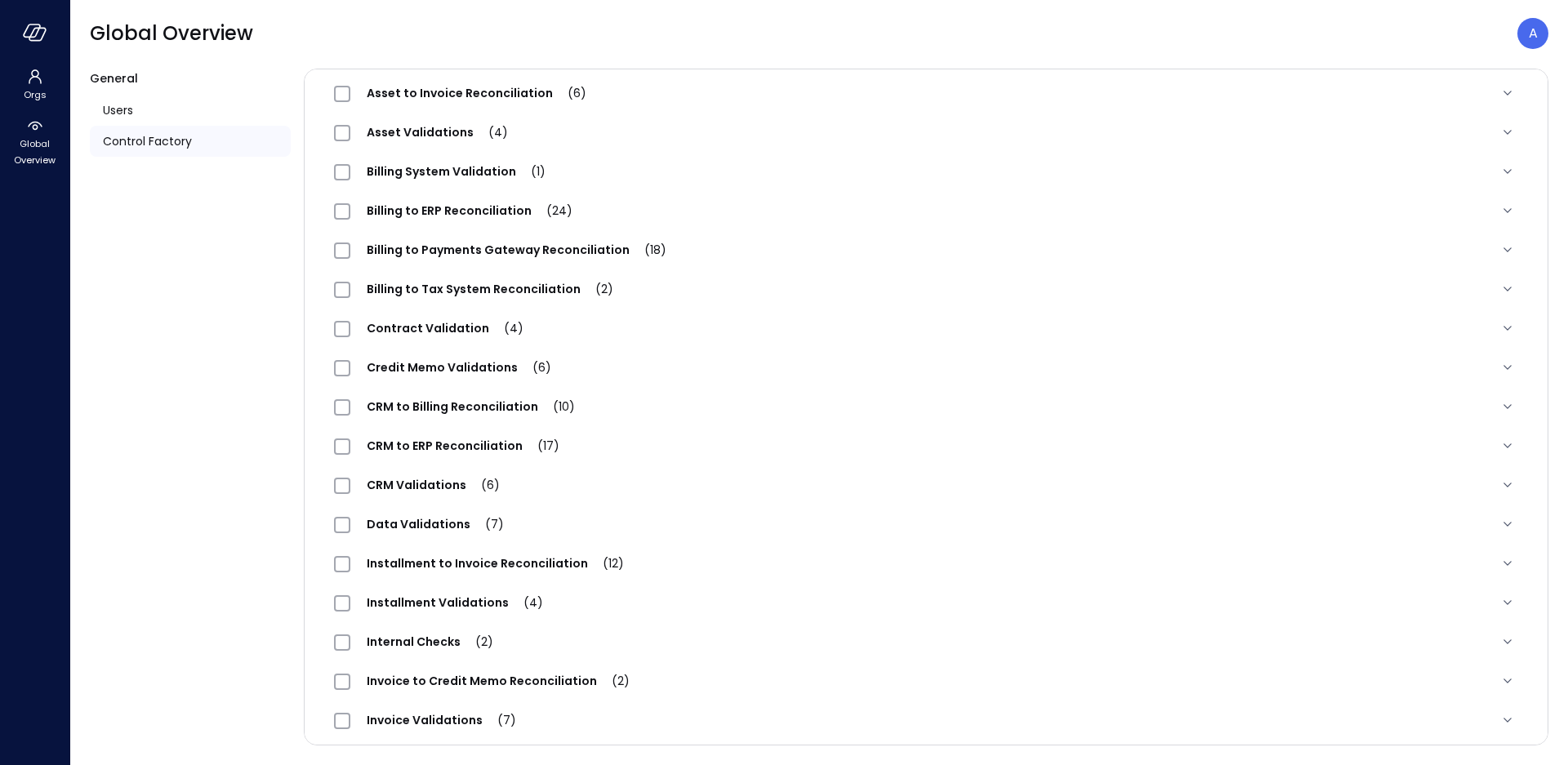
click at [428, 523] on span "Data Validations (7)" at bounding box center [435, 524] width 169 height 17
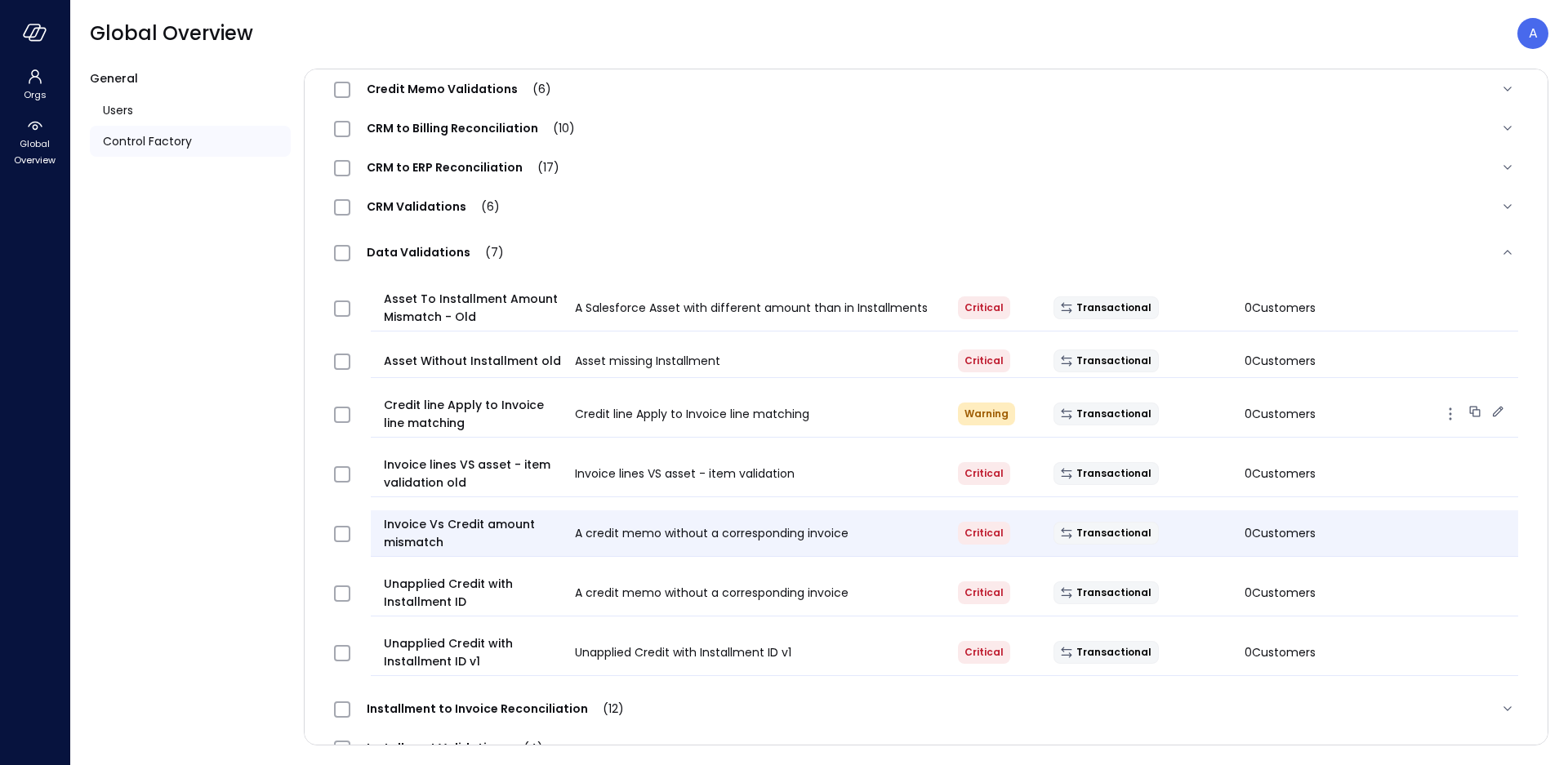
scroll to position [619, 0]
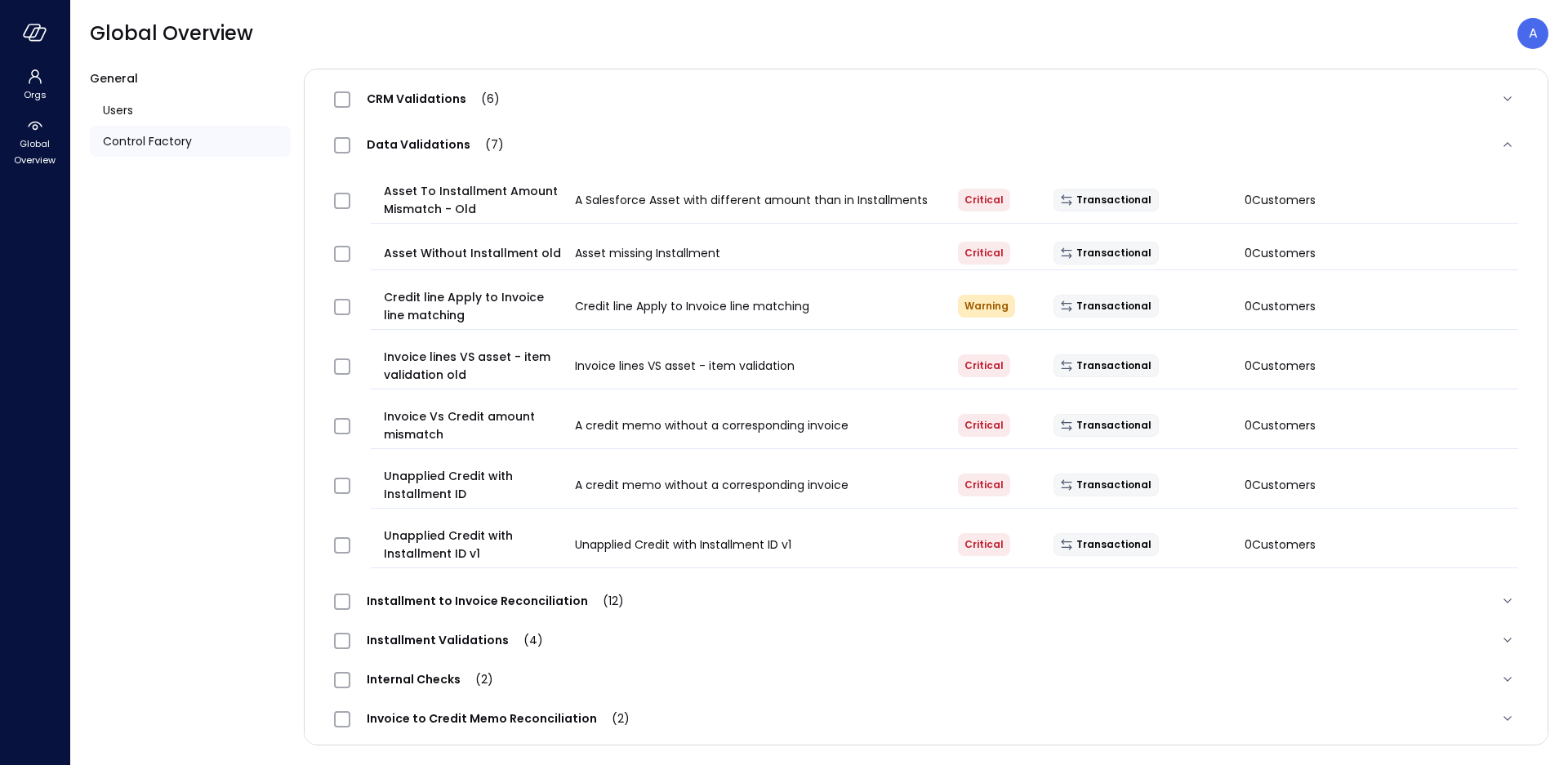
click at [399, 144] on span "Data Validations (7)" at bounding box center [435, 144] width 169 height 17
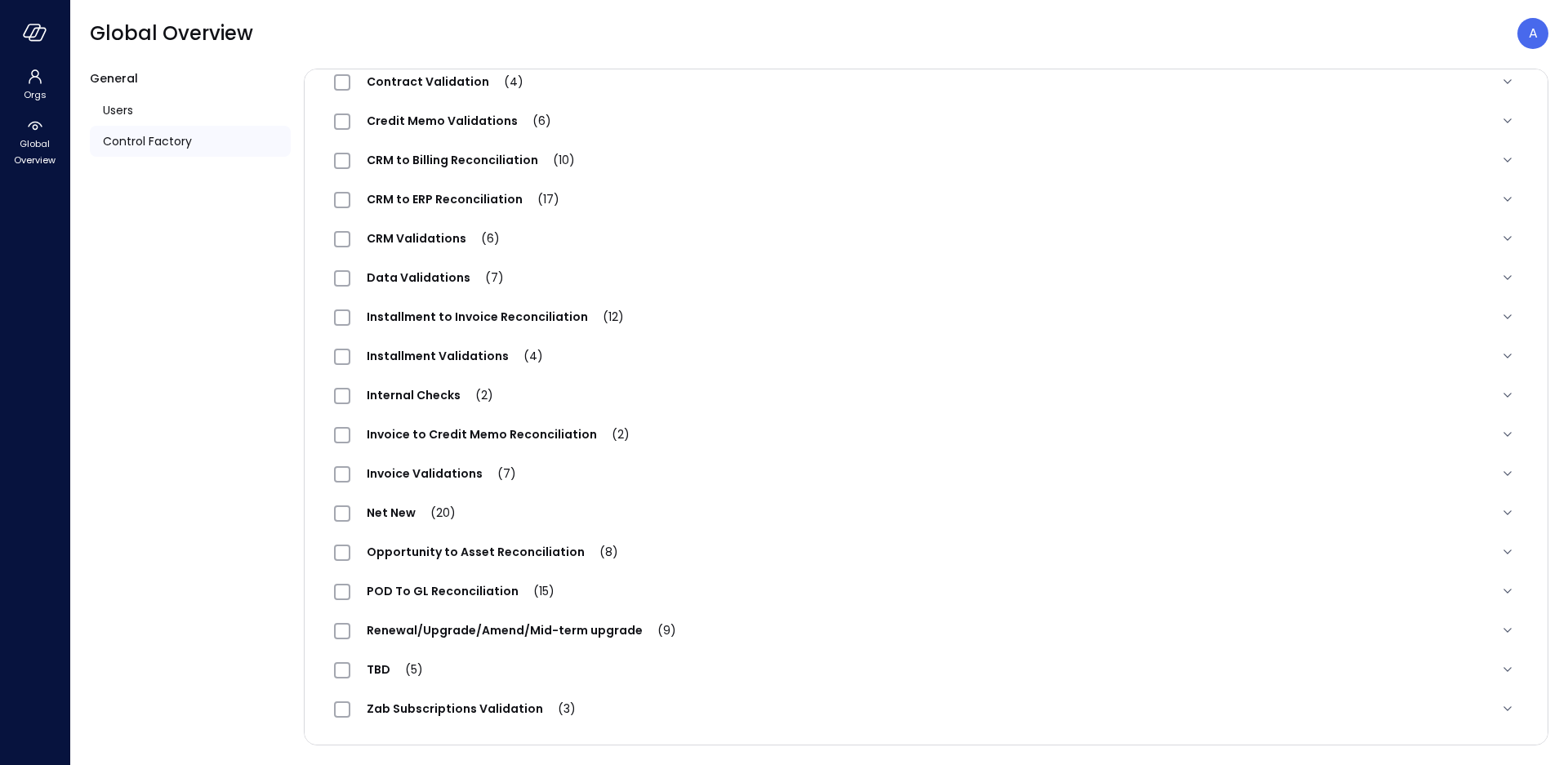
scroll to position [478, 0]
click at [406, 234] on span "CRM Validations (6)" at bounding box center [433, 239] width 166 height 17
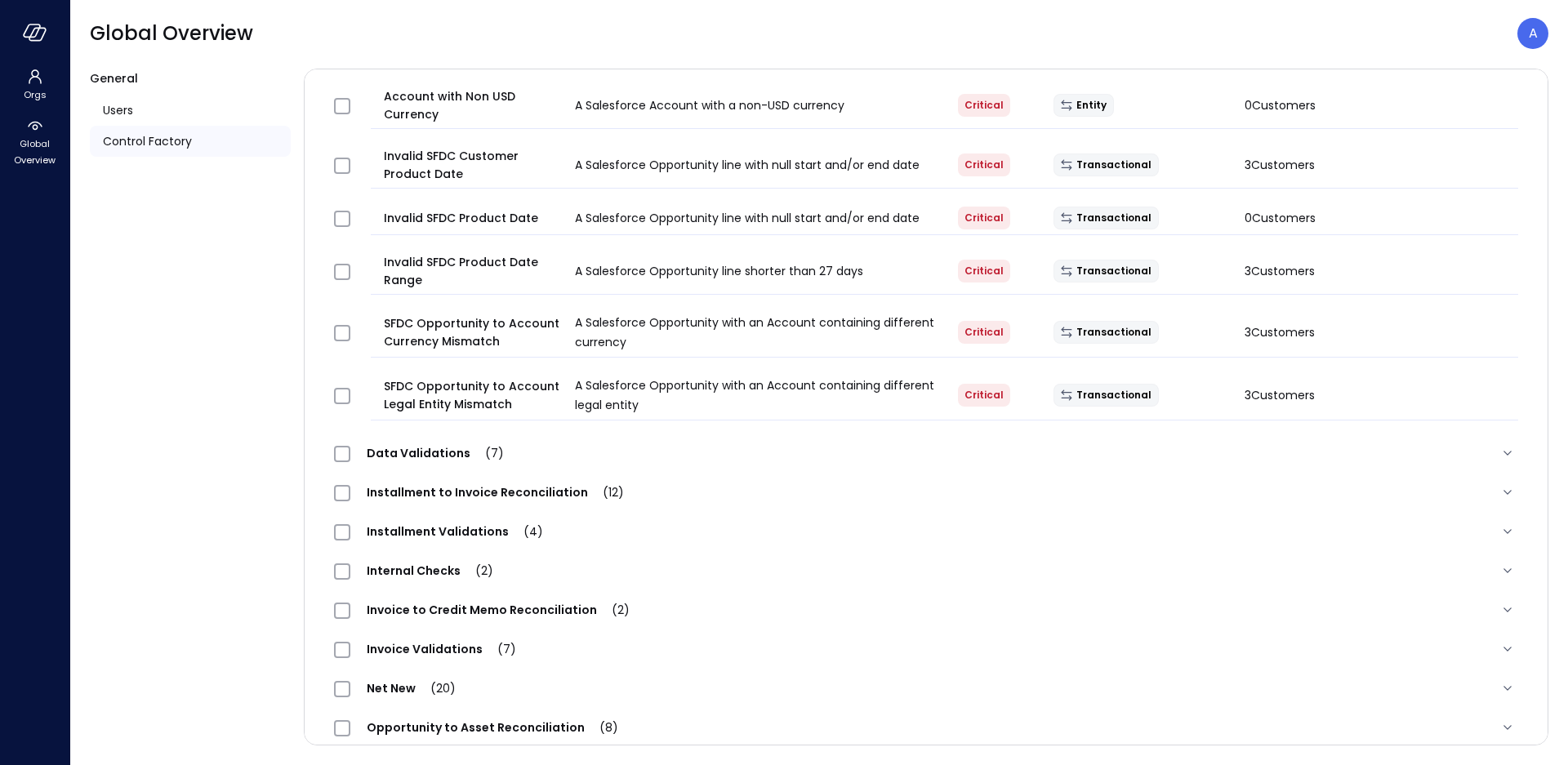
scroll to position [811, 0]
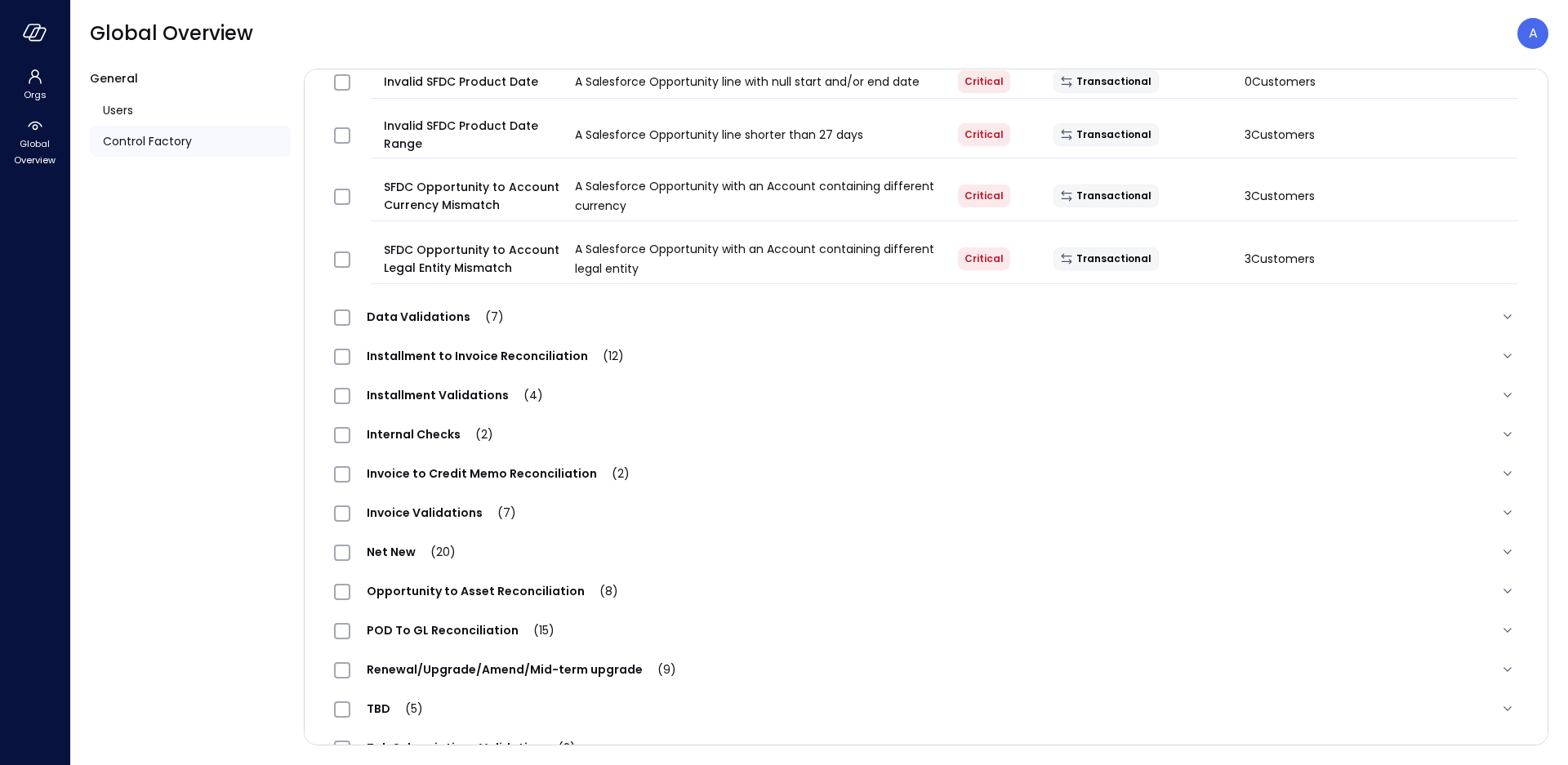
click at [441, 513] on span "Invoice Validations (7)" at bounding box center [441, 513] width 182 height 17
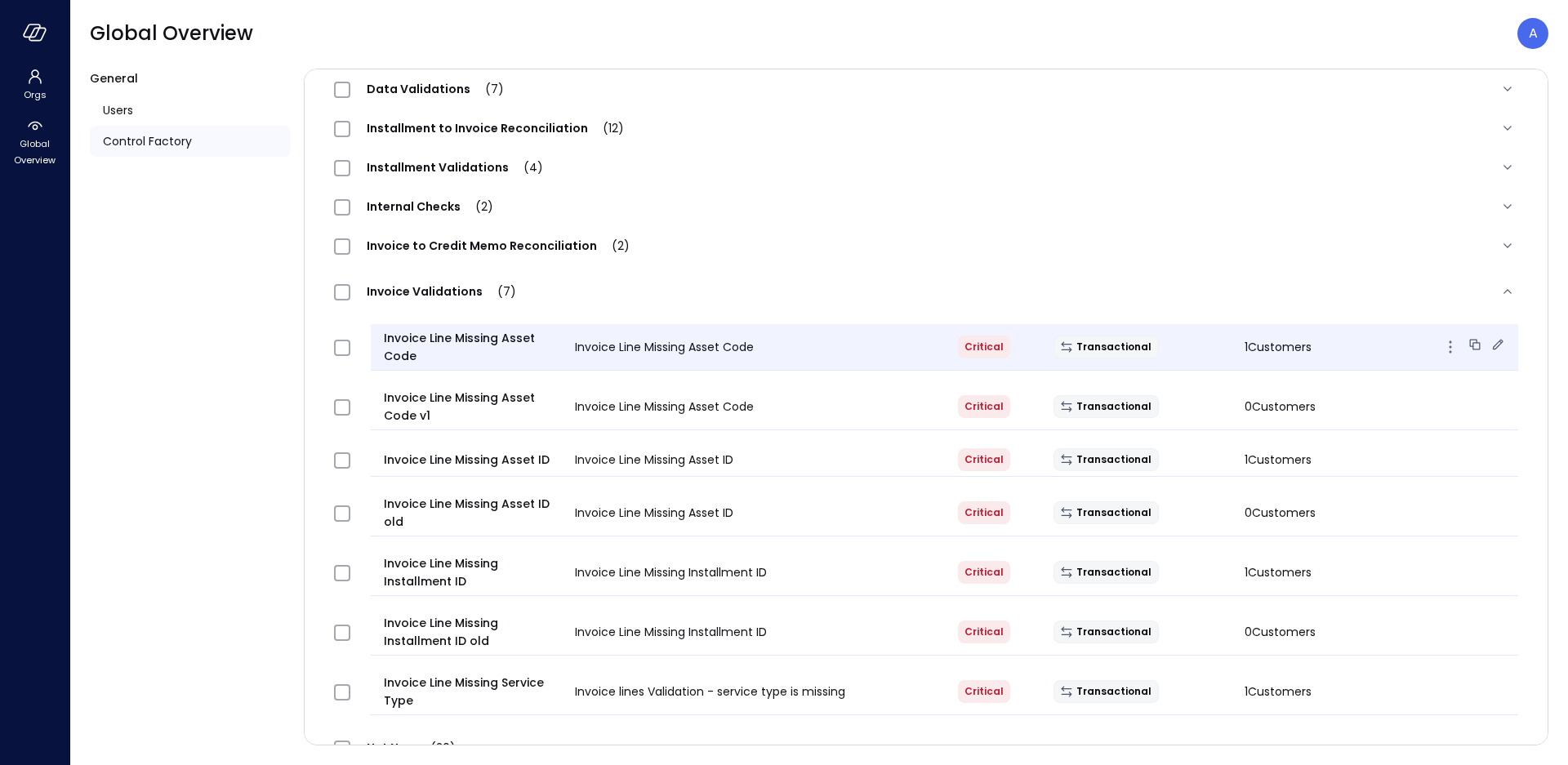
scroll to position [1268, 0]
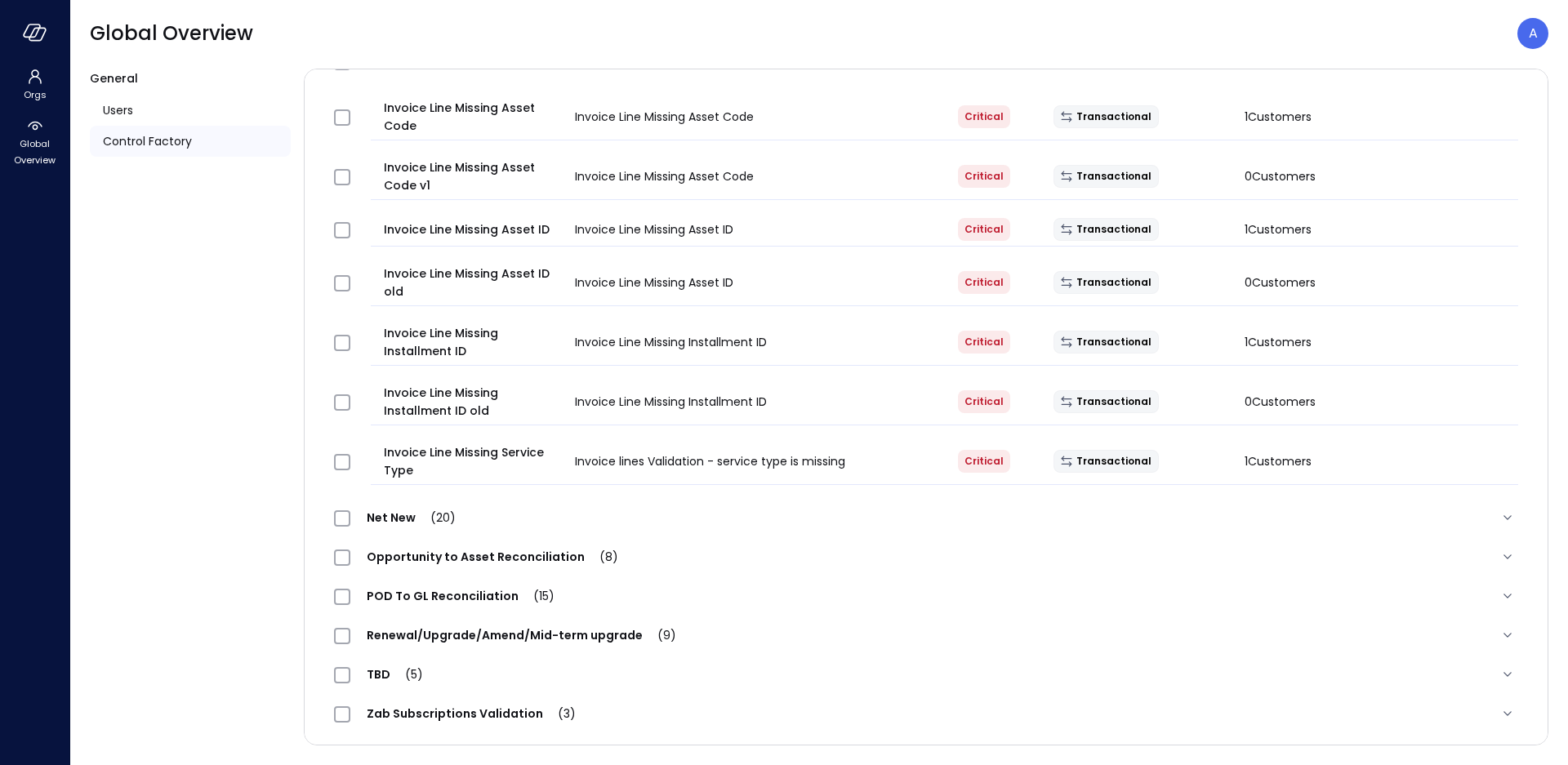
click at [400, 517] on span "Net New (20)" at bounding box center [411, 517] width 122 height 17
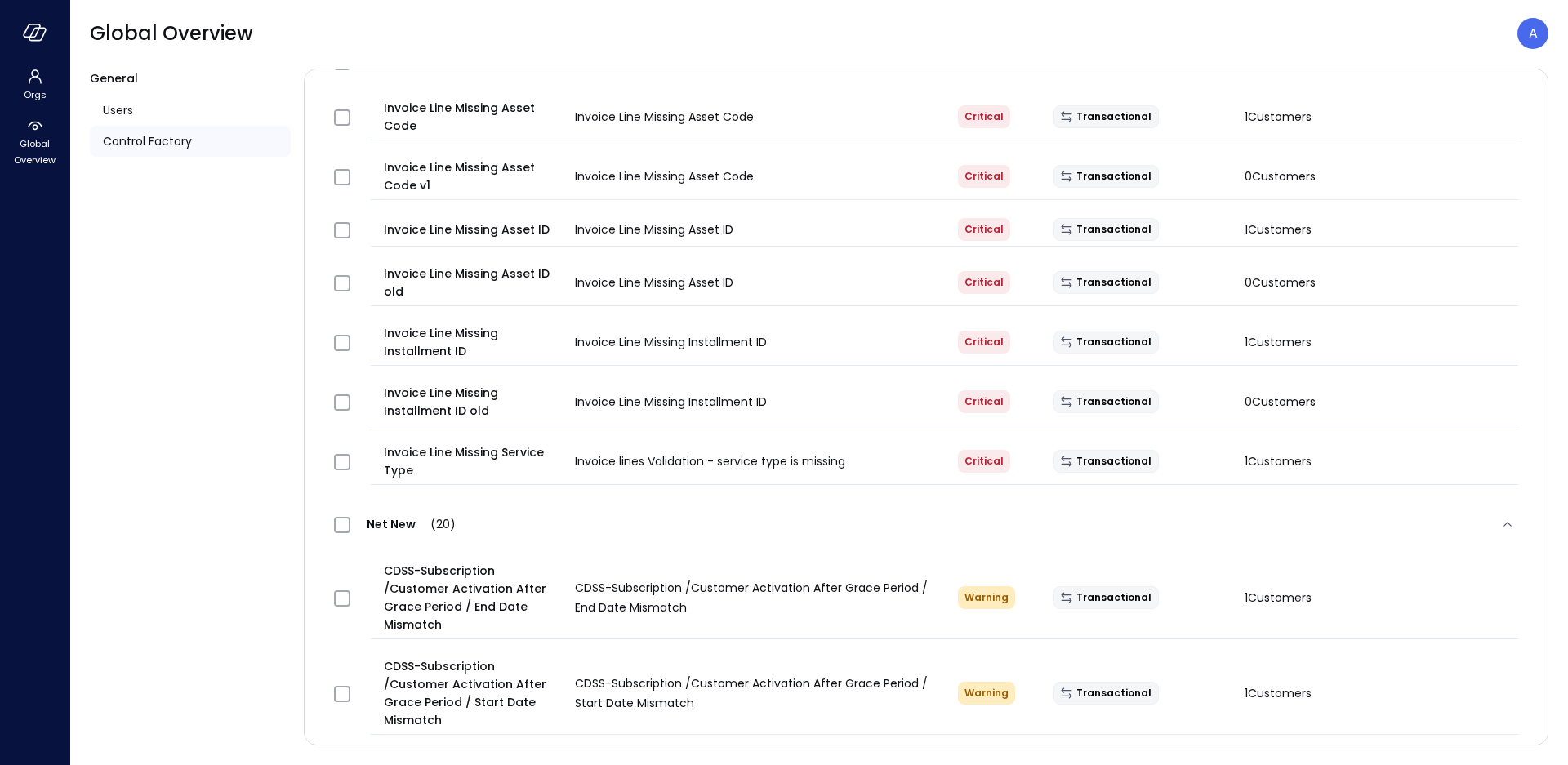
click at [401, 517] on span "Net New (20)" at bounding box center [411, 524] width 122 height 17
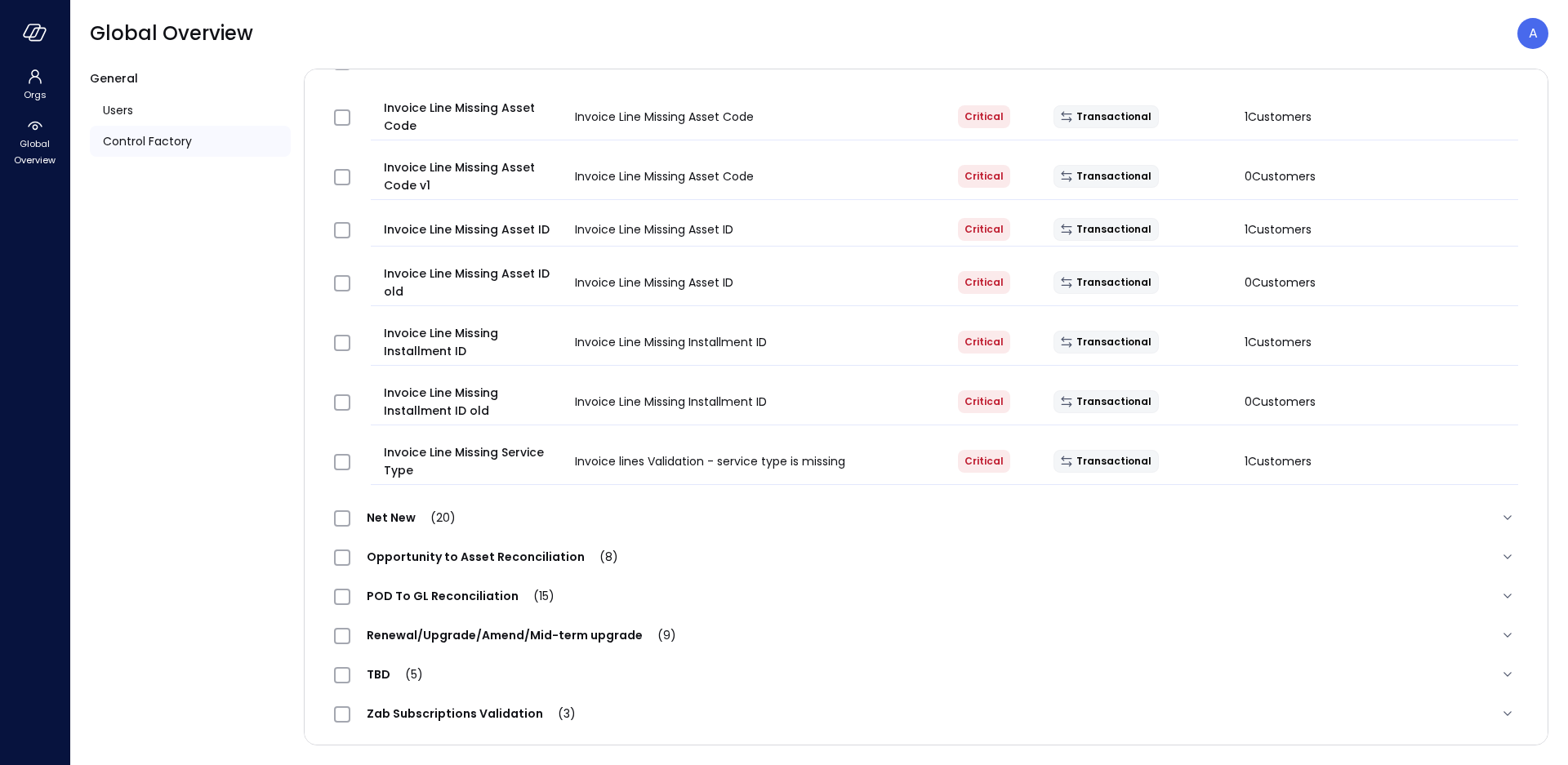
click at [486, 705] on span "Zab Subscriptions Validation (3)" at bounding box center [471, 714] width 242 height 17
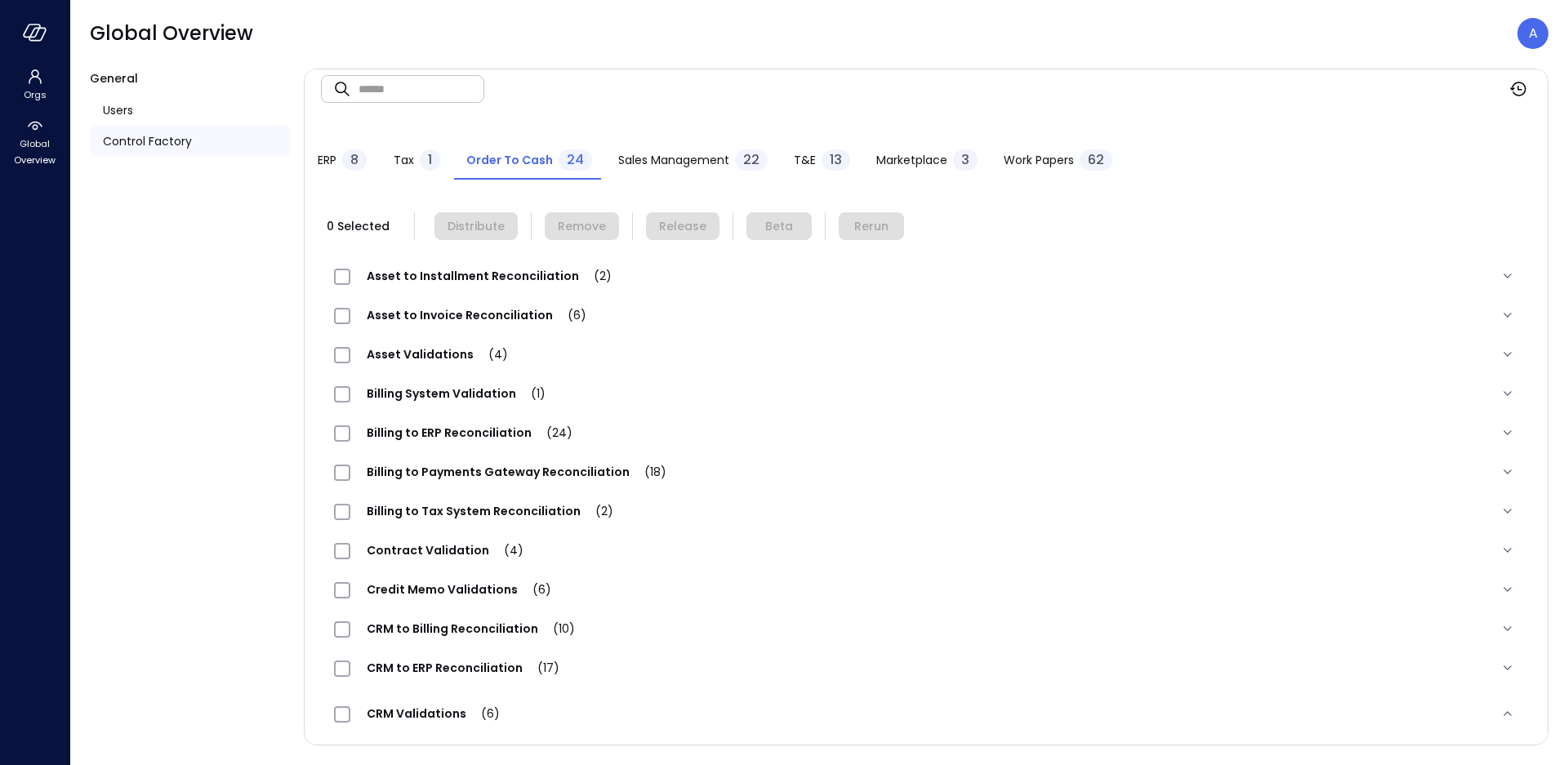
scroll to position [0, 0]
